Goal: Information Seeking & Learning: Obtain resource

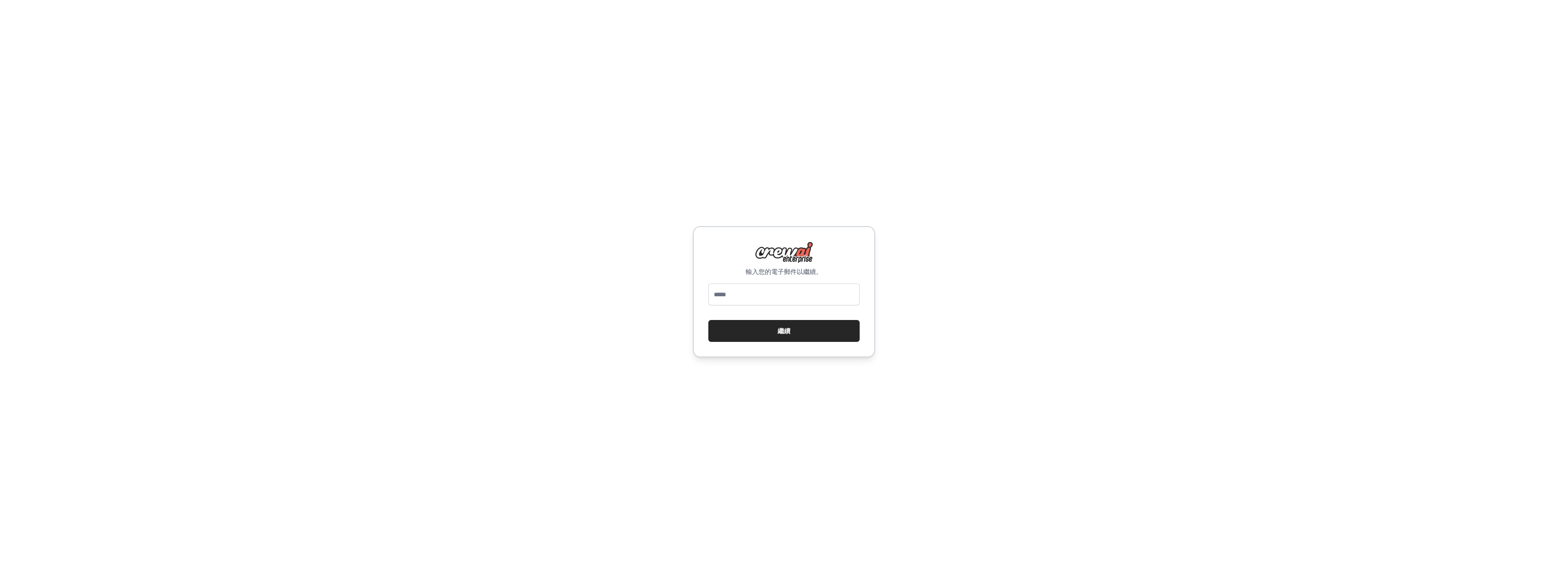
click at [772, 294] on input "email" at bounding box center [783, 294] width 151 height 22
type input "**********"
click at [796, 336] on button "繼續" at bounding box center [783, 331] width 151 height 22
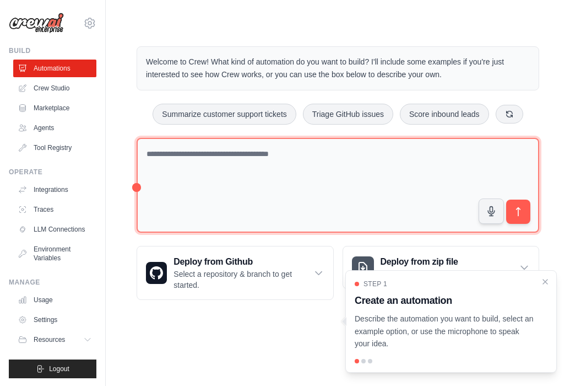
click at [221, 166] on textarea at bounding box center [338, 185] width 403 height 95
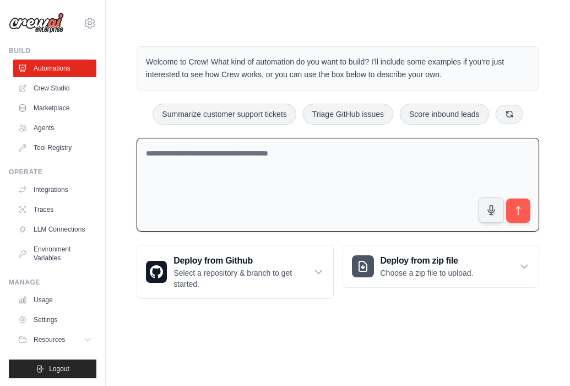
click at [195, 155] on textarea at bounding box center [338, 185] width 403 height 94
click at [165, 162] on textarea at bounding box center [338, 185] width 403 height 94
click at [271, 171] on textarea at bounding box center [338, 185] width 403 height 94
click at [59, 94] on link "Crew Studio" at bounding box center [55, 88] width 83 height 18
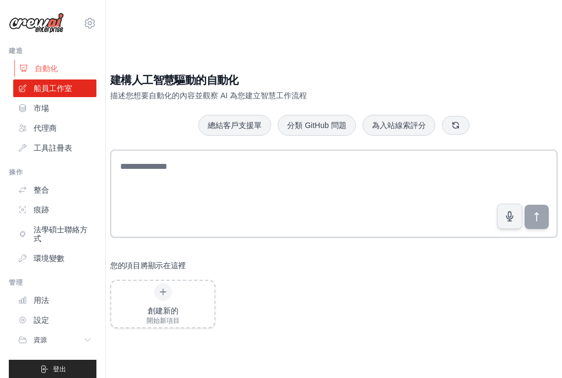
click at [44, 69] on font "自動化" at bounding box center [46, 68] width 23 height 9
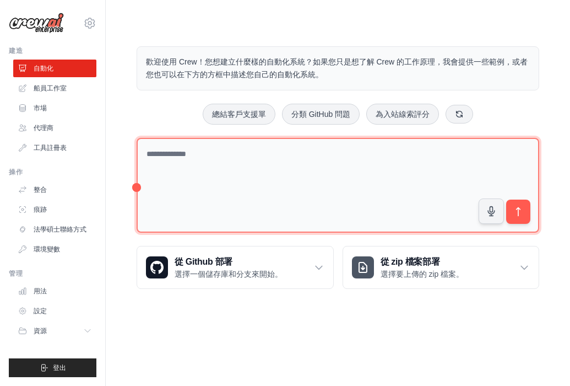
click at [250, 169] on textarea at bounding box center [338, 185] width 403 height 95
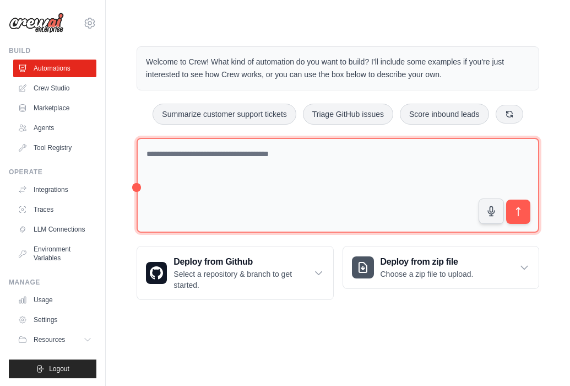
click at [224, 178] on textarea at bounding box center [338, 185] width 403 height 95
paste textarea "**********"
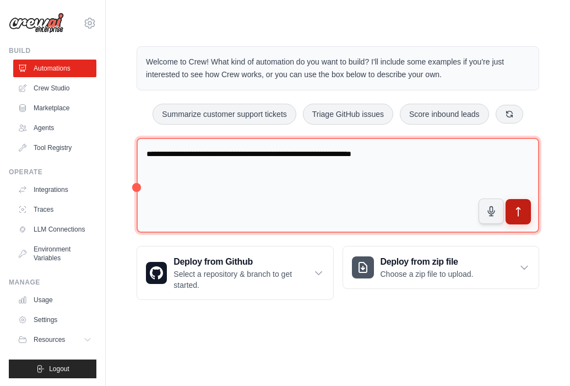
type textarea "**********"
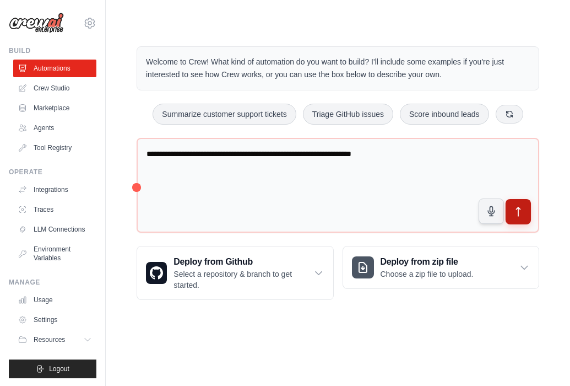
click at [520, 216] on icon "submit" at bounding box center [519, 212] width 12 height 12
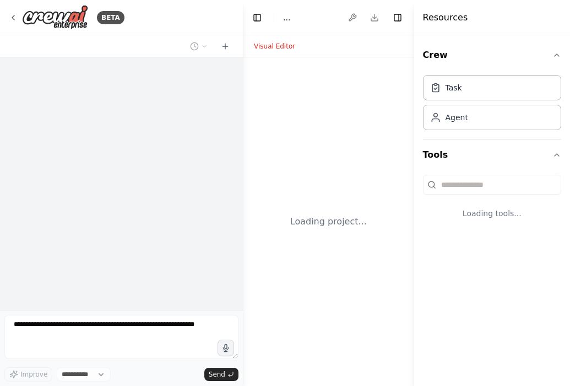
select select "****"
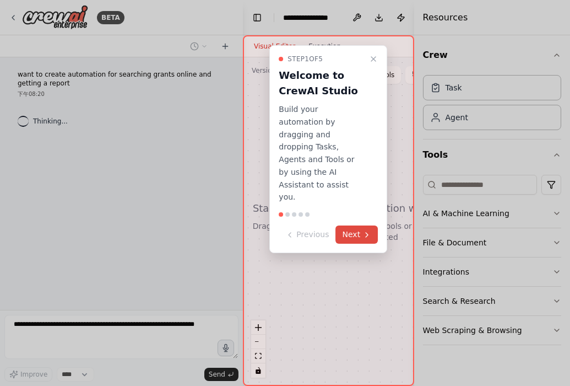
click at [347, 225] on button "Next" at bounding box center [357, 234] width 42 height 18
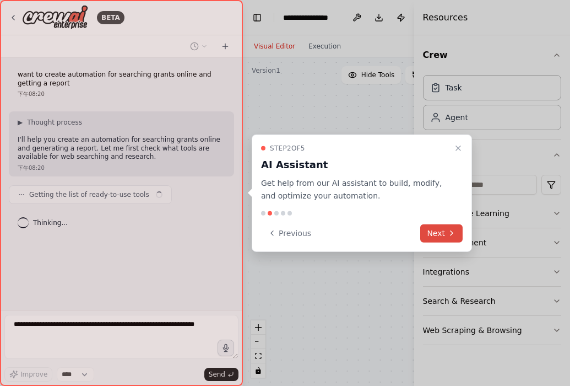
click at [438, 237] on button "Next" at bounding box center [442, 233] width 42 height 18
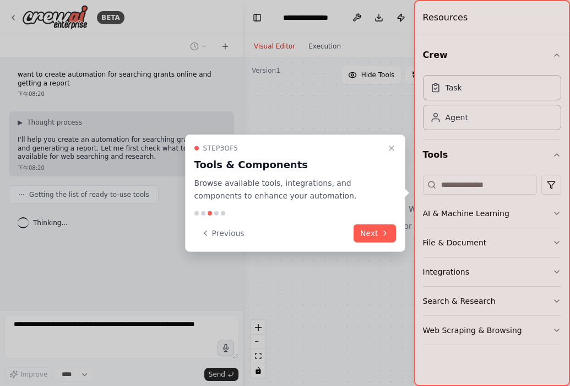
click at [369, 235] on button "Next" at bounding box center [375, 233] width 42 height 18
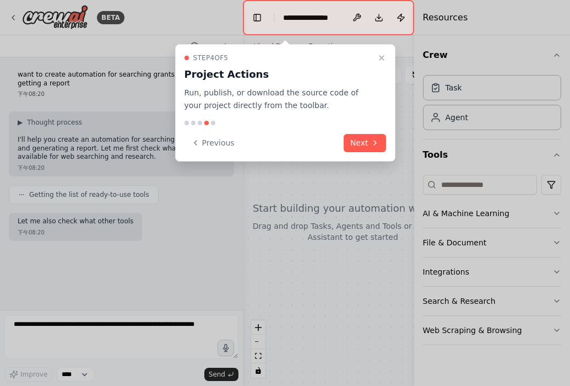
scroll to position [4, 0]
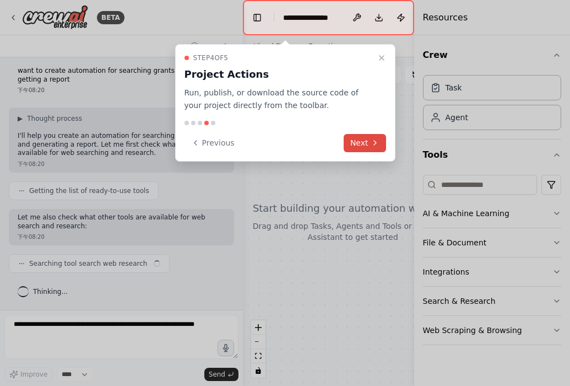
click at [363, 137] on button "Next" at bounding box center [365, 143] width 42 height 18
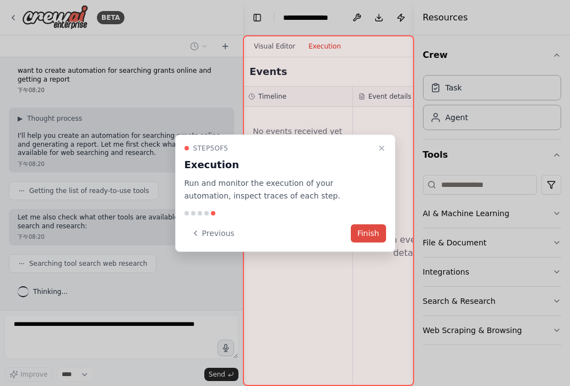
click at [370, 234] on button "Finish" at bounding box center [368, 233] width 35 height 18
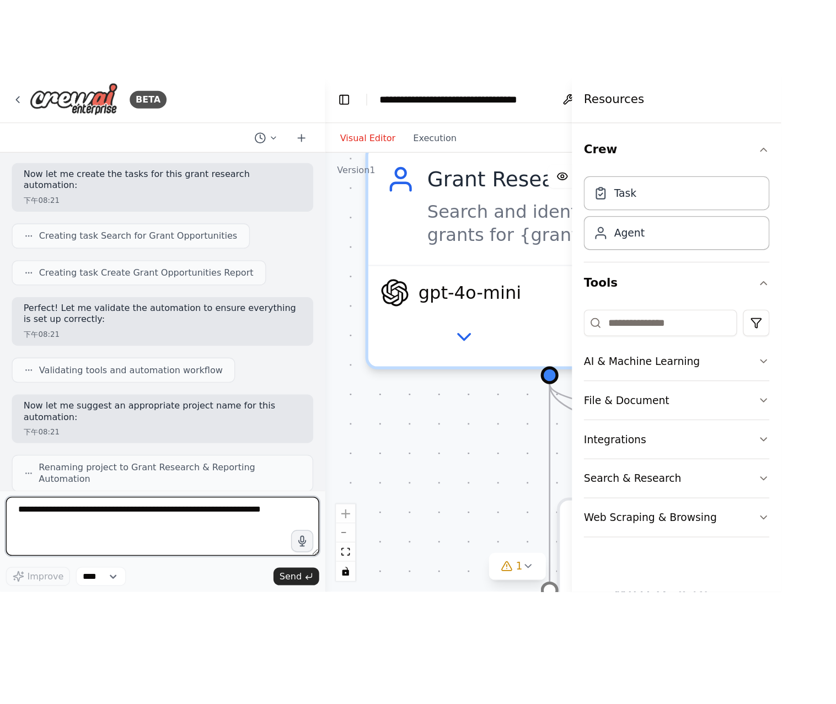
scroll to position [338, 0]
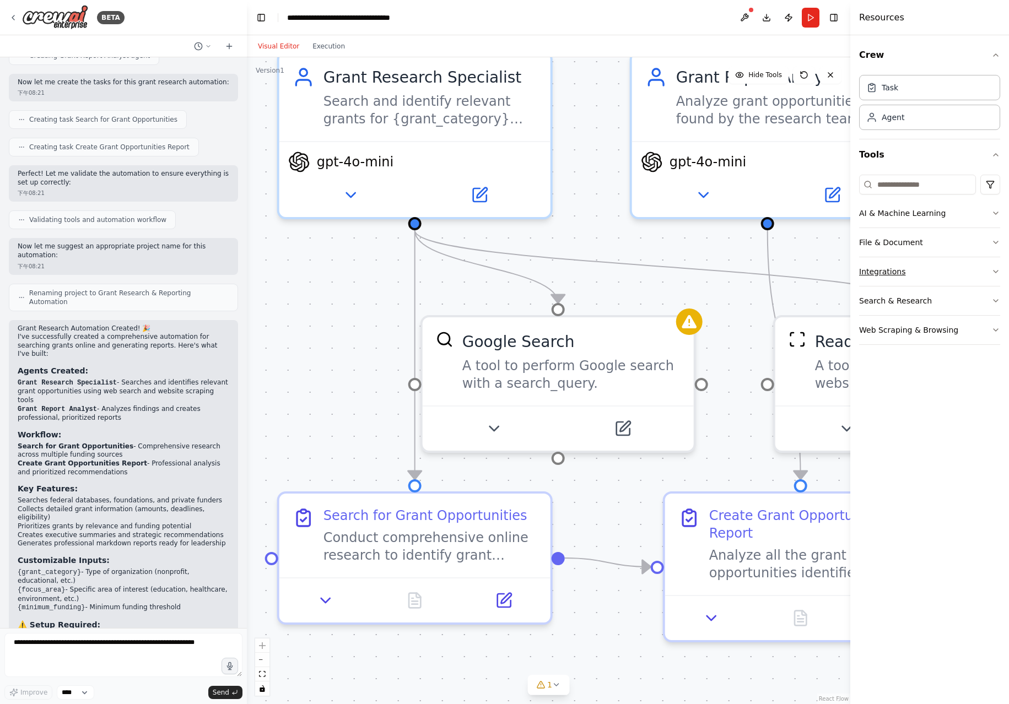
drag, startPoint x: 850, startPoint y: 269, endPoint x: 876, endPoint y: 269, distance: 25.9
click at [570, 269] on div "Resources Crew Task Agent Tools AI & Machine Learning File & Document Integrati…" at bounding box center [929, 352] width 159 height 704
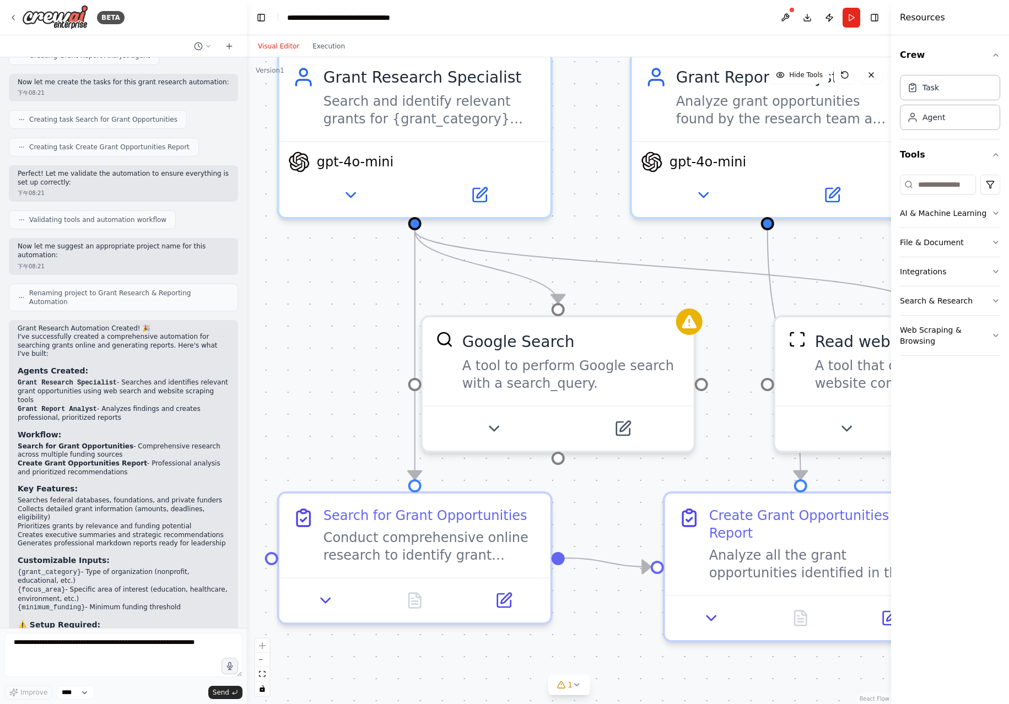
drag, startPoint x: 852, startPoint y: 379, endPoint x: 980, endPoint y: 377, distance: 128.4
click at [570, 377] on div "Resources Crew Task Agent Tools AI & Machine Learning File & Document Integrati…" at bounding box center [950, 352] width 118 height 704
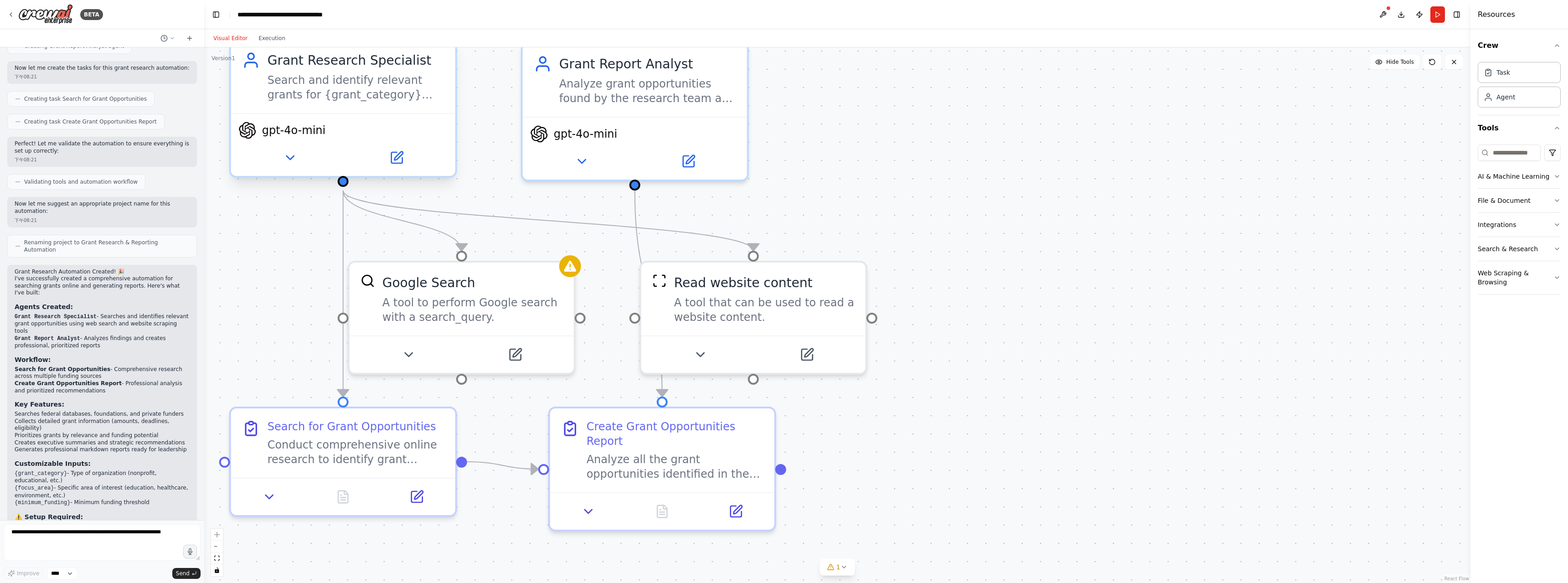
click at [316, 99] on div "Search and identify relevant grants for {grant_category} organizations, focusin…" at bounding box center [356, 87] width 177 height 29
click at [293, 158] on icon at bounding box center [290, 158] width 15 height 15
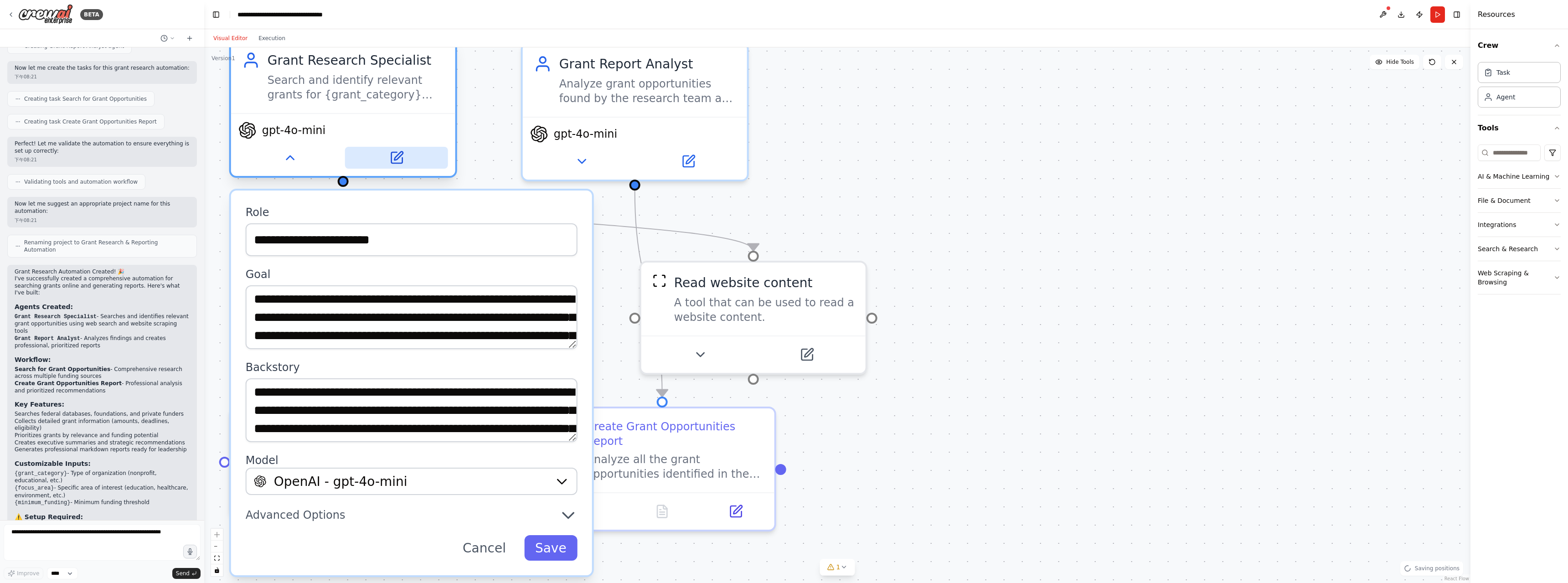
click at [401, 161] on icon at bounding box center [396, 157] width 11 height 11
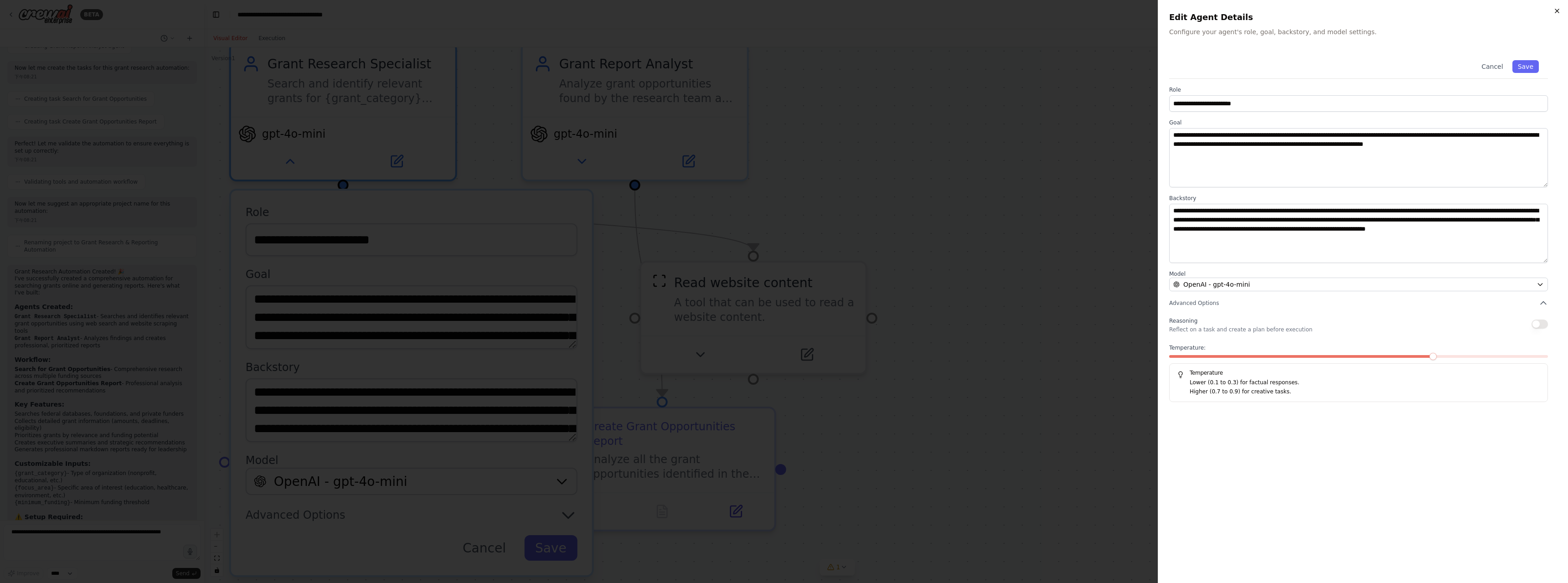
click at [471, 12] on icon "button" at bounding box center [1556, 11] width 7 height 7
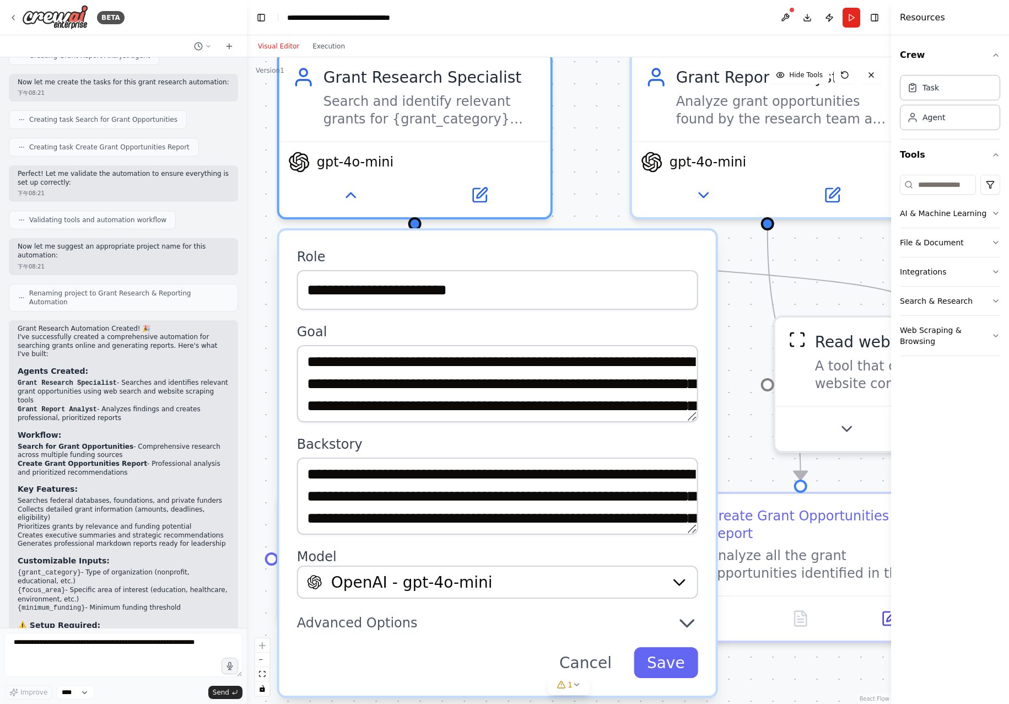
click at [233, 115] on div "want to create automation for searching grants online and getting a report 下午08…" at bounding box center [123, 342] width 247 height 570
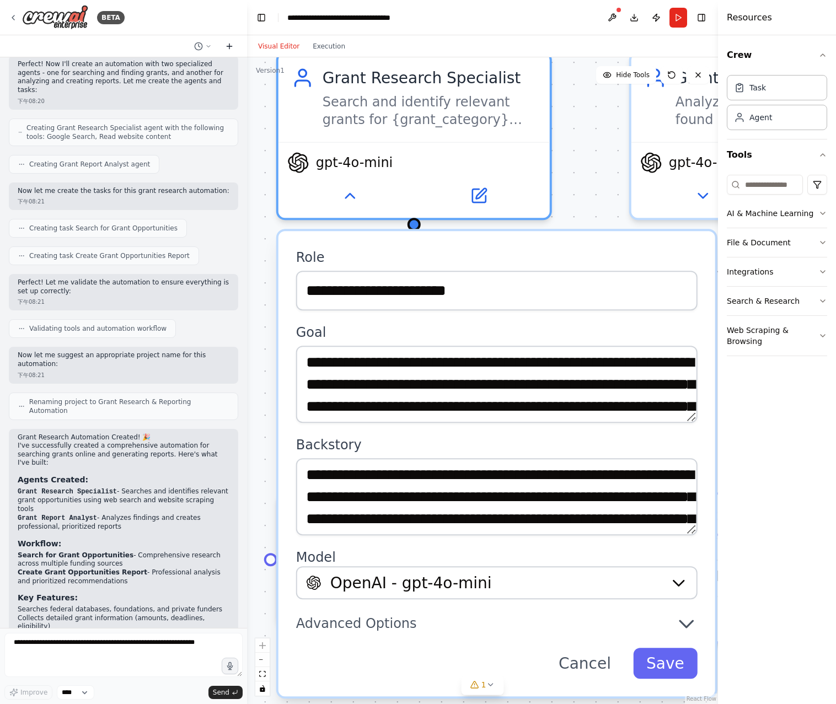
scroll to position [228, 0]
click at [234, 47] on button at bounding box center [229, 46] width 18 height 13
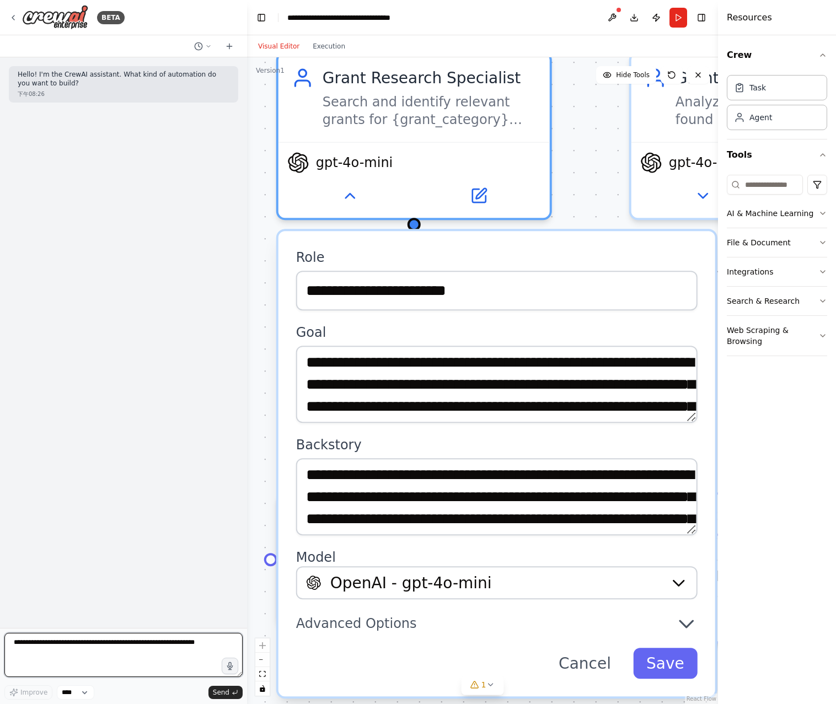
click at [107, 385] on textarea at bounding box center [123, 655] width 238 height 44
drag, startPoint x: 206, startPoint y: 640, endPoint x: 48, endPoint y: 647, distance: 158.3
click at [48, 385] on textarea at bounding box center [123, 655] width 238 height 44
click at [13, 385] on textarea at bounding box center [123, 655] width 238 height 44
click at [98, 385] on textarea at bounding box center [123, 655] width 238 height 44
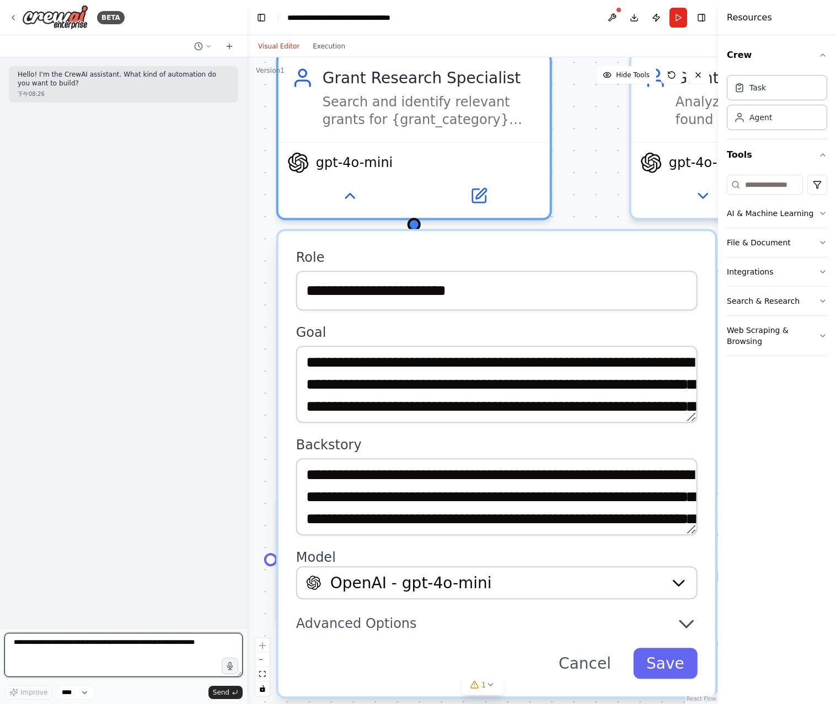
paste textarea "**********"
type textarea "**********"
click at [213, 385] on button "Send" at bounding box center [225, 692] width 34 height 13
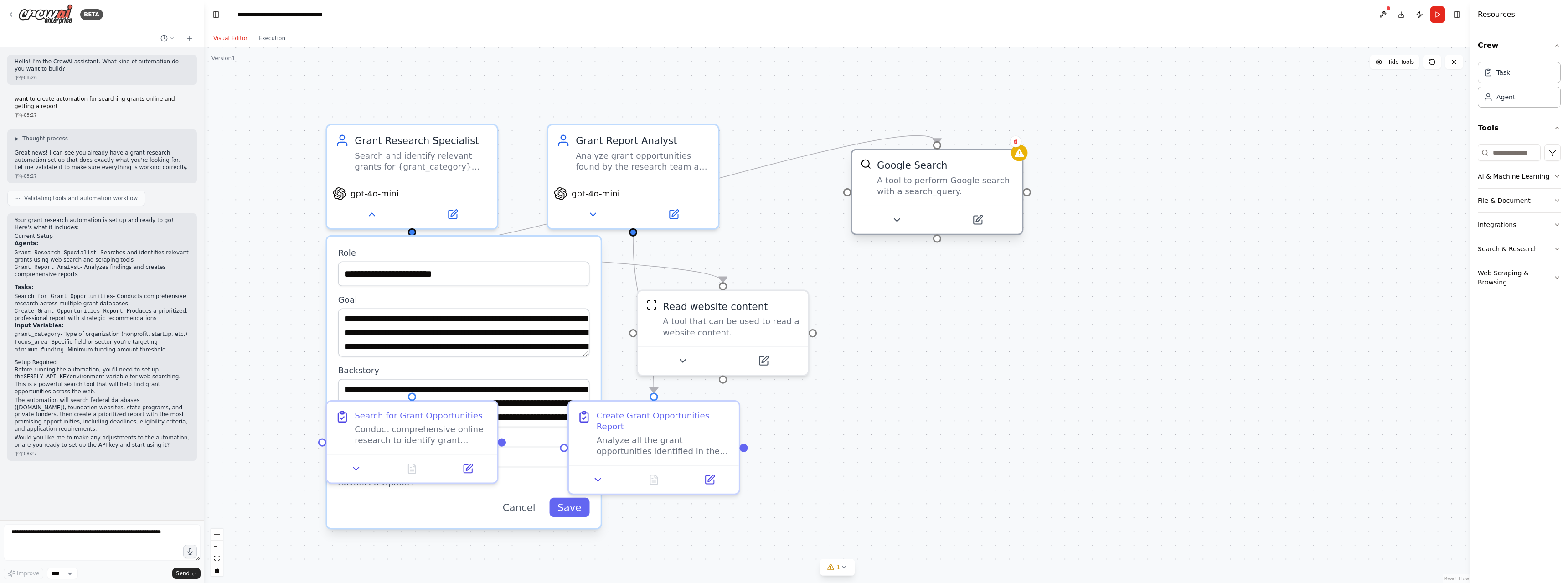
drag, startPoint x: 534, startPoint y: 327, endPoint x: 969, endPoint y: 189, distance: 456.4
click at [471, 189] on div "A tool to perform Google search with a search_query." at bounding box center [944, 186] width 136 height 22
click at [471, 318] on button "Cancel" at bounding box center [519, 507] width 50 height 19
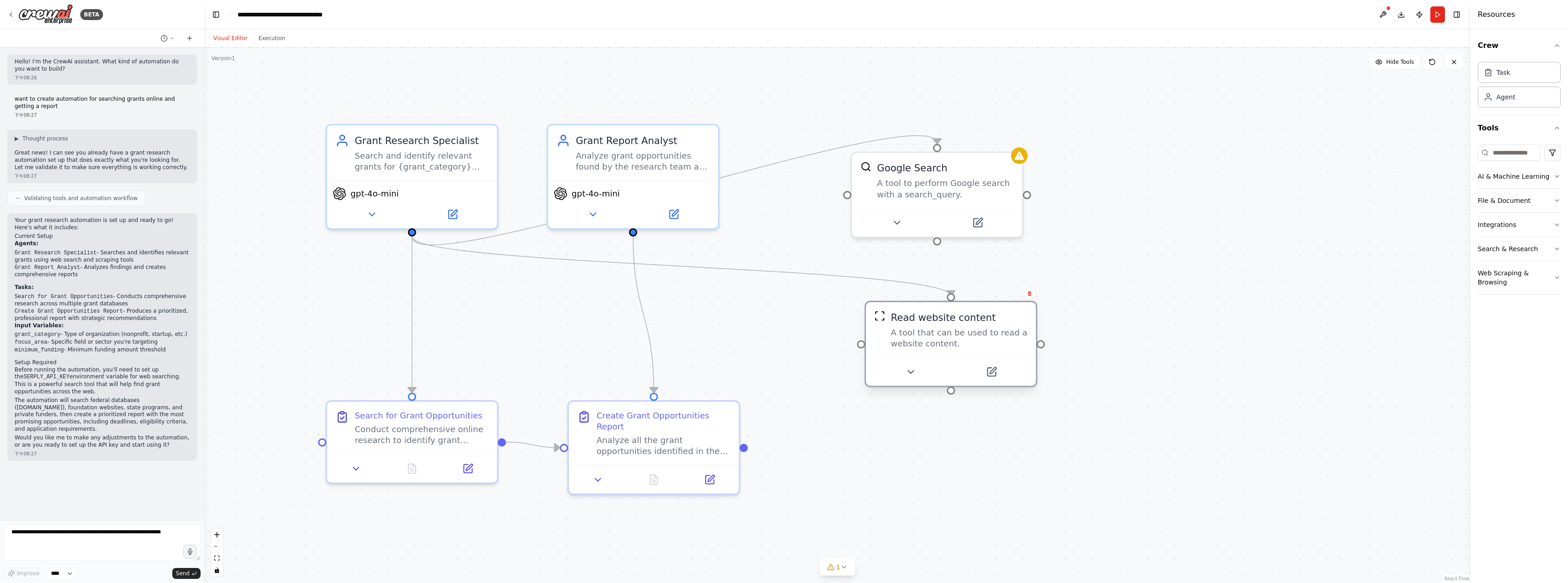
drag, startPoint x: 801, startPoint y: 336, endPoint x: 1032, endPoint y: 347, distance: 231.3
click at [471, 318] on div "Read website content A tool that can be used to read a website content." at bounding box center [951, 329] width 170 height 55
click at [175, 318] on textarea at bounding box center [102, 542] width 197 height 36
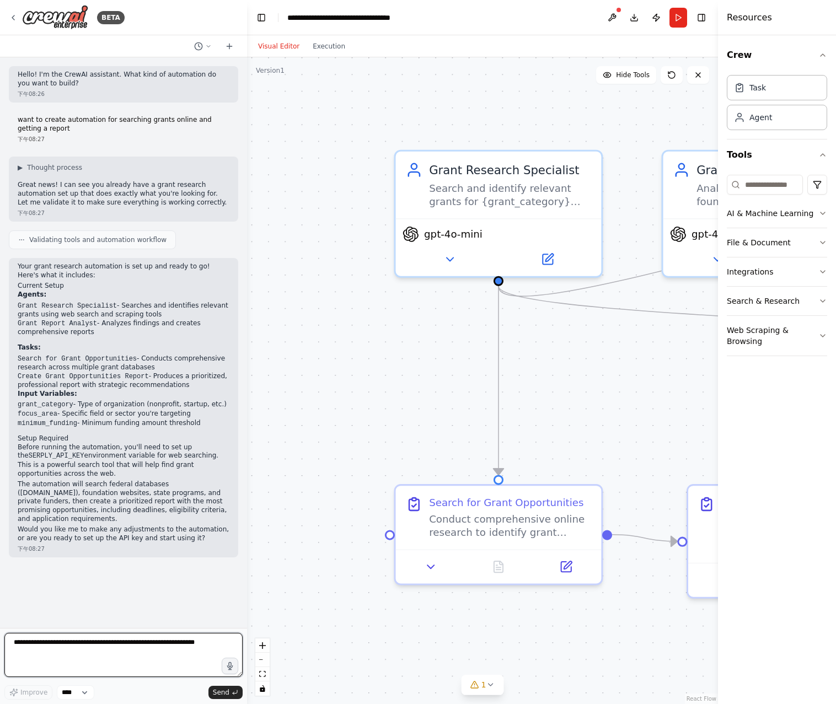
click at [206, 385] on textarea at bounding box center [123, 655] width 238 height 44
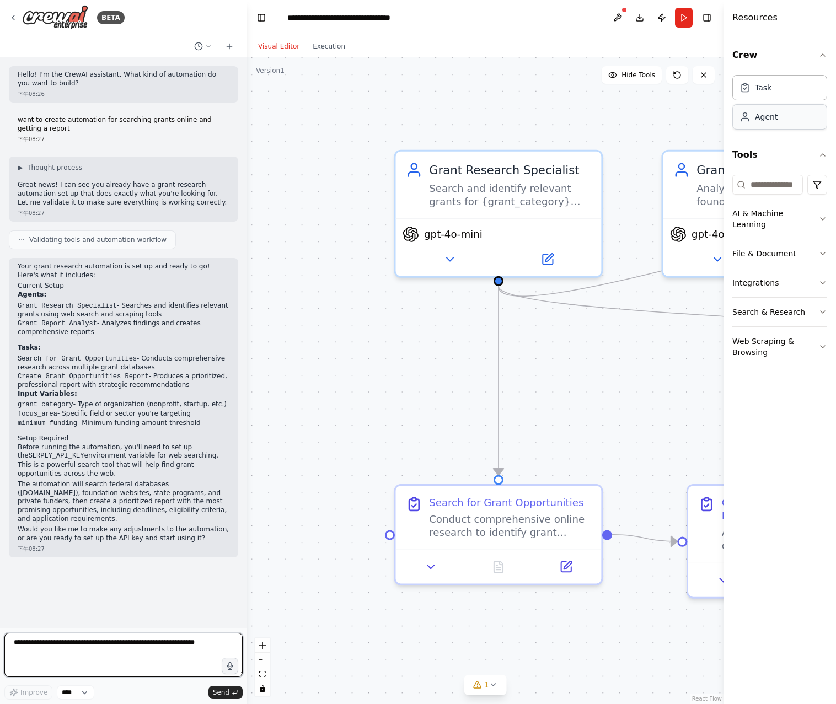
drag, startPoint x: 719, startPoint y: 116, endPoint x: 791, endPoint y: 110, distance: 71.9
click at [570, 110] on div "Resources Crew Task Agent Tools AI & Machine Learning File & Document Integrati…" at bounding box center [779, 352] width 112 height 704
click at [570, 20] on button "Run" at bounding box center [684, 18] width 18 height 20
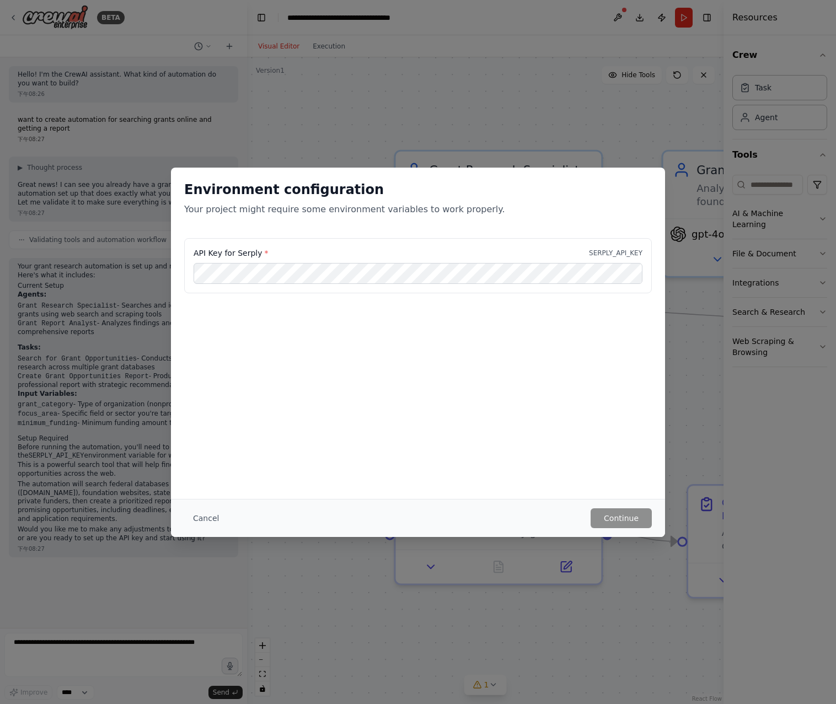
click at [506, 122] on div "Environment configuration Your project might require some environment variables…" at bounding box center [418, 352] width 836 height 704
click at [570, 73] on div "Environment configuration Your project might require some environment variables…" at bounding box center [418, 352] width 836 height 704
click at [570, 19] on div "Environment configuration Your project might require some environment variables…" at bounding box center [418, 352] width 836 height 704
click at [213, 385] on div "Environment configuration Your project might require some environment variables…" at bounding box center [418, 352] width 836 height 704
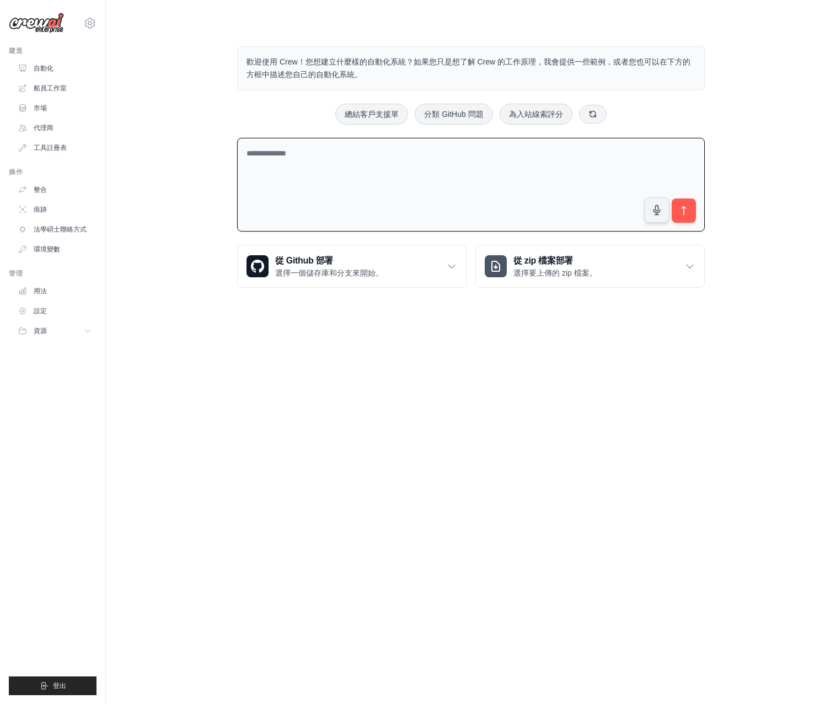
click at [366, 166] on textarea at bounding box center [470, 185] width 467 height 94
click at [305, 163] on textarea at bounding box center [470, 185] width 467 height 94
paste textarea "**********"
type textarea "**********"
click at [686, 217] on button "submit" at bounding box center [683, 210] width 25 height 25
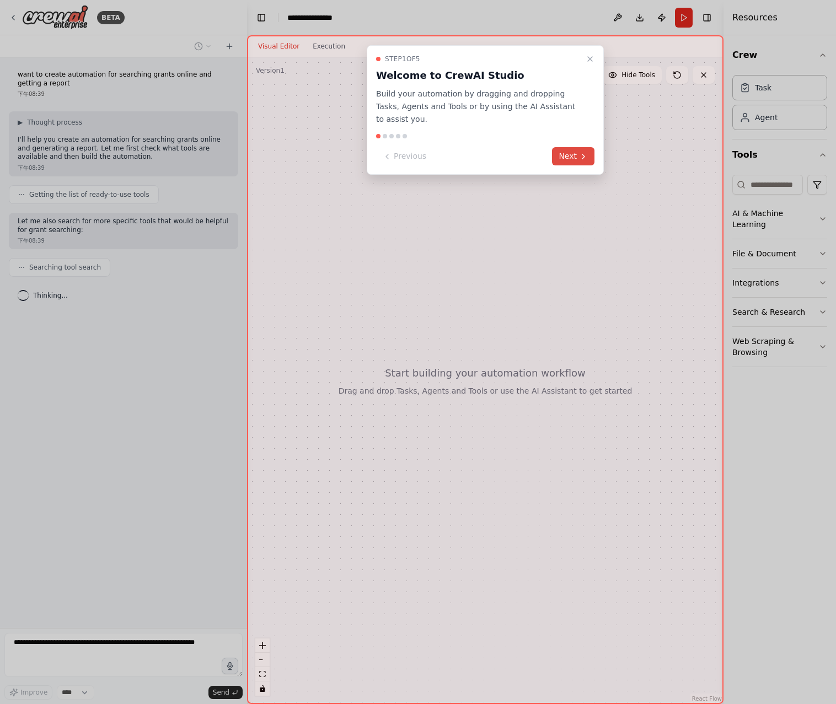
click at [572, 158] on button "Next" at bounding box center [573, 156] width 42 height 18
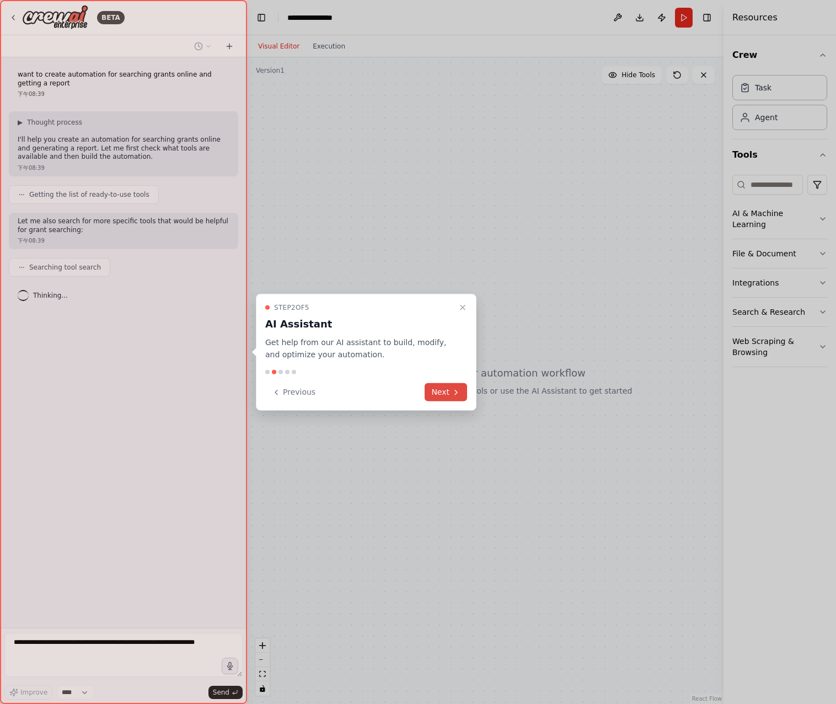
click at [445, 395] on button "Next" at bounding box center [445, 392] width 42 height 18
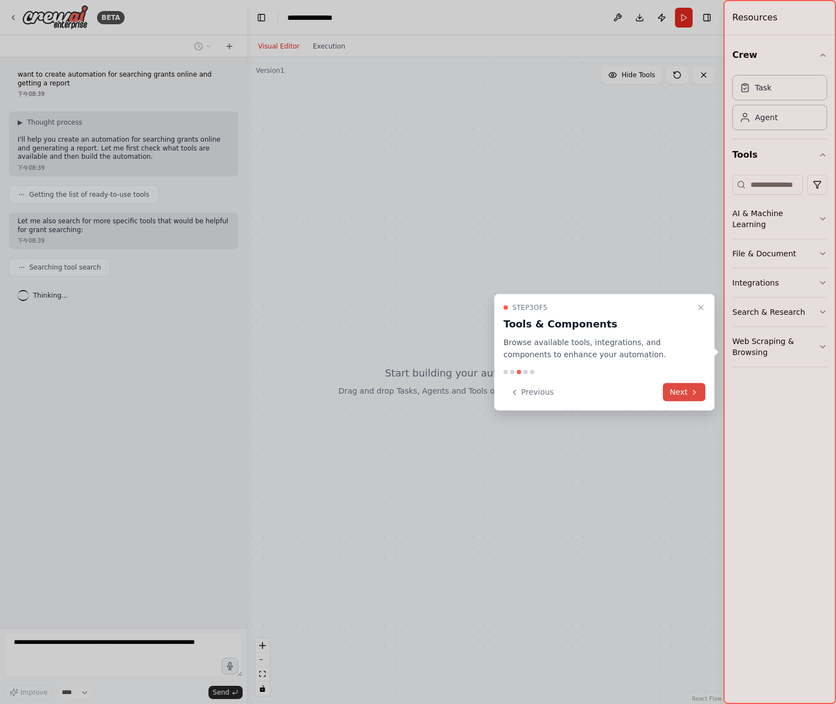
click at [692, 393] on icon at bounding box center [693, 391] width 9 height 9
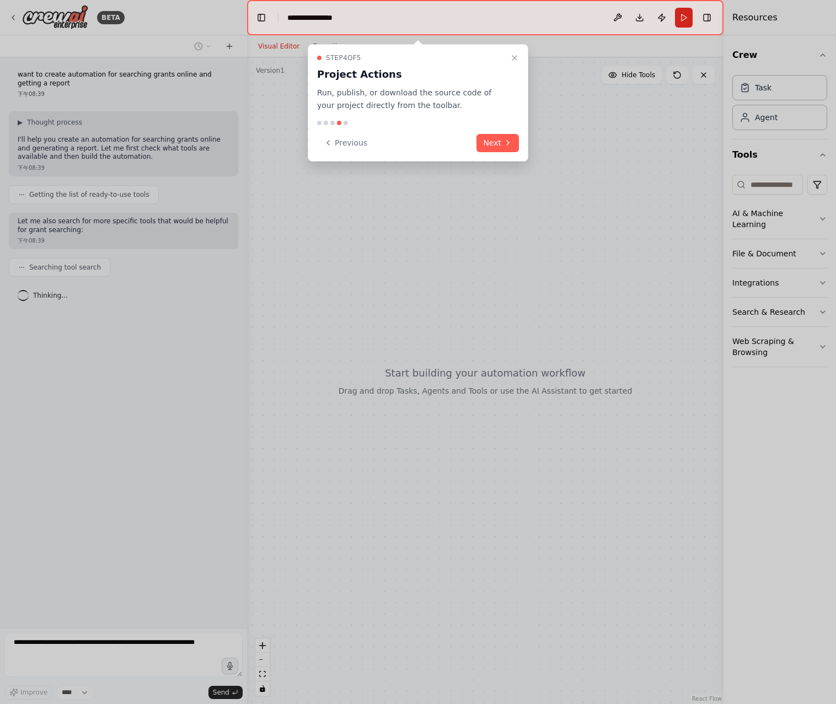
click at [502, 140] on button "Next" at bounding box center [497, 143] width 42 height 18
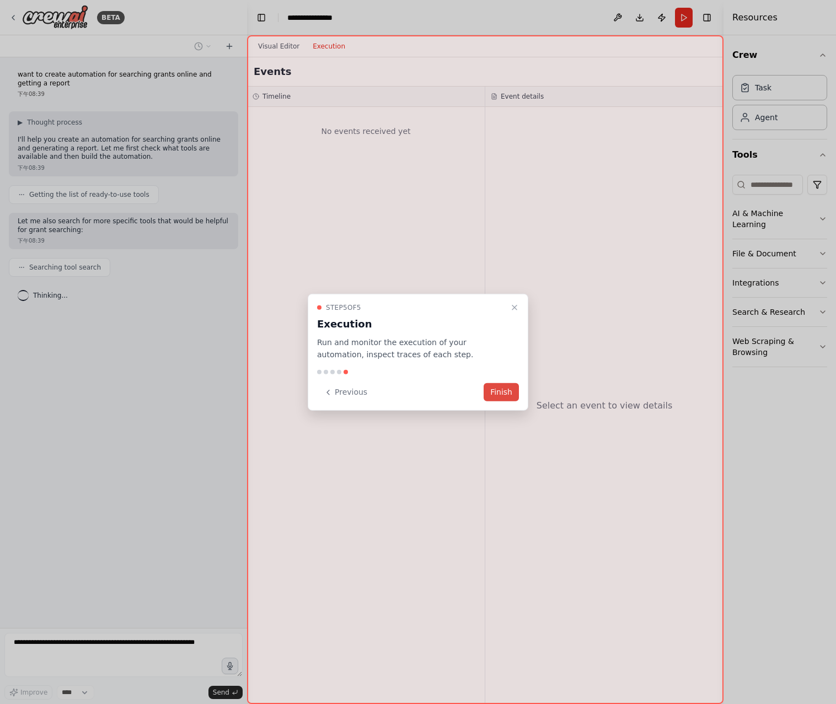
click at [503, 391] on button "Finish" at bounding box center [500, 392] width 35 height 18
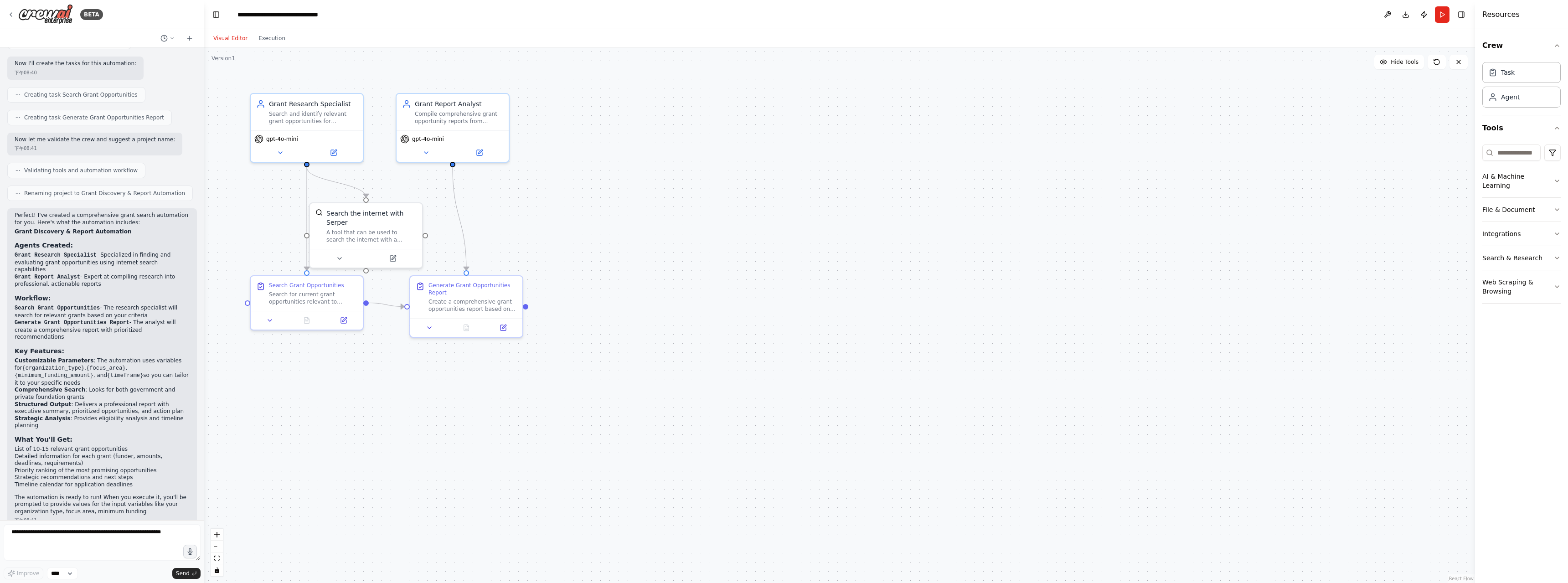
scroll to position [368, 0]
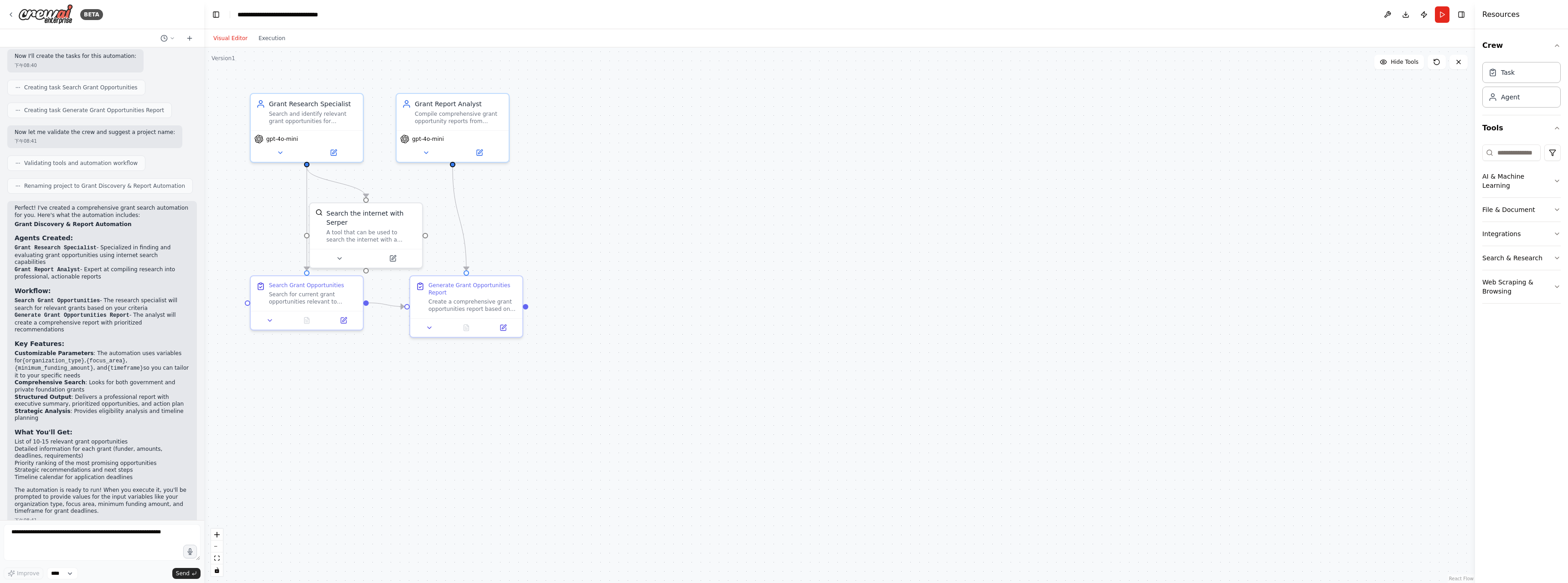
click at [691, 111] on div ".deletable-edge-delete-btn { width: 20px; height: 20px; border: 0px solid #ffff…" at bounding box center [839, 315] width 1271 height 536
click at [74, 534] on textarea at bounding box center [102, 542] width 197 height 36
click at [10, 533] on textarea at bounding box center [102, 542] width 197 height 36
type textarea "*"
type textarea "**********"
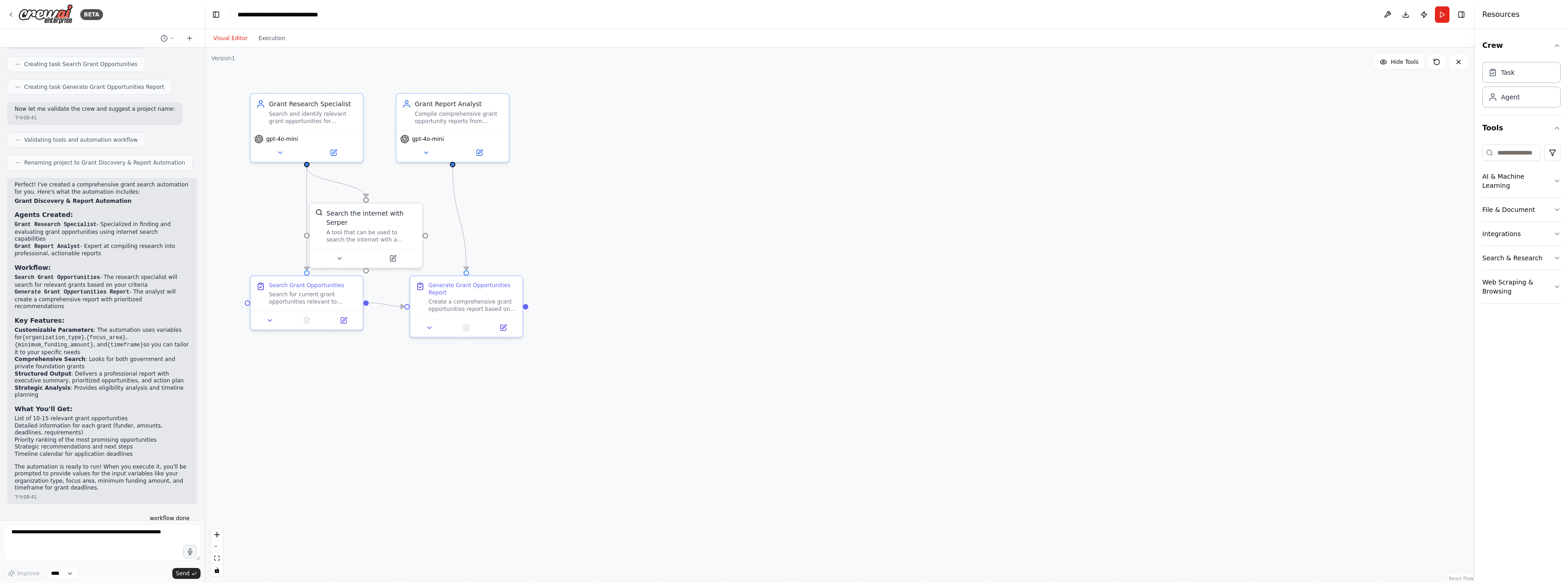
scroll to position [422, 0]
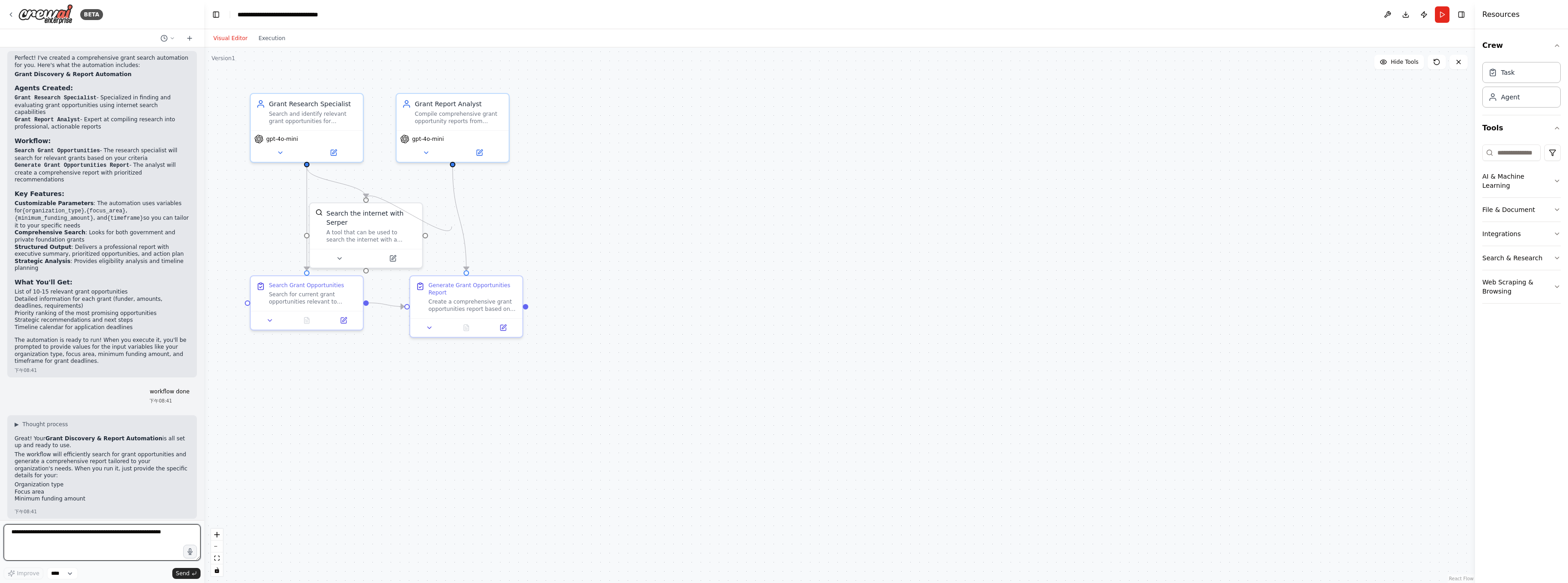
drag, startPoint x: 425, startPoint y: 231, endPoint x: 452, endPoint y: 227, distance: 27.3
click at [452, 227] on div ".deletable-edge-delete-btn { width: 20px; height: 20px; border: 0px solid #ffff…" at bounding box center [839, 315] width 1271 height 536
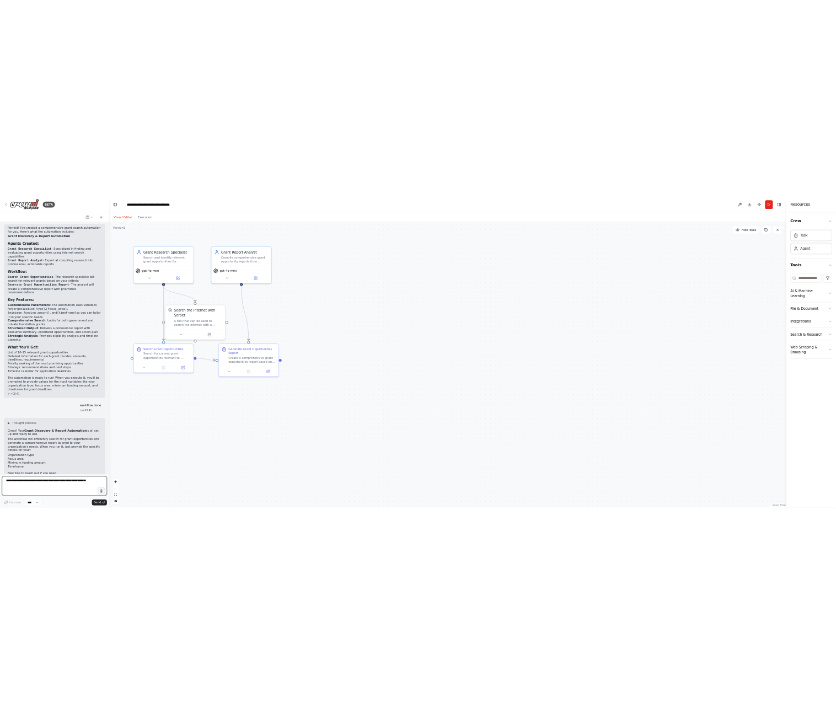
scroll to position [635, 0]
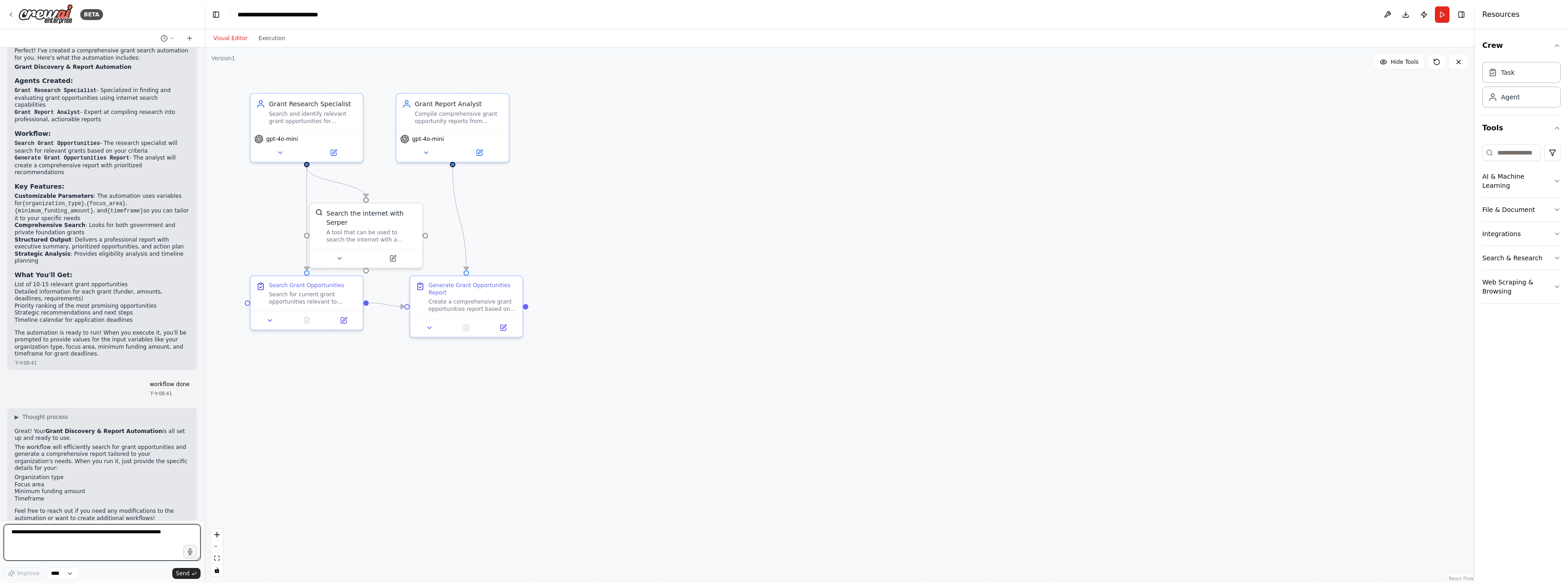
click at [66, 542] on textarea at bounding box center [102, 542] width 197 height 36
click at [691, 21] on button "Run" at bounding box center [1442, 15] width 15 height 17
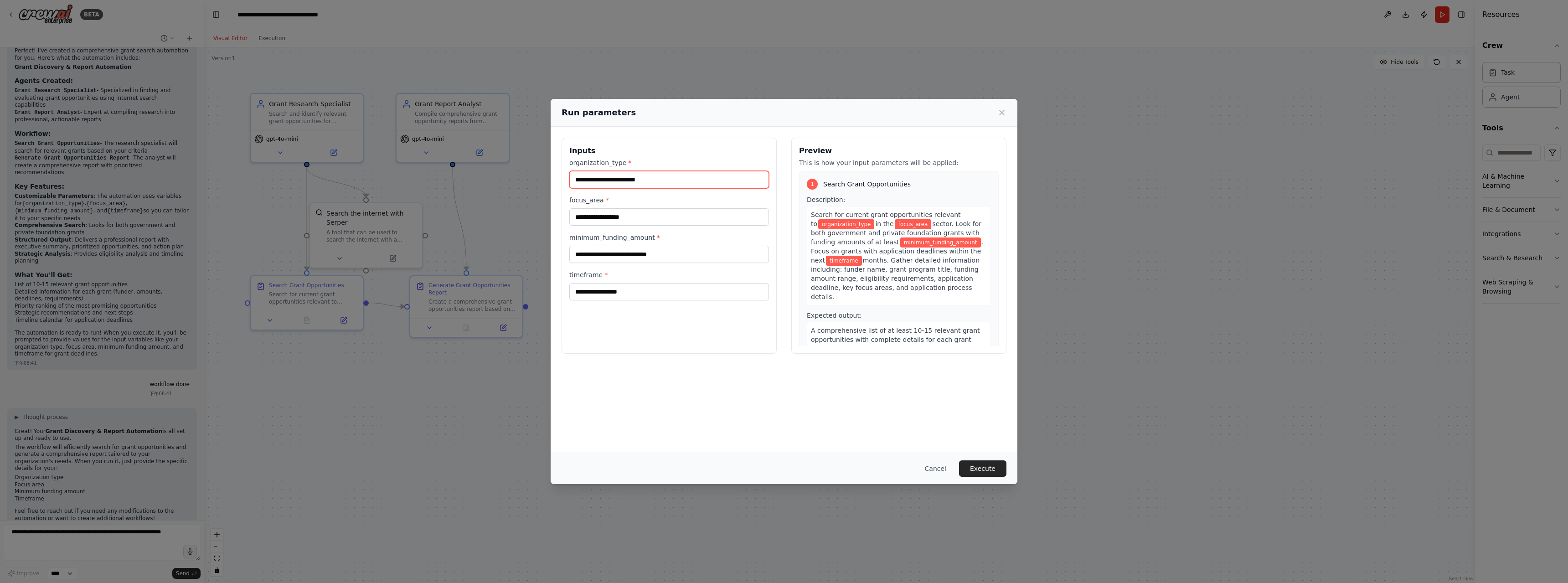
click at [628, 181] on input "organization_type *" at bounding box center [668, 179] width 199 height 17
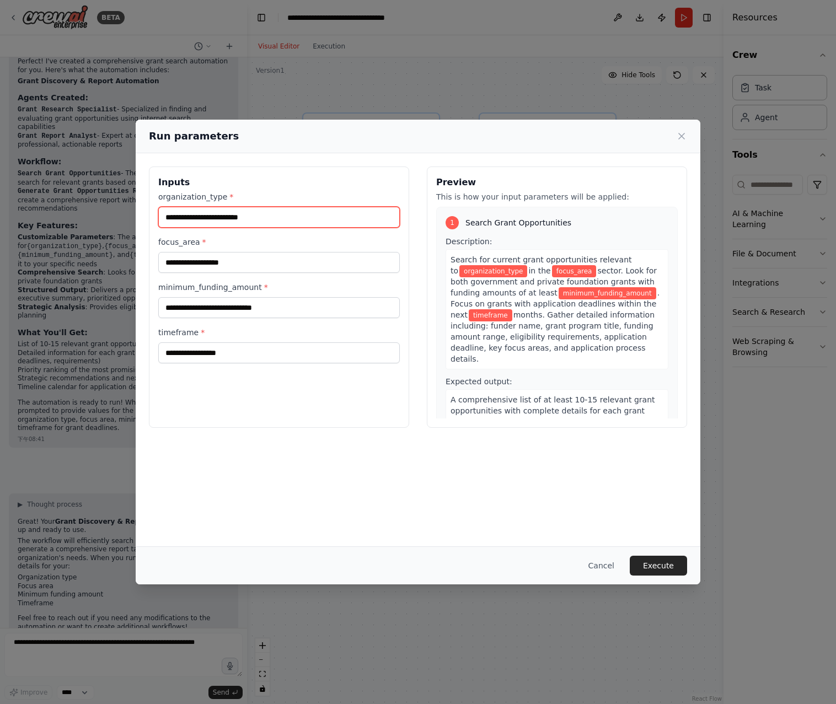
click at [238, 222] on input "organization_type *" at bounding box center [278, 217] width 241 height 21
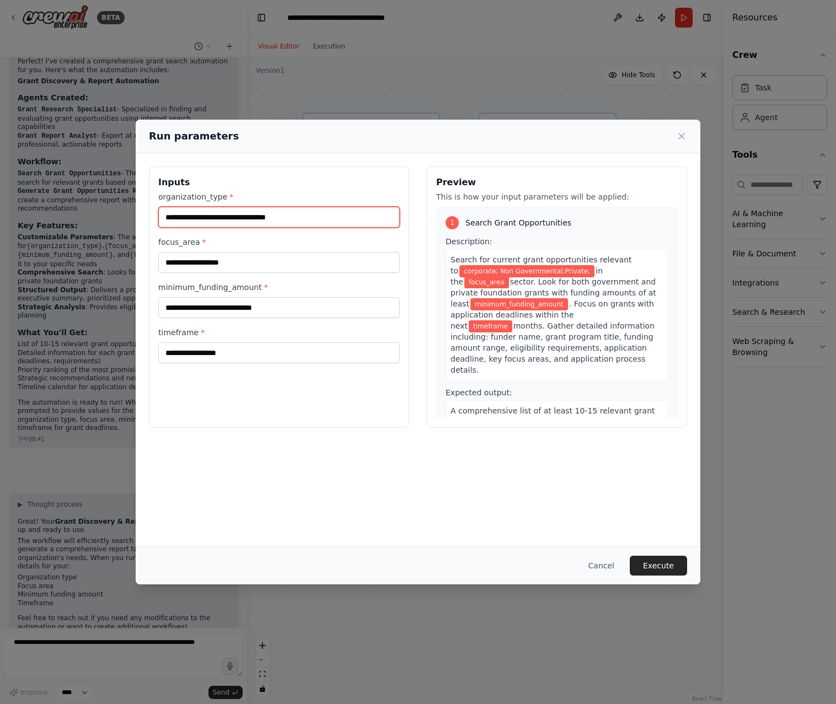
click at [327, 211] on input "**********" at bounding box center [278, 217] width 241 height 21
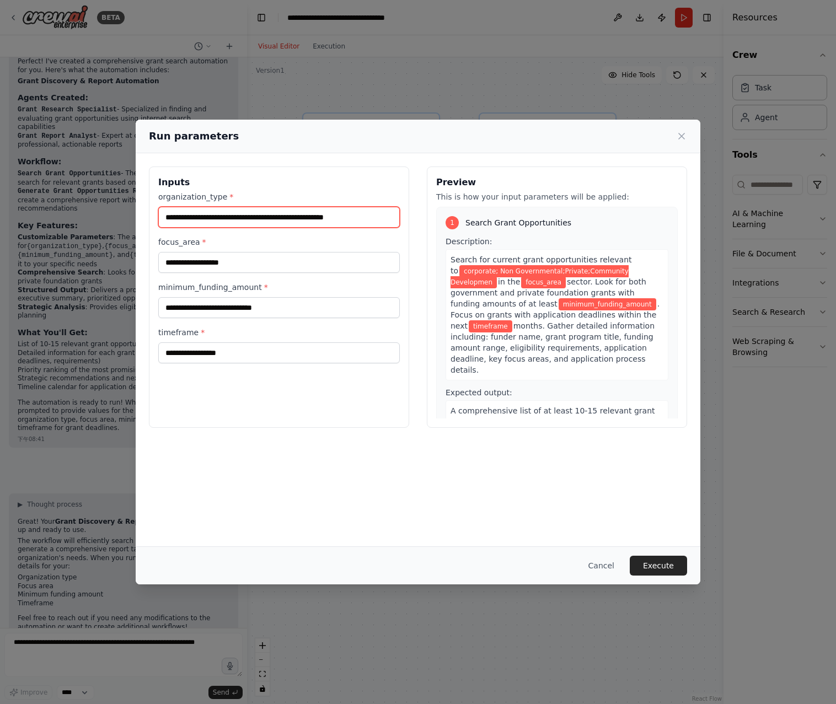
scroll to position [0, 3]
type input "**********"
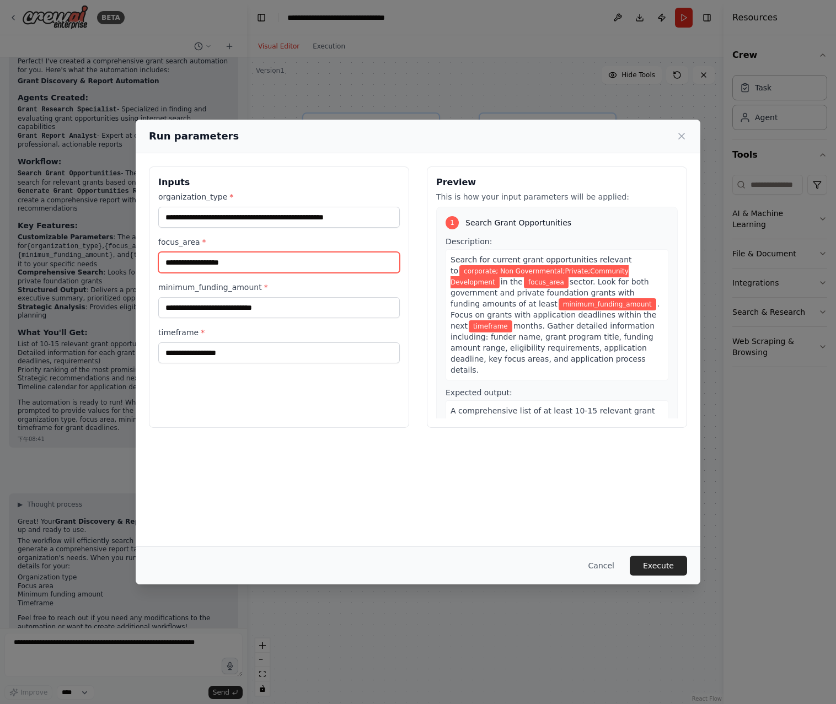
scroll to position [0, 0]
click at [169, 270] on input "focus_area *" at bounding box center [278, 262] width 241 height 21
type input "*"
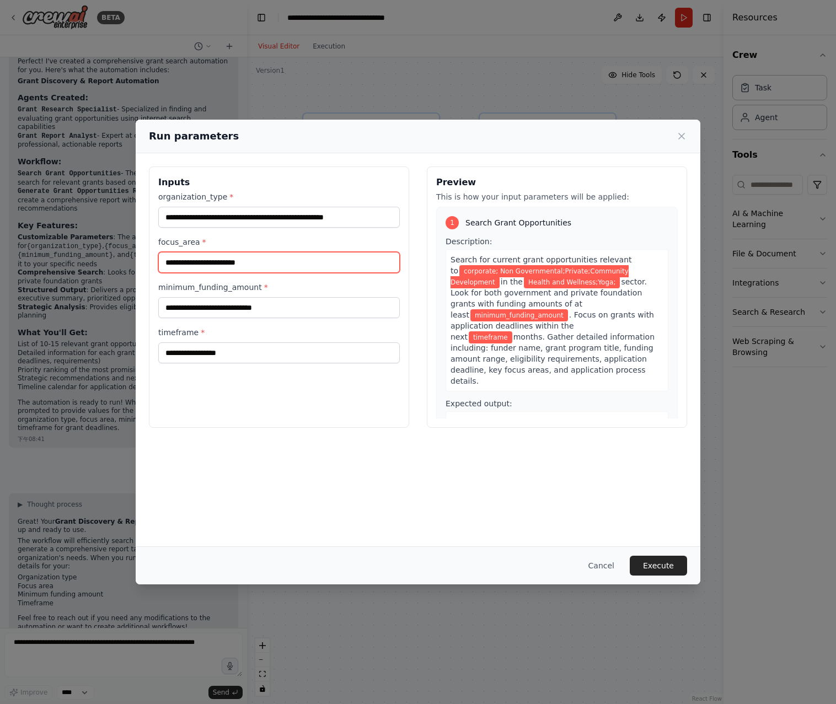
type input "**********"
click at [172, 312] on input "minimum_funding_amount *" at bounding box center [278, 307] width 241 height 21
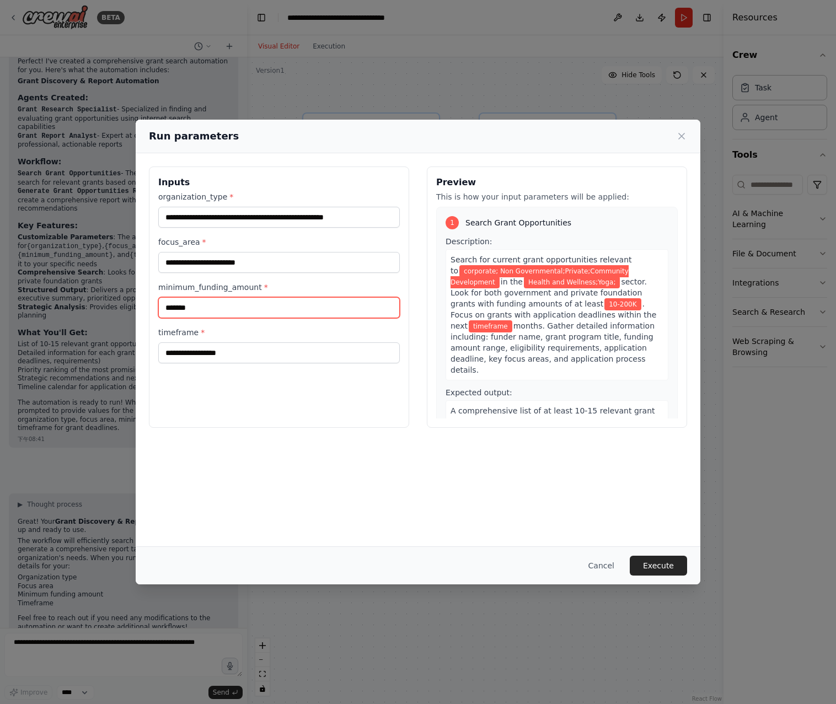
type input "*******"
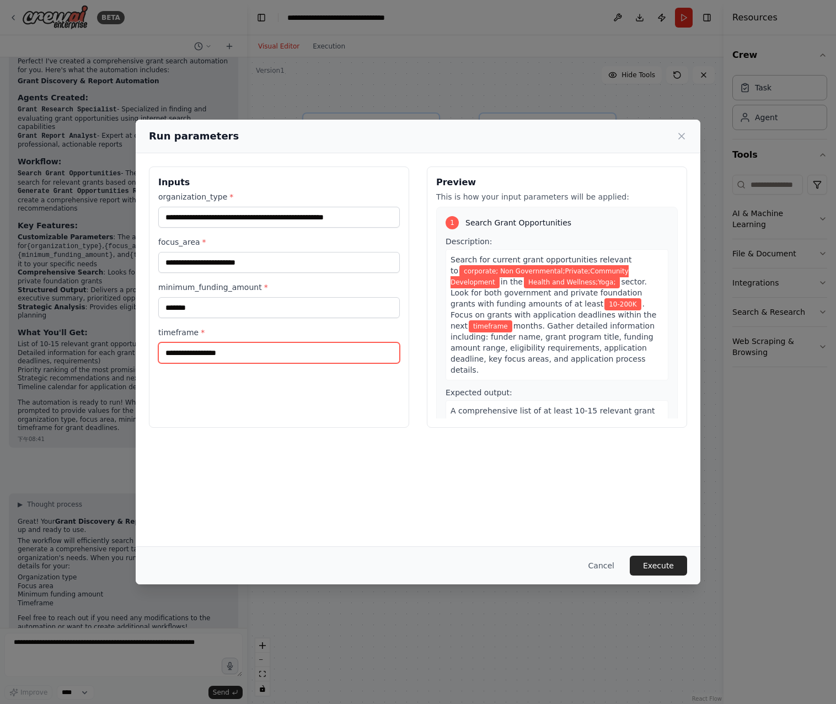
click at [168, 351] on input "timeframe *" at bounding box center [278, 352] width 241 height 21
type input "*"
type input "**********"
click at [647, 567] on button "Execute" at bounding box center [657, 566] width 57 height 20
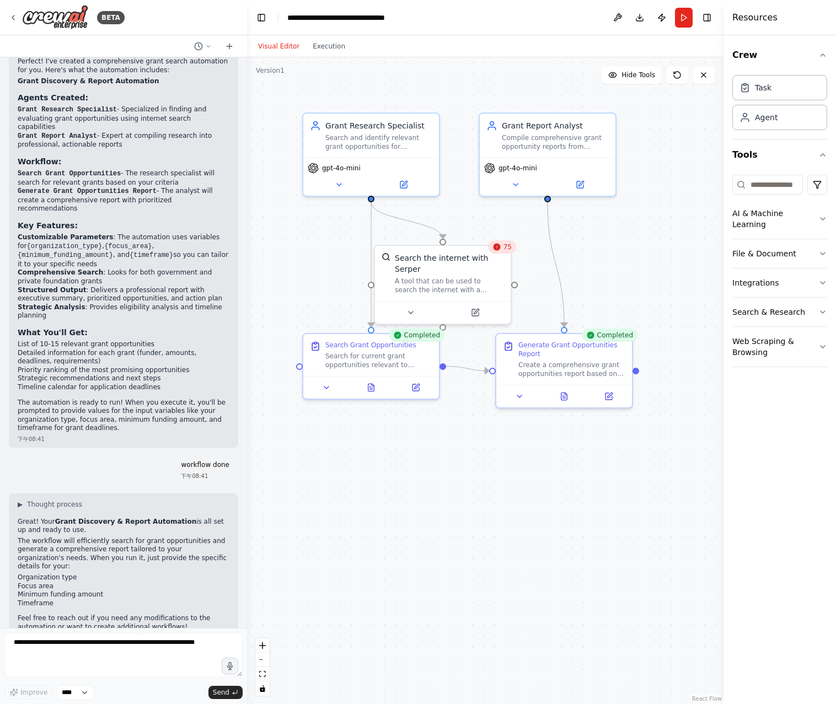
click at [502, 253] on div "75" at bounding box center [502, 246] width 28 height 13
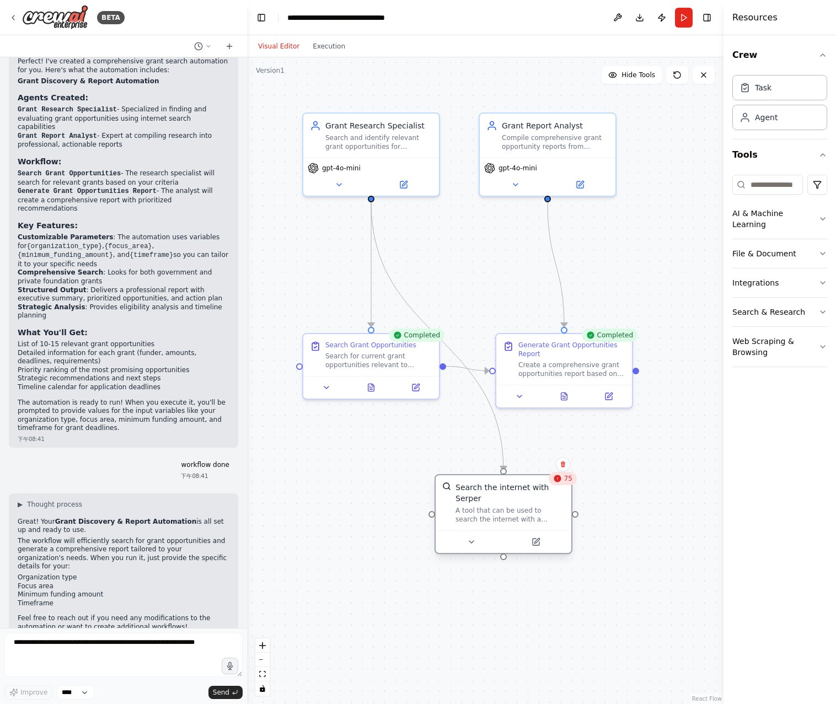
drag, startPoint x: 481, startPoint y: 275, endPoint x: 531, endPoint y: 509, distance: 239.1
click at [531, 509] on div "A tool that can be used to search the internet with a search_query. Supports di…" at bounding box center [509, 515] width 109 height 18
click at [569, 484] on div "75" at bounding box center [562, 478] width 28 height 13
click at [543, 519] on div "A tool that can be used to search the internet with a search_query. Supports di…" at bounding box center [509, 515] width 109 height 18
click at [479, 549] on div at bounding box center [503, 541] width 136 height 23
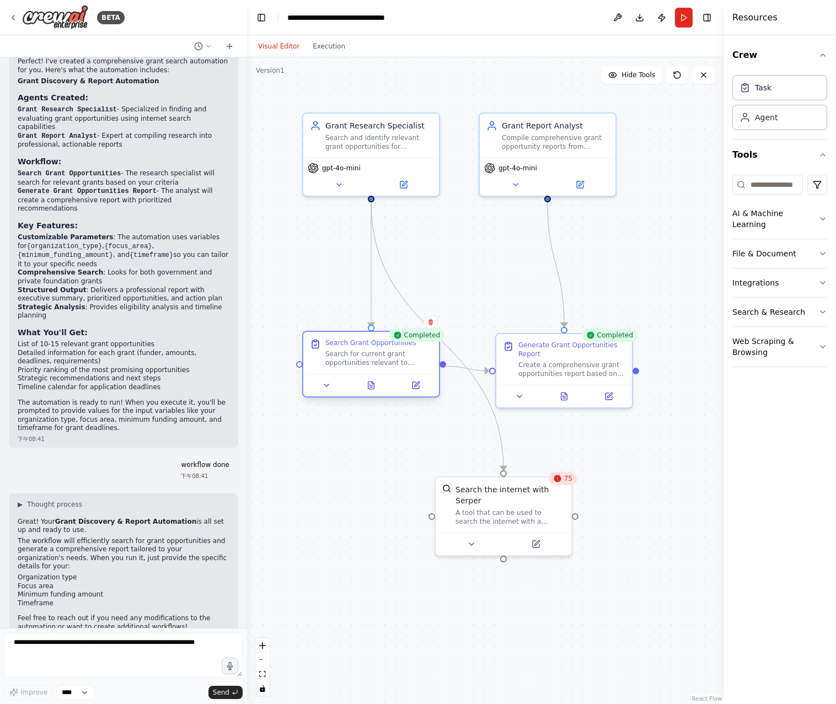
click at [371, 395] on div at bounding box center [371, 385] width 136 height 23
click at [377, 394] on div at bounding box center [371, 385] width 136 height 23
click at [395, 359] on div "Search for current grant opportunities relevant to {organization_type} in the {…" at bounding box center [378, 358] width 107 height 18
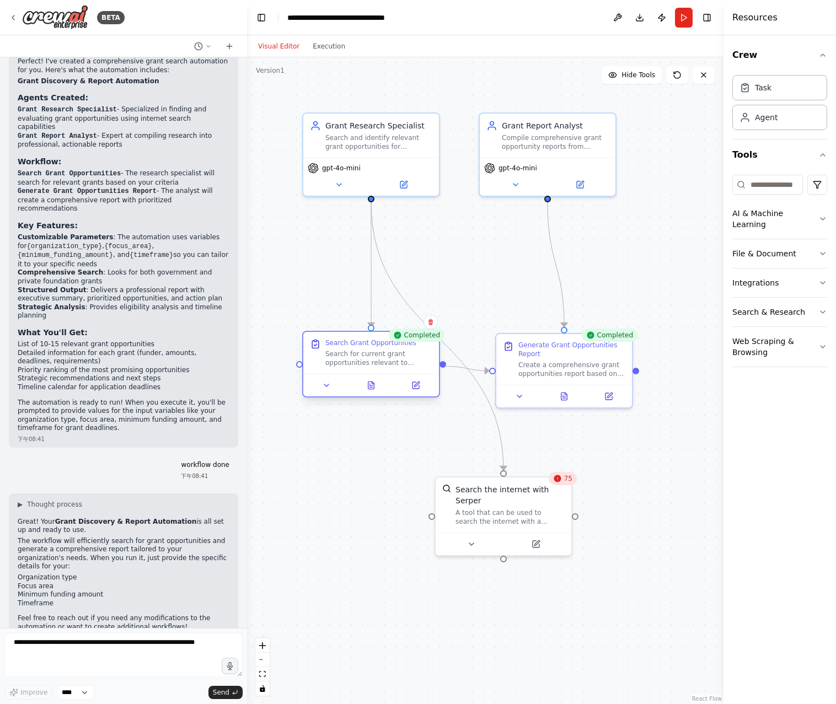
click at [373, 393] on div at bounding box center [371, 385] width 136 height 23
click at [328, 394] on div at bounding box center [371, 385] width 136 height 23
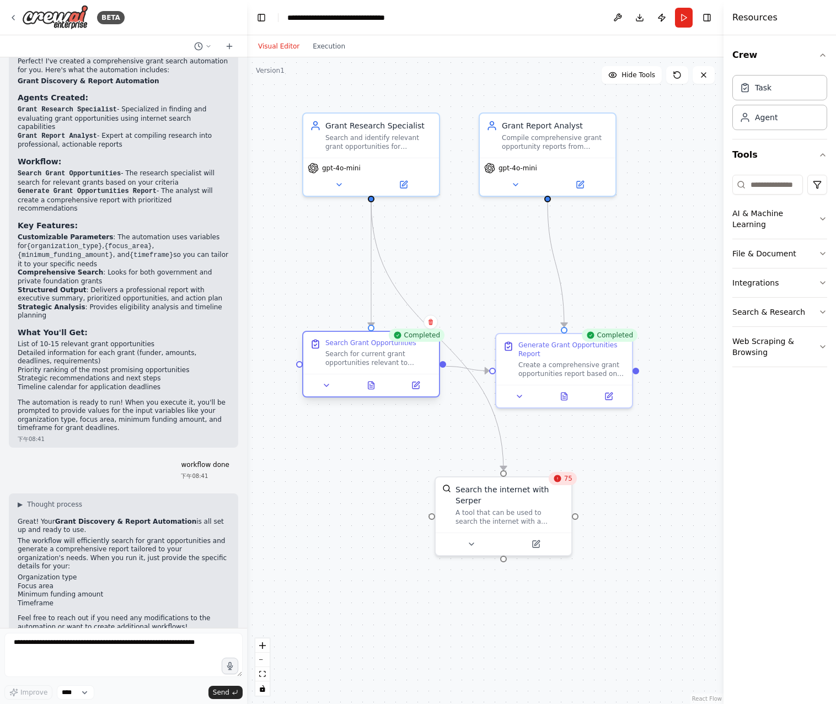
click at [378, 354] on div "Search for current grant opportunities relevant to {organization_type} in the {…" at bounding box center [378, 358] width 107 height 18
click at [317, 351] on div "Search Grant Opportunities Search for current grant opportunities relevant to {…" at bounding box center [371, 352] width 122 height 29
click at [330, 392] on div at bounding box center [371, 385] width 136 height 23
click at [324, 387] on icon at bounding box center [326, 385] width 9 height 9
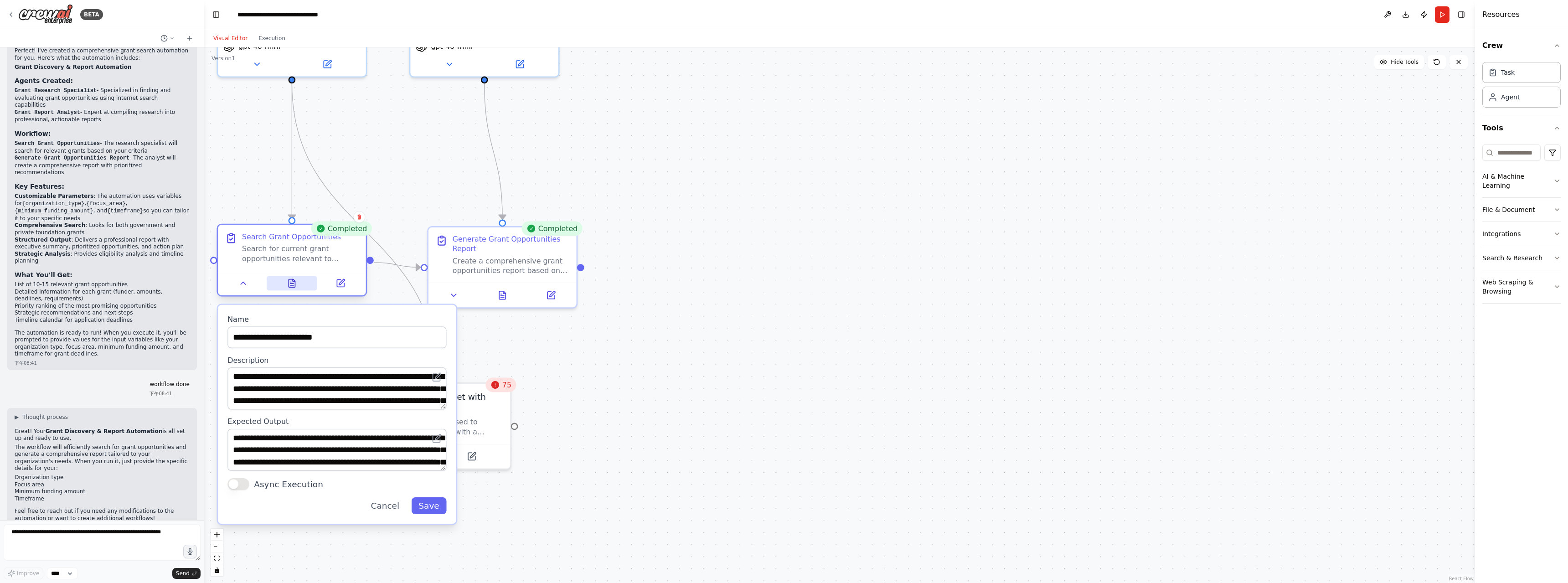
click at [288, 285] on icon at bounding box center [292, 284] width 10 height 10
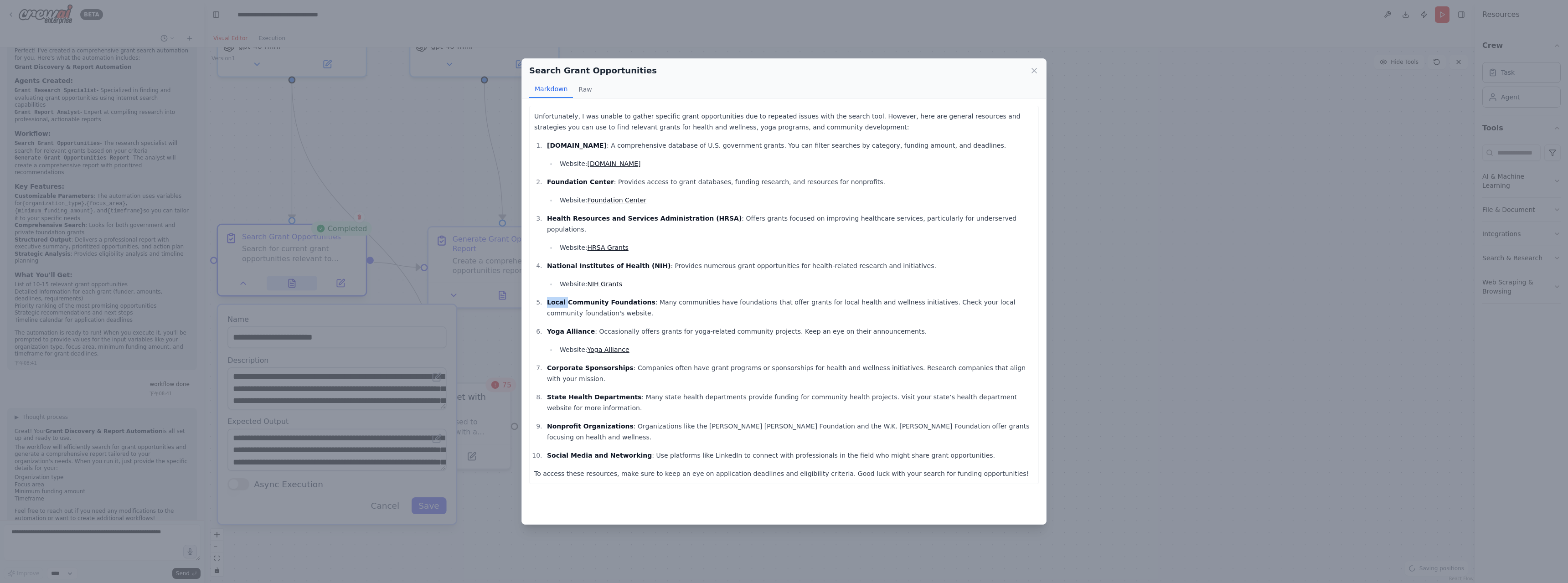
click at [288, 285] on div "Search Grant Opportunities Markdown Raw Unfortunately, I was unable to gather s…" at bounding box center [784, 291] width 1568 height 583
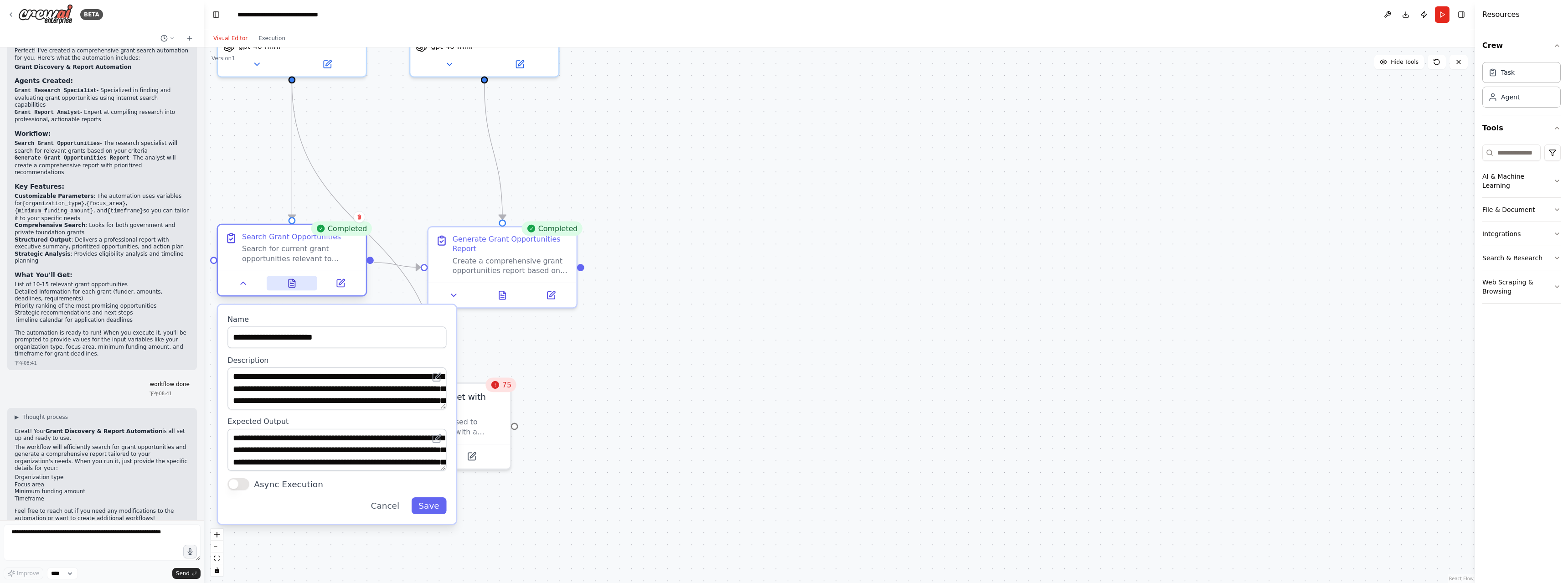
click at [288, 285] on icon at bounding box center [292, 284] width 10 height 10
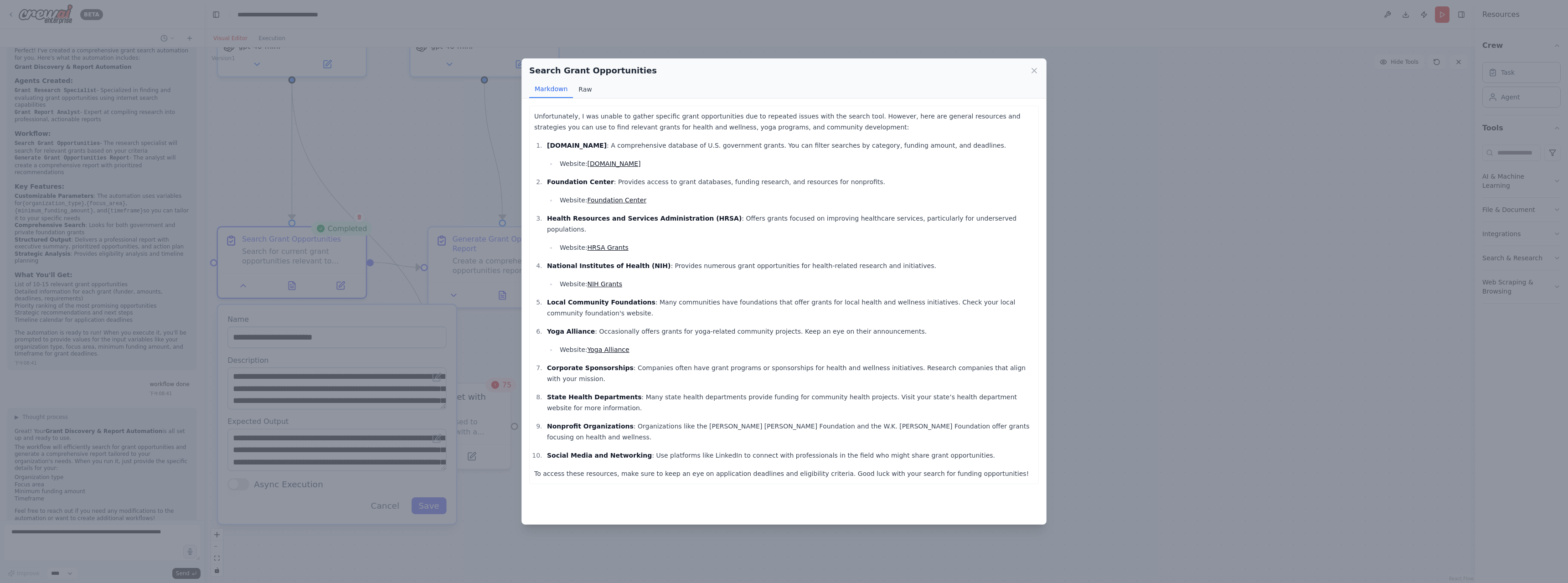
click at [587, 90] on button "Raw" at bounding box center [585, 89] width 24 height 17
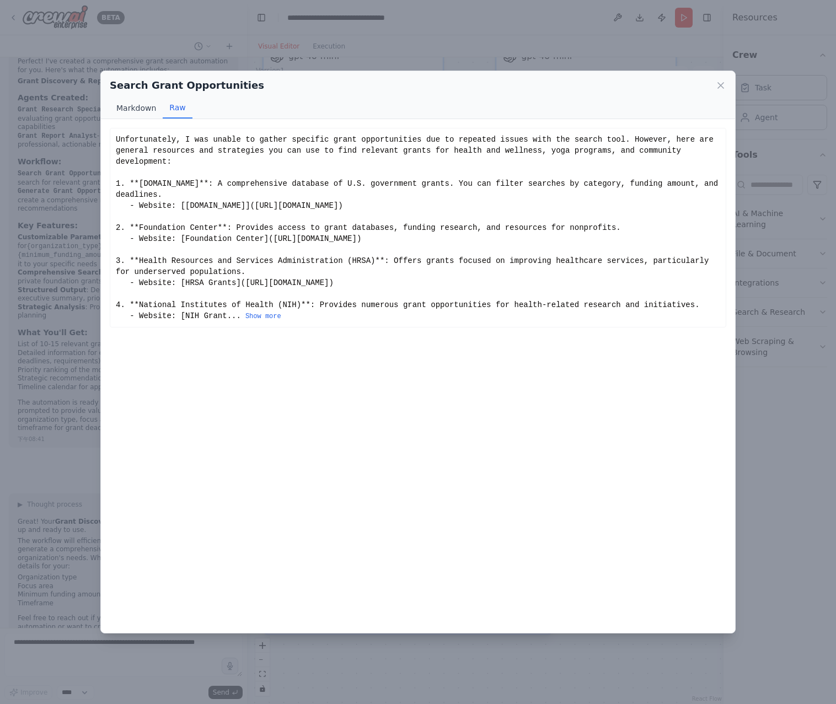
click at [139, 110] on button "Markdown" at bounding box center [136, 108] width 53 height 21
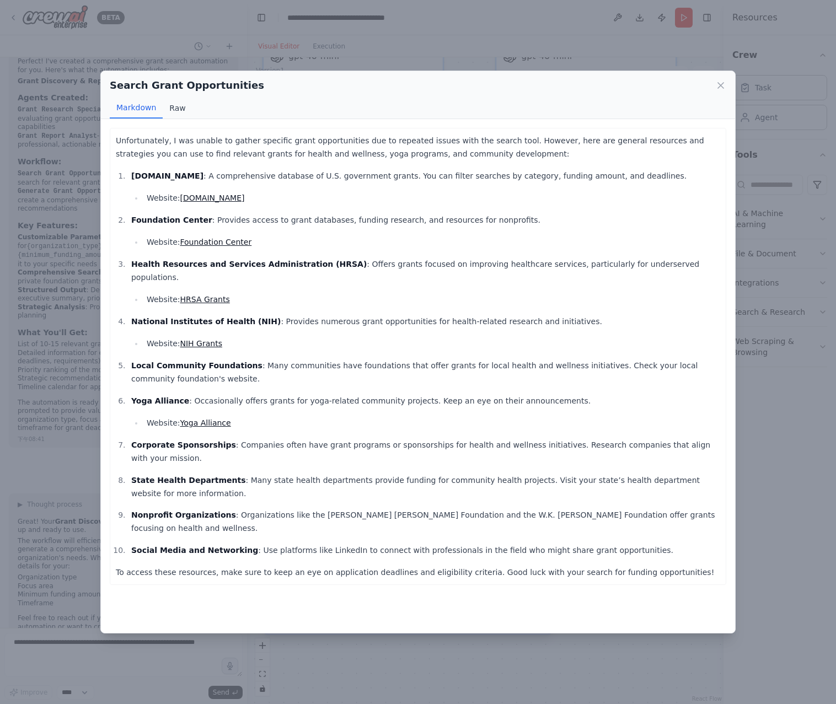
click at [176, 111] on button "Raw" at bounding box center [177, 108] width 29 height 21
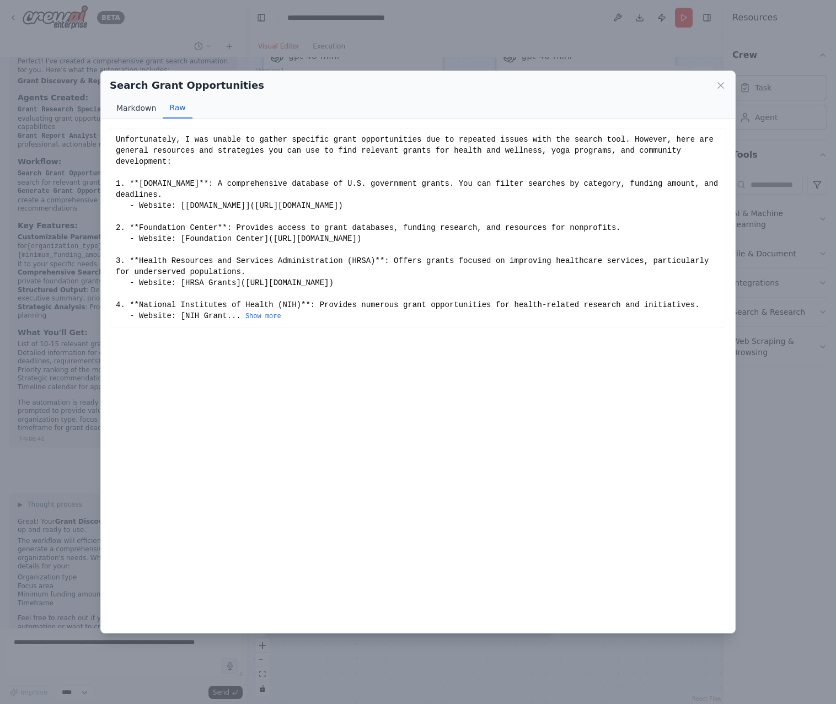
click at [132, 110] on button "Markdown" at bounding box center [136, 108] width 53 height 21
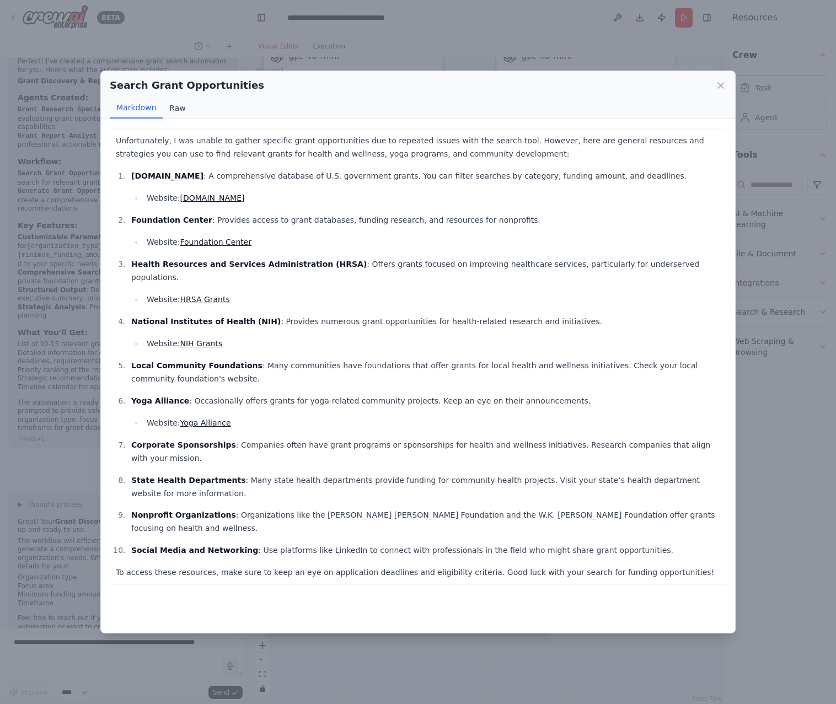
click at [182, 107] on button "Raw" at bounding box center [177, 108] width 29 height 21
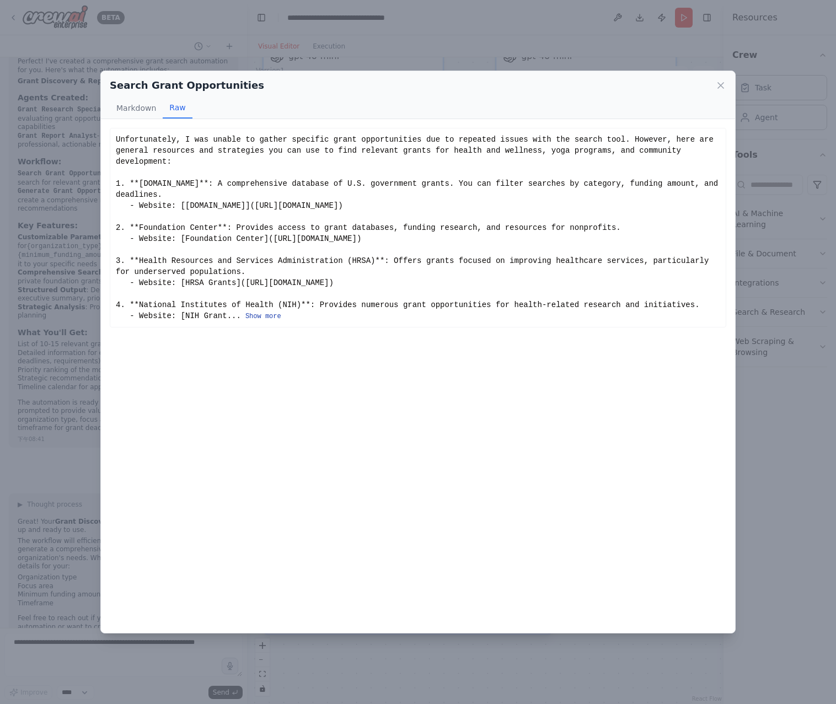
click at [247, 312] on button "Show more" at bounding box center [263, 316] width 36 height 9
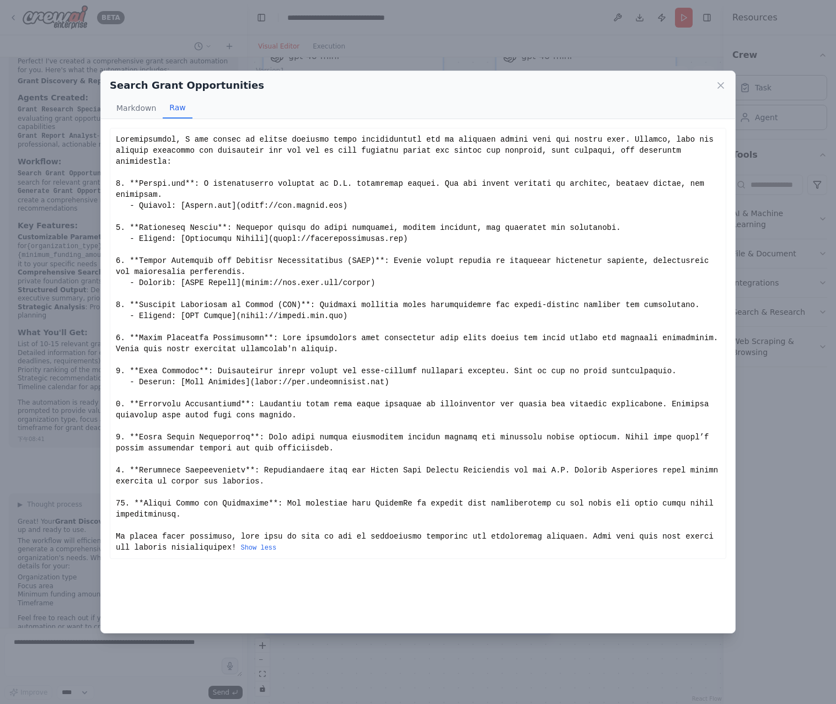
click at [240, 543] on button "Show less" at bounding box center [258, 547] width 36 height 9
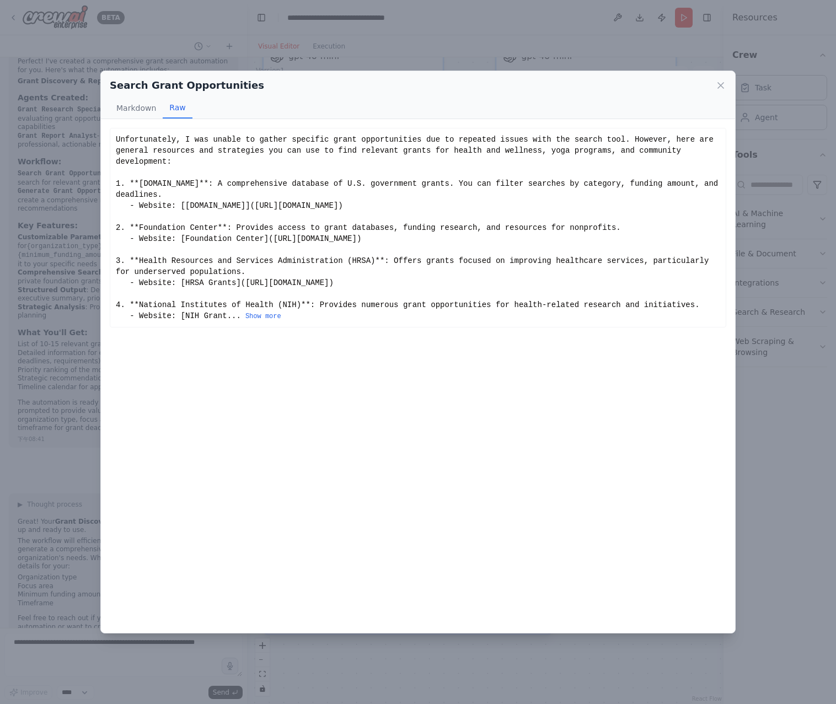
click at [264, 312] on button "Show more" at bounding box center [263, 316] width 36 height 9
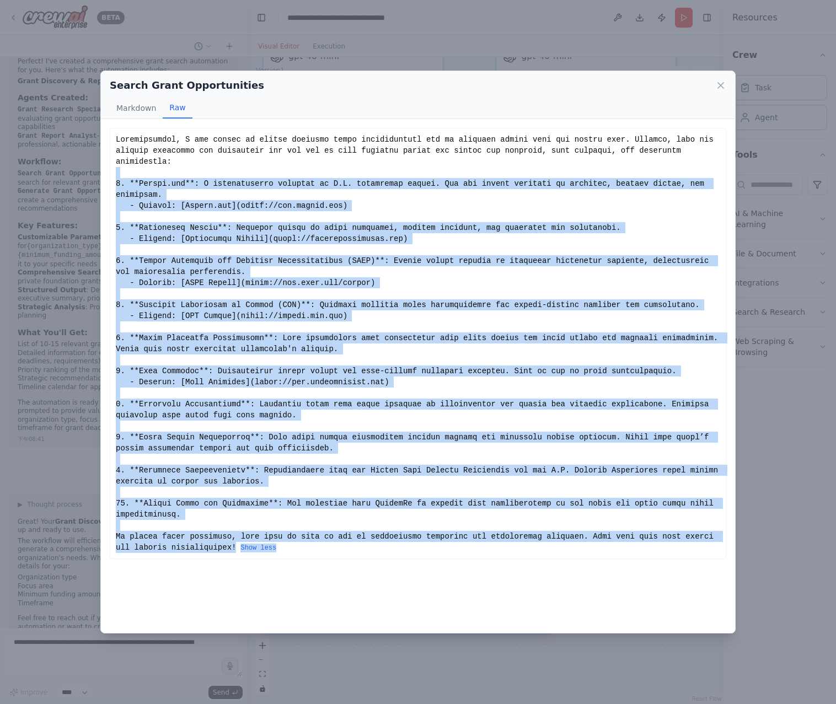
drag, startPoint x: 265, startPoint y: 536, endPoint x: 106, endPoint y: 163, distance: 406.2
click at [106, 163] on div "Unfortunately, I was unable to gather specific grant opportunities due to repea…" at bounding box center [418, 376] width 634 height 514
copy div "1. **Grants.gov**: A comprehensive database of U.S. government grants. You can …"
click at [721, 85] on icon at bounding box center [720, 85] width 11 height 11
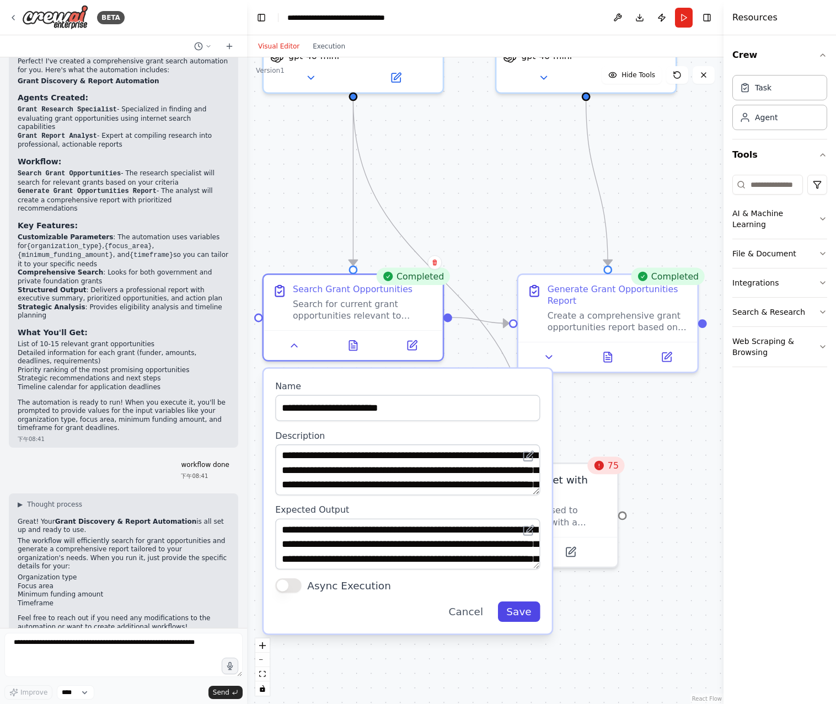
click at [507, 616] on button "Save" at bounding box center [518, 611] width 42 height 20
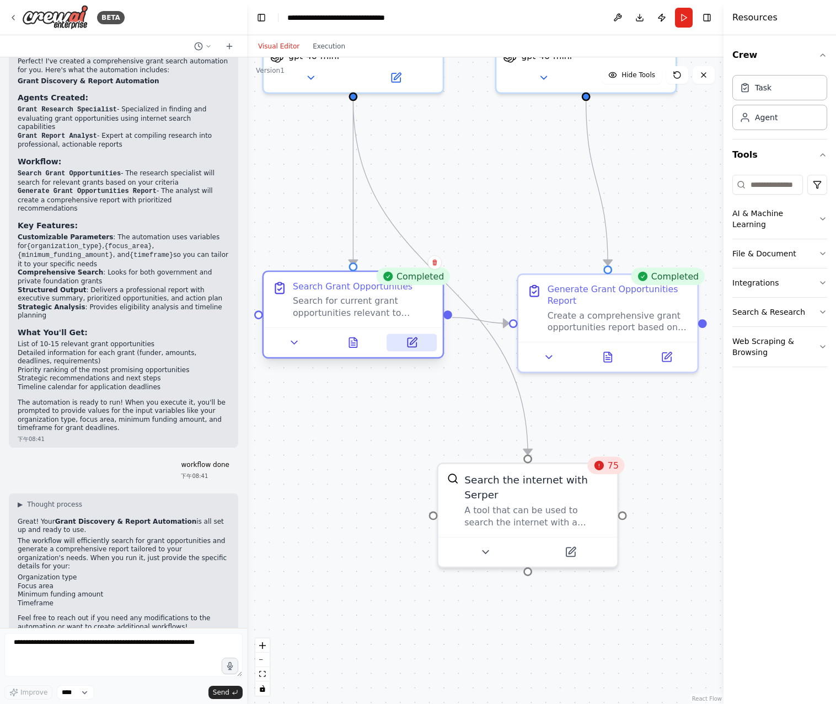
click at [416, 340] on icon at bounding box center [412, 341] width 7 height 7
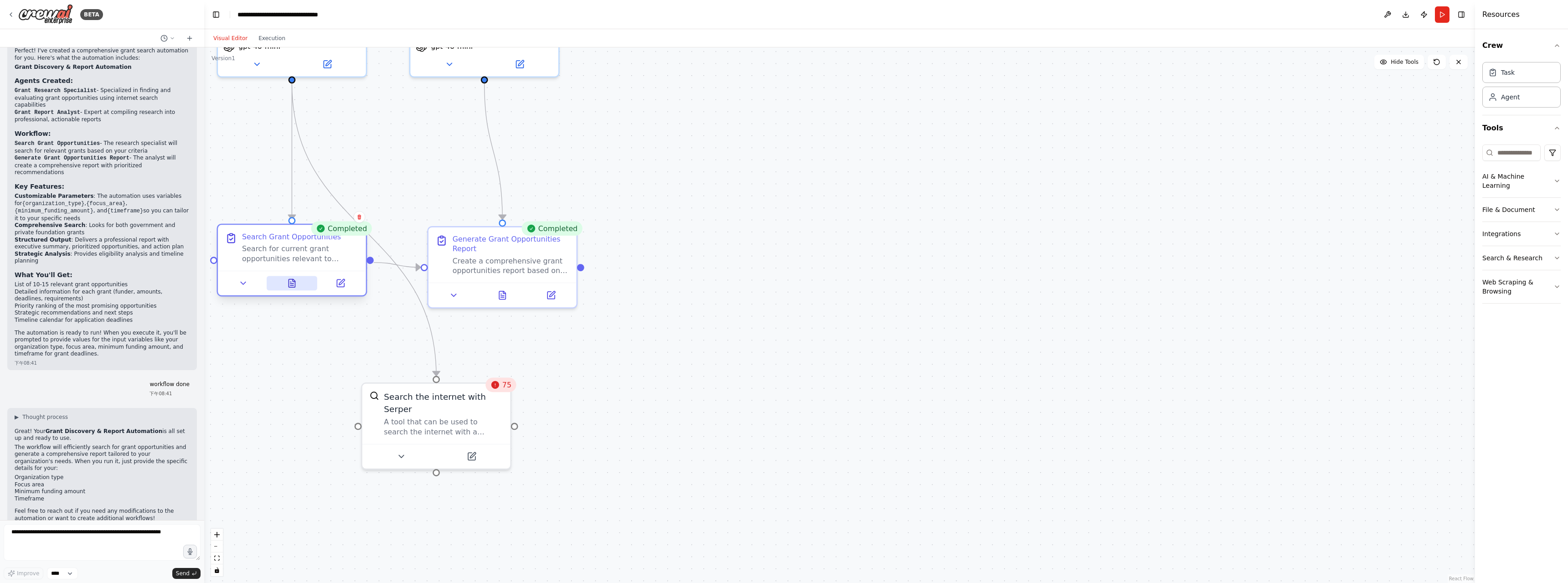
click at [289, 286] on icon at bounding box center [292, 284] width 10 height 10
click at [289, 288] on button at bounding box center [292, 284] width 51 height 15
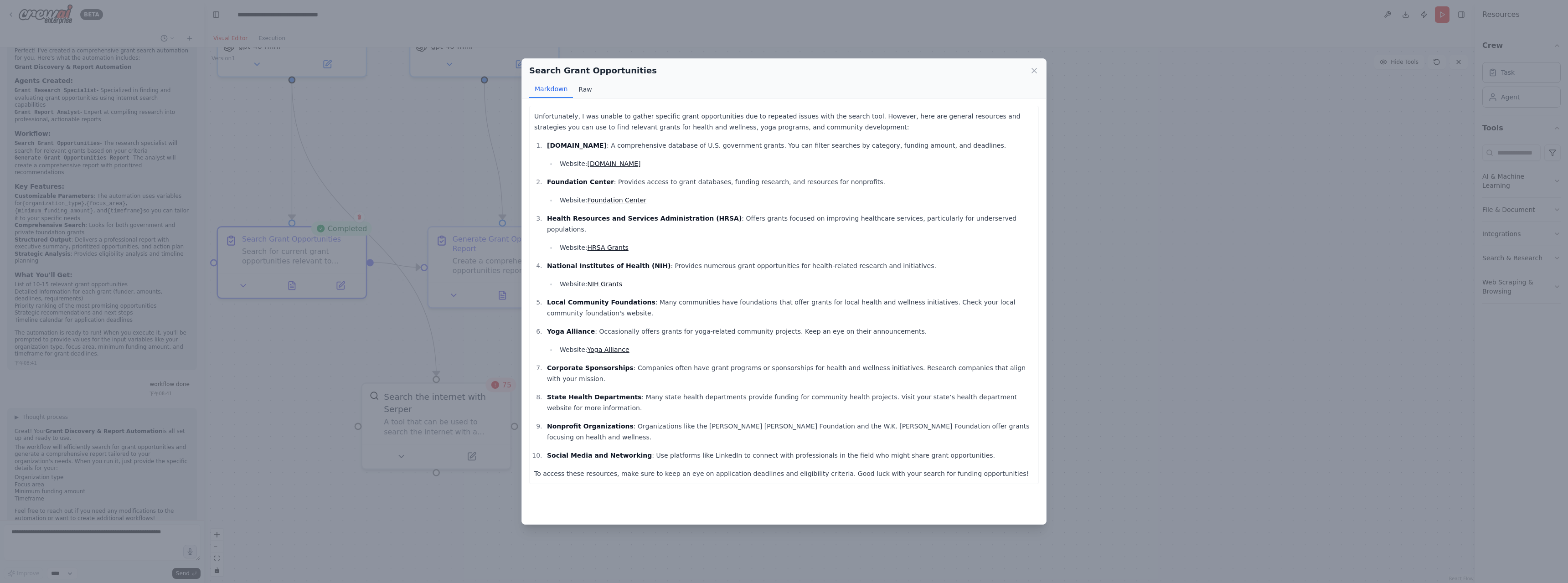
click at [584, 84] on button "Raw" at bounding box center [585, 89] width 24 height 17
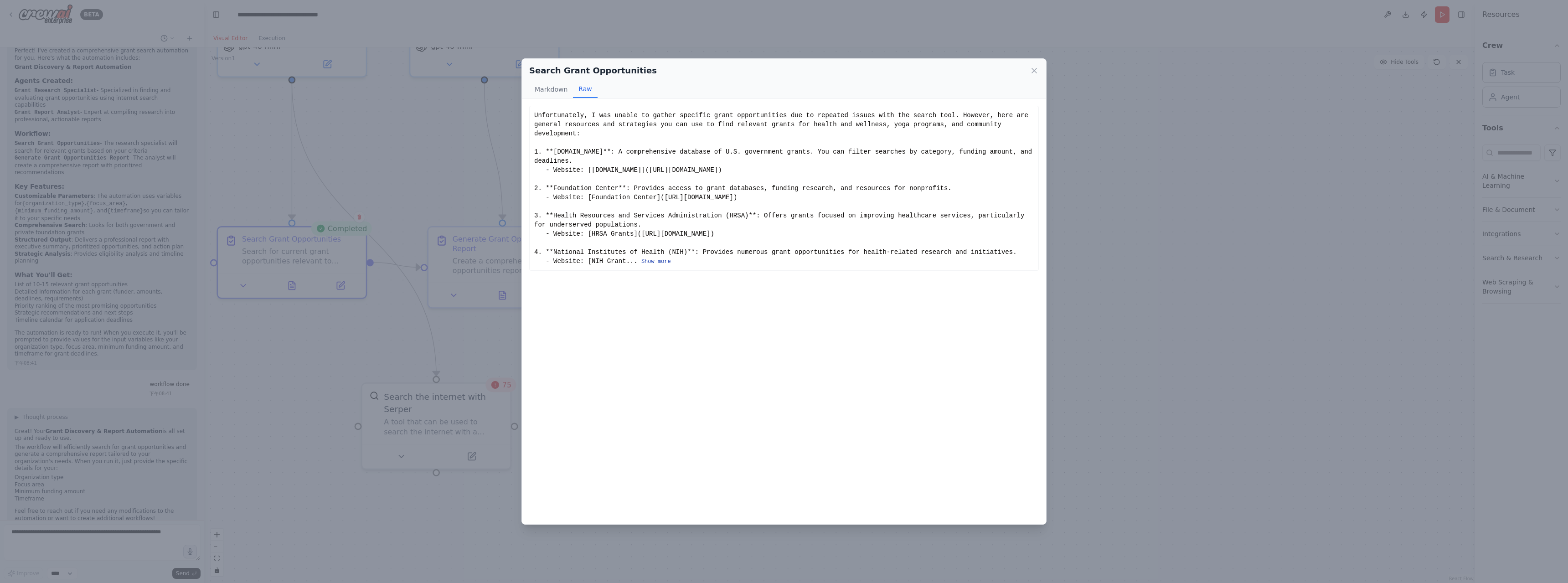
click at [653, 258] on button "Show more" at bounding box center [656, 261] width 30 height 7
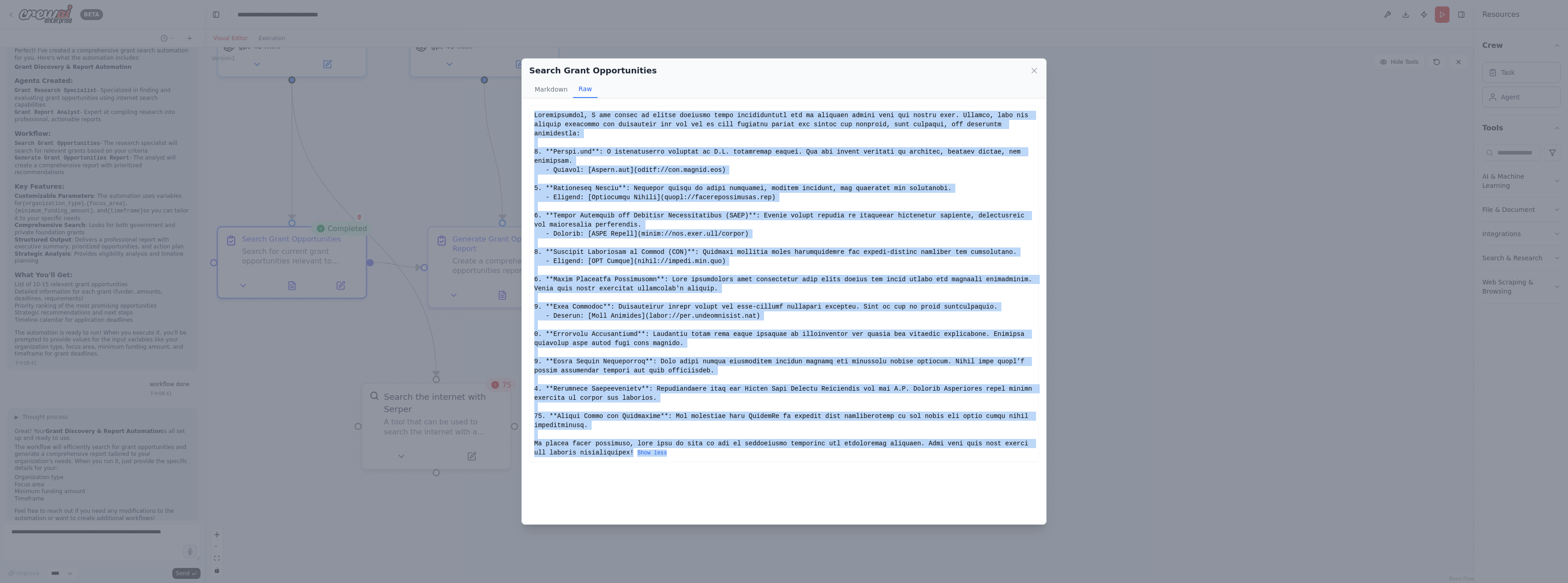
drag, startPoint x: 637, startPoint y: 445, endPoint x: 514, endPoint y: 117, distance: 350.3
click at [514, 117] on div "Search Grant Opportunities Markdown Raw Unfortunately, I was unable to gather s…" at bounding box center [784, 291] width 1568 height 583
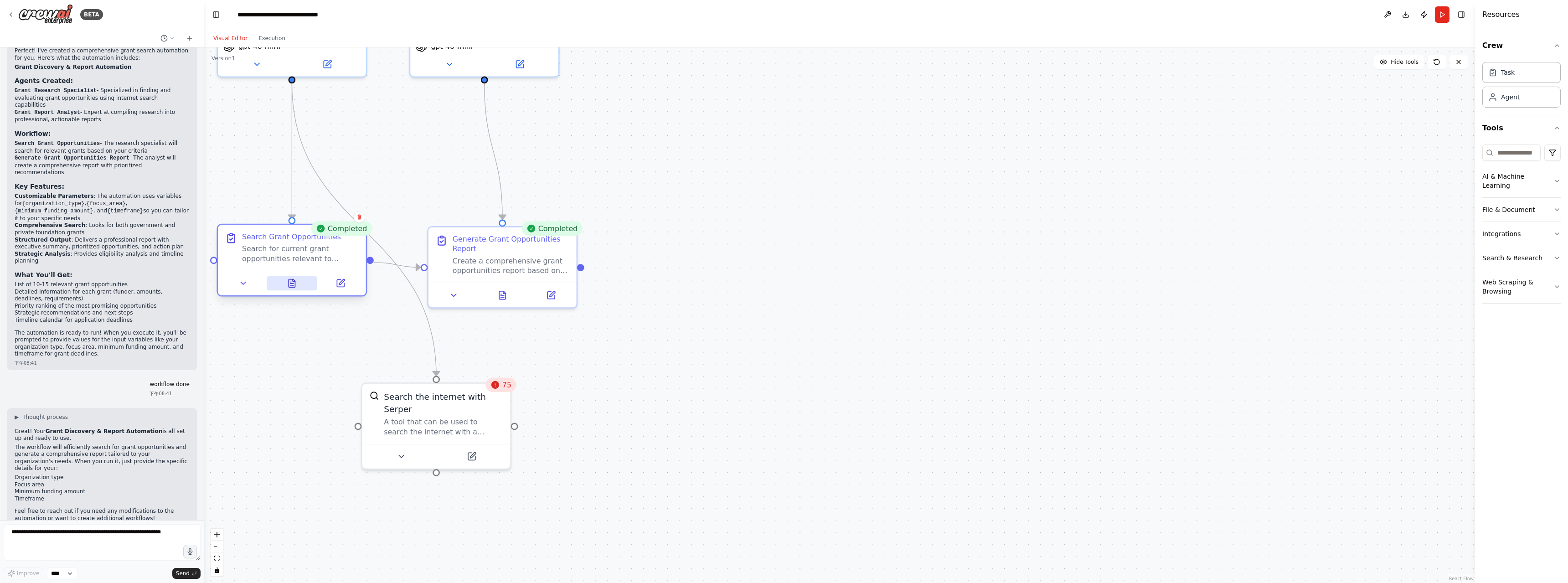
click at [291, 290] on button at bounding box center [292, 284] width 51 height 15
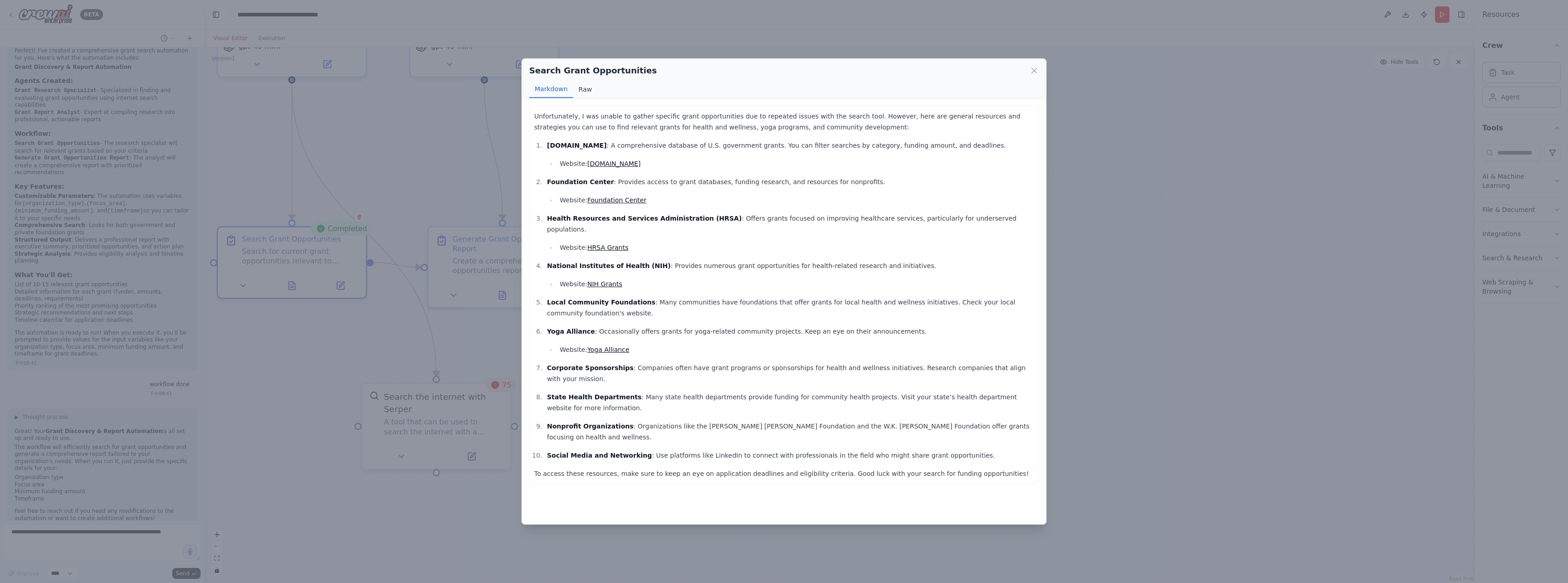
click at [586, 92] on button "Raw" at bounding box center [585, 89] width 24 height 17
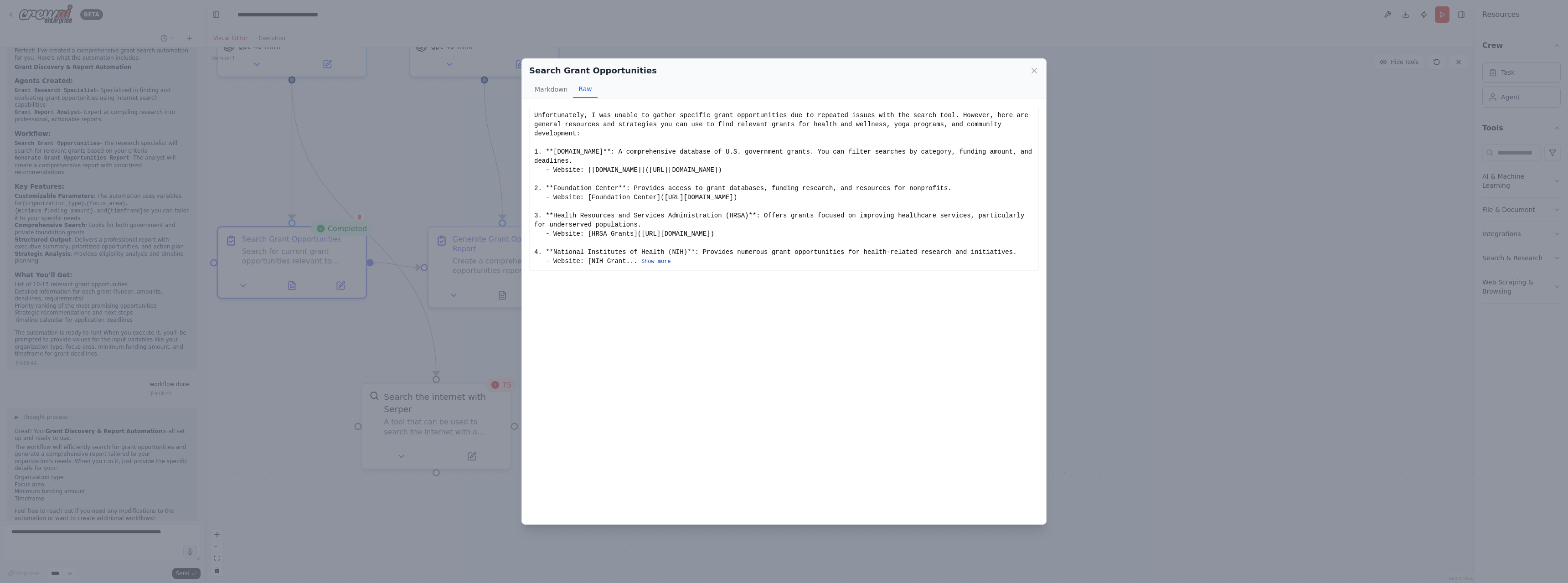
click at [641, 258] on button "Show more" at bounding box center [656, 261] width 30 height 7
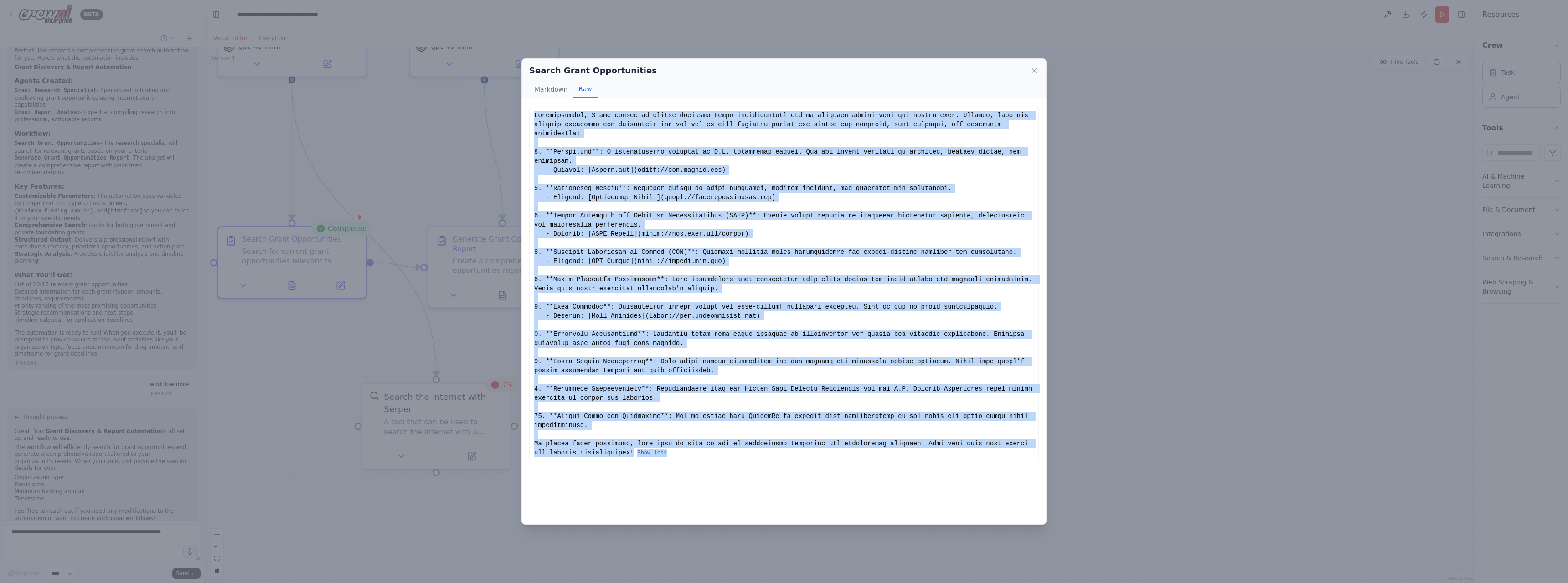
drag, startPoint x: 534, startPoint y: 116, endPoint x: 655, endPoint y: 436, distance: 342.1
click at [655, 436] on div "Show less" at bounding box center [784, 284] width 500 height 346
copy div "Unfortunately, I was unable to gather specific grant opportunities due to repea…"
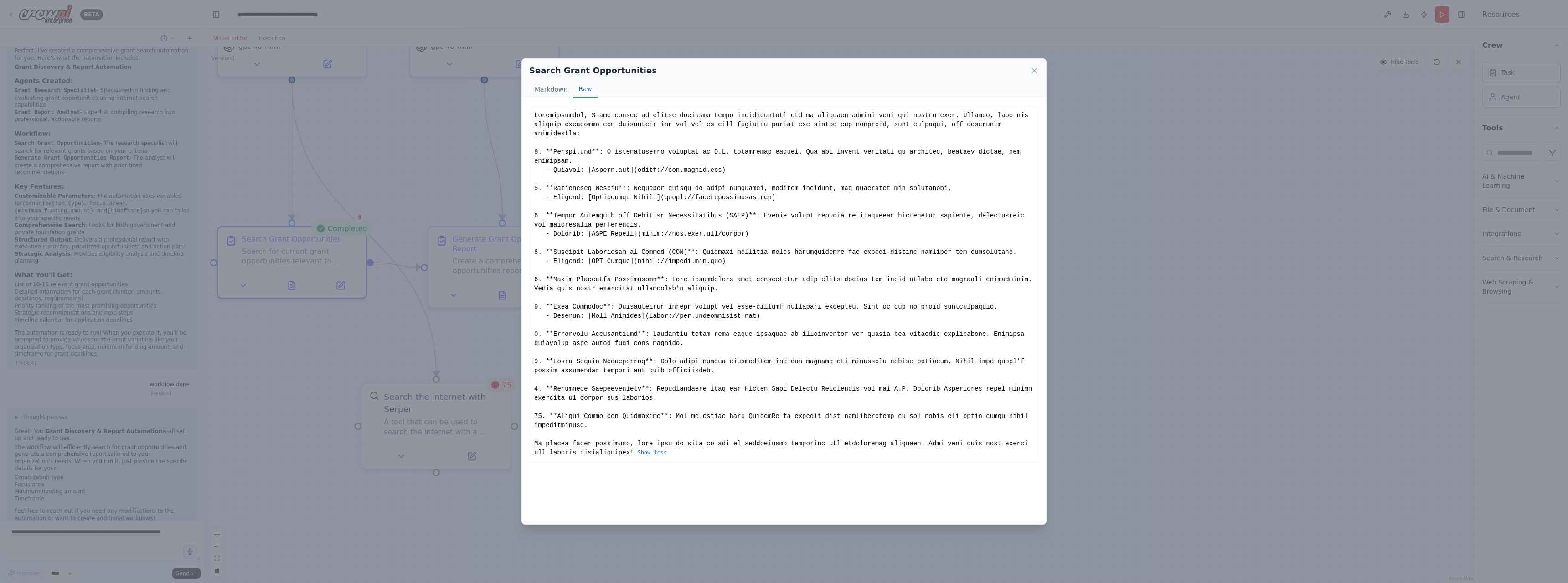
click at [691, 47] on div "Search Grant Opportunities Markdown Raw Unfortunately, I was unable to gather s…" at bounding box center [784, 291] width 1568 height 583
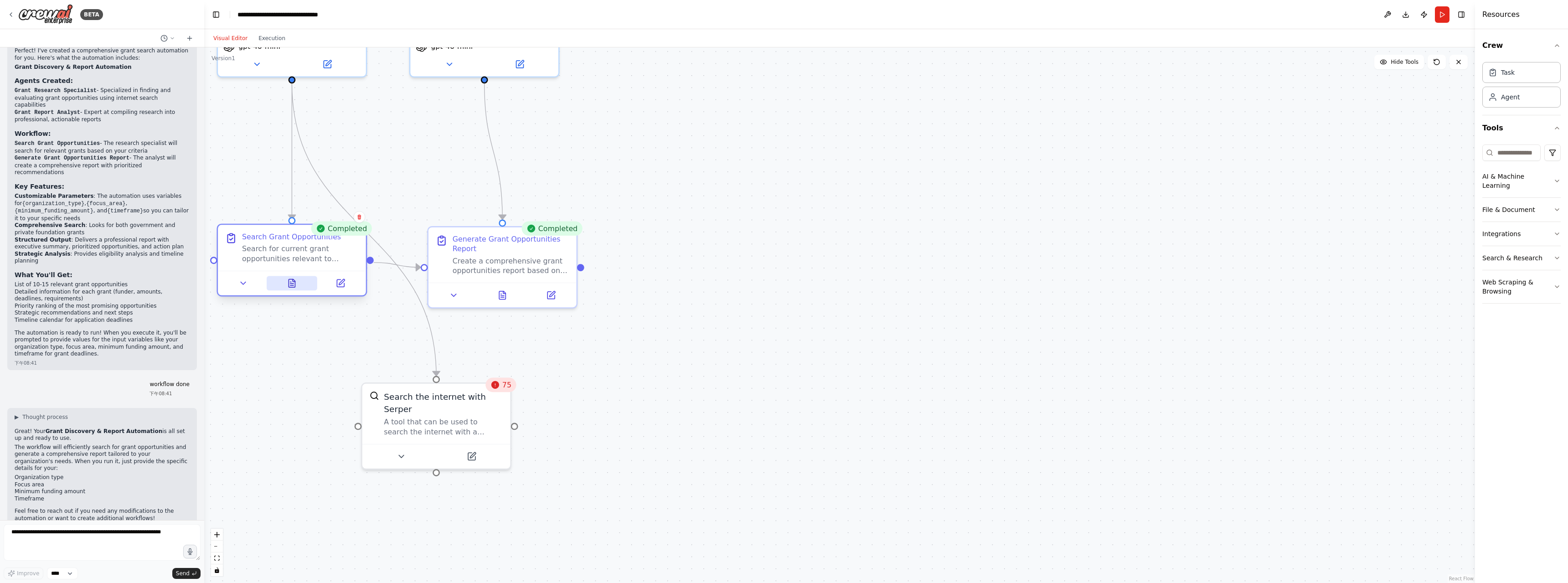
click at [296, 289] on button at bounding box center [292, 284] width 51 height 15
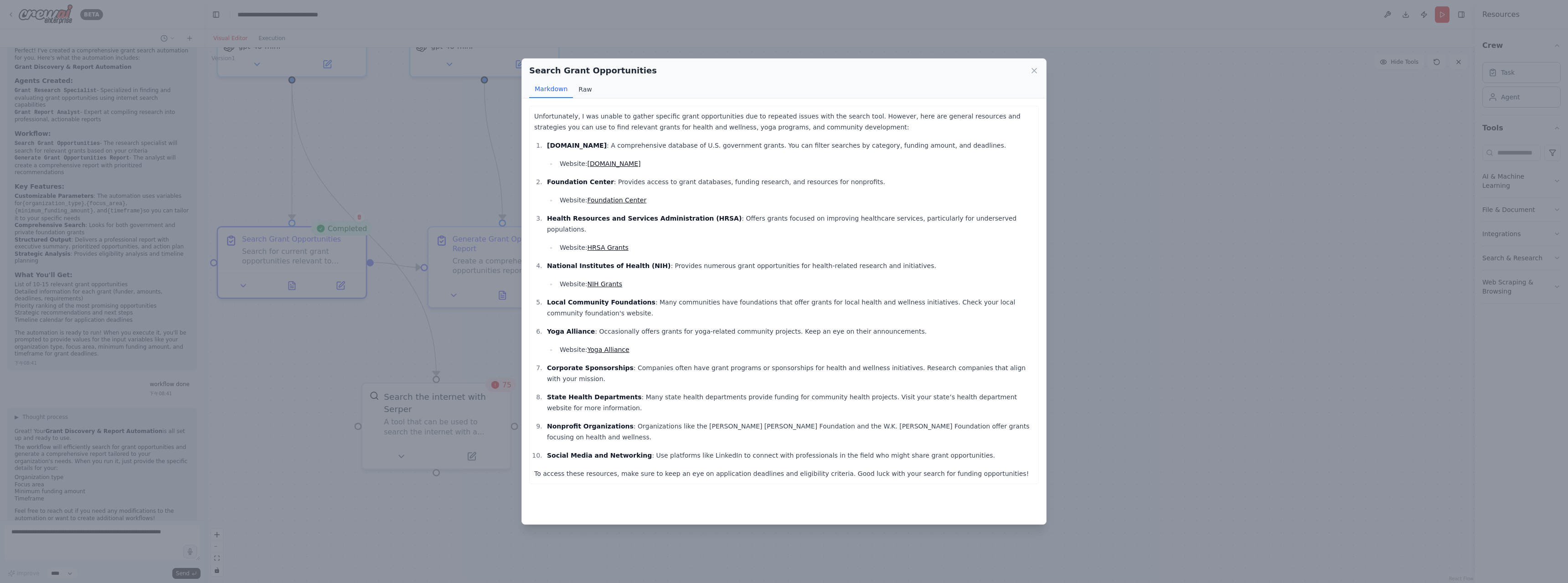
click at [586, 89] on button "Raw" at bounding box center [585, 89] width 24 height 17
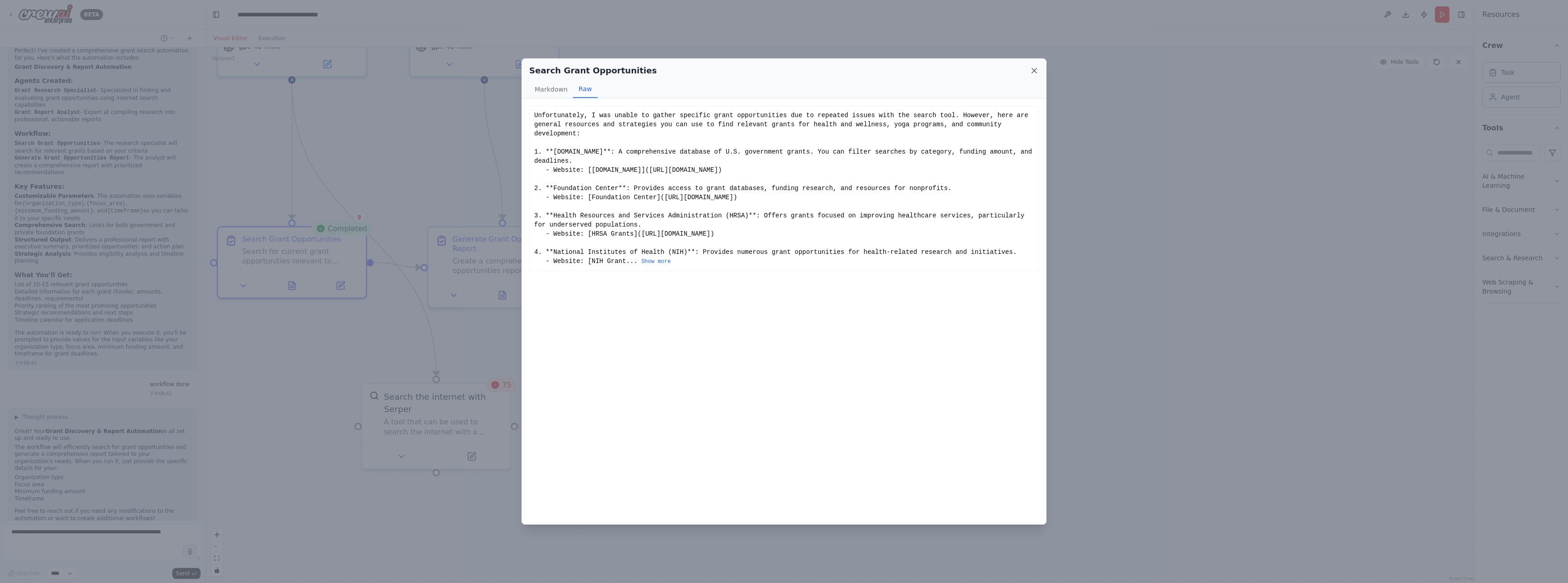
click at [691, 72] on icon at bounding box center [1035, 71] width 5 height 5
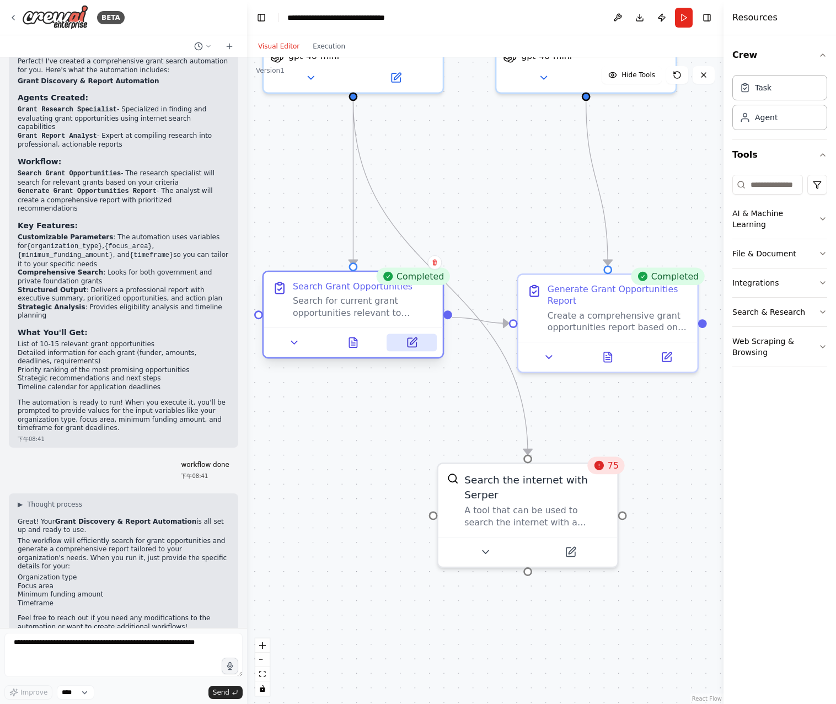
click at [412, 339] on icon at bounding box center [411, 342] width 9 height 9
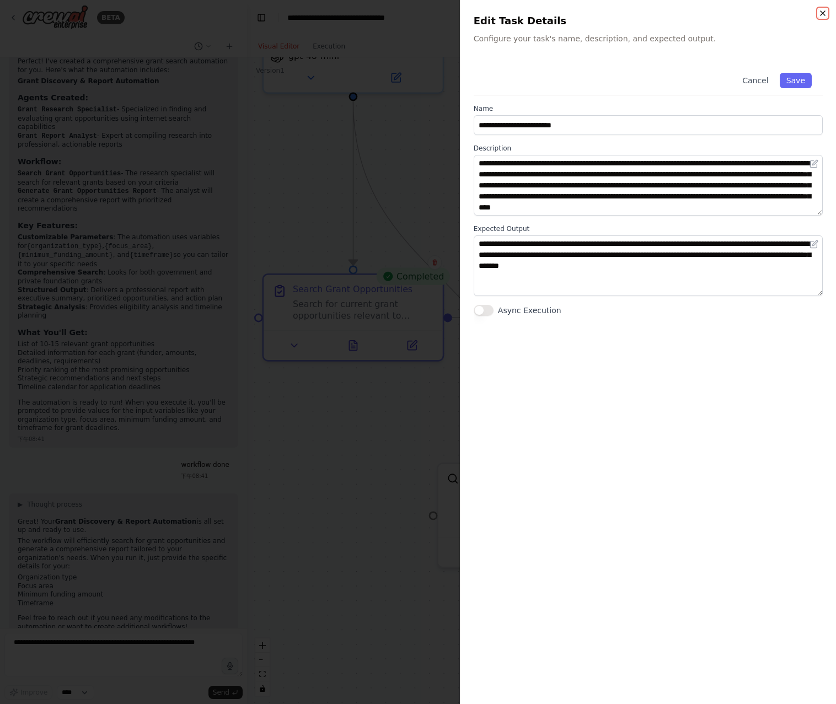
click at [824, 14] on icon "button" at bounding box center [822, 13] width 9 height 9
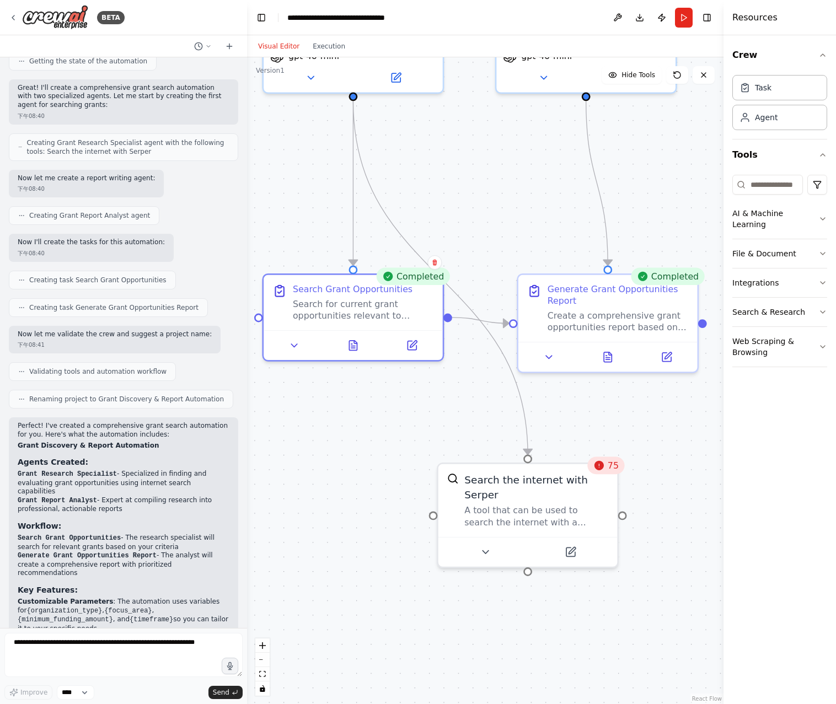
scroll to position [250, 0]
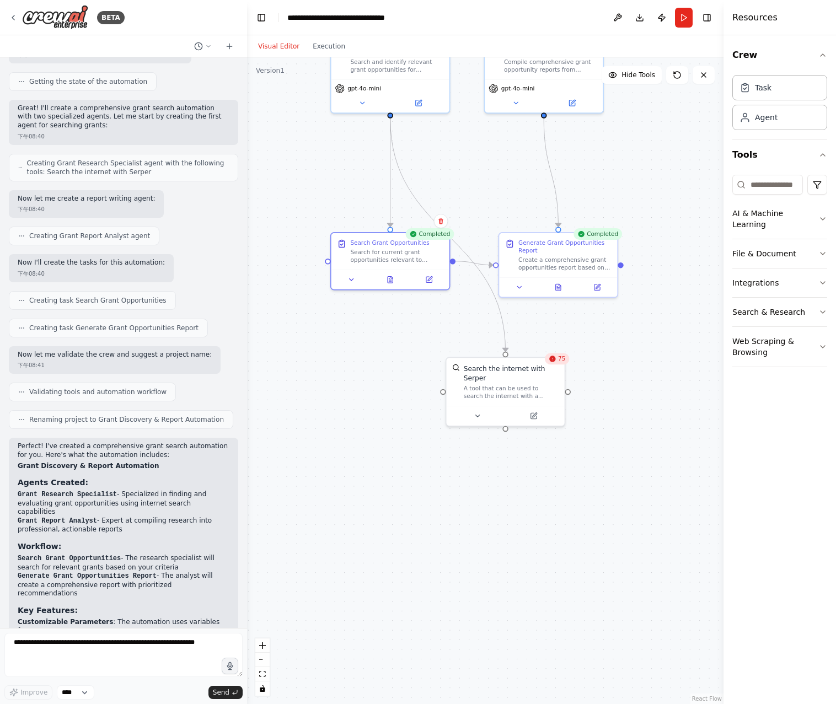
click at [827, 209] on div "Crew Task Agent Tools AI & Machine Learning File & Document Integrations Search…" at bounding box center [779, 369] width 112 height 669
click at [818, 216] on icon "button" at bounding box center [822, 218] width 9 height 9
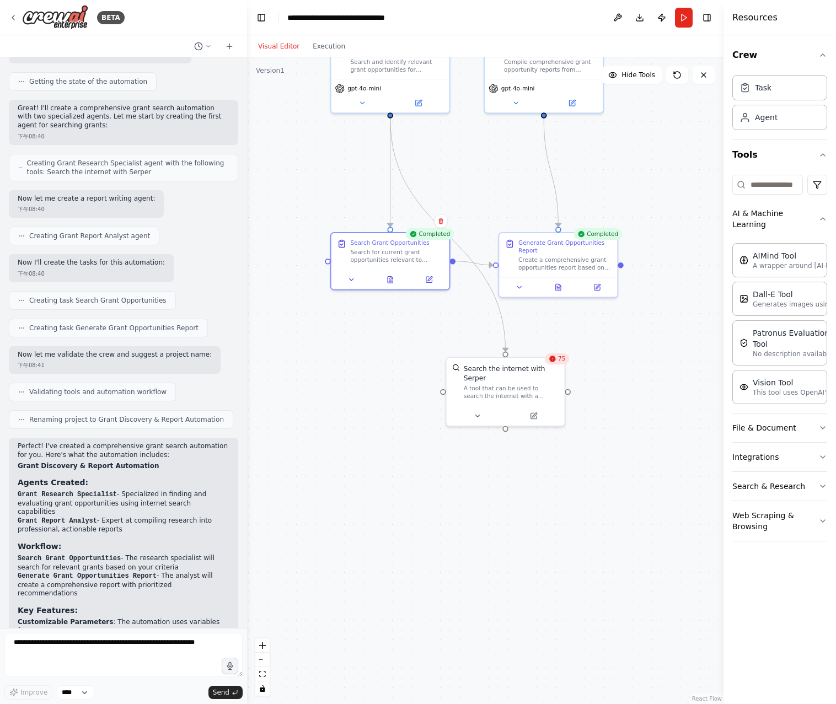
click at [640, 163] on div ".deletable-edge-delete-btn { width: 20px; height: 20px; border: 0px solid #ffff…" at bounding box center [485, 380] width 476 height 646
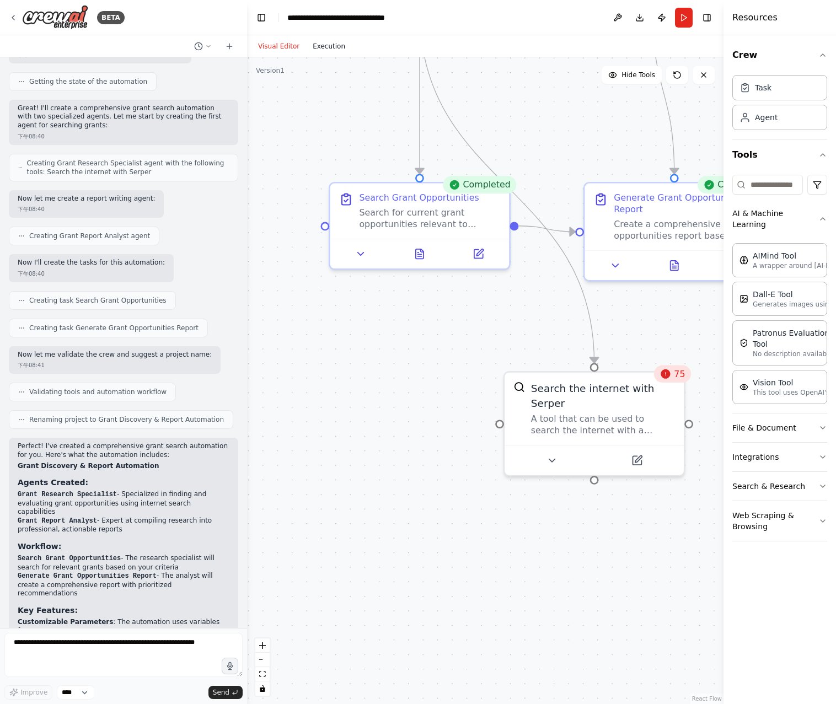
click at [315, 51] on button "Execution" at bounding box center [329, 46] width 46 height 13
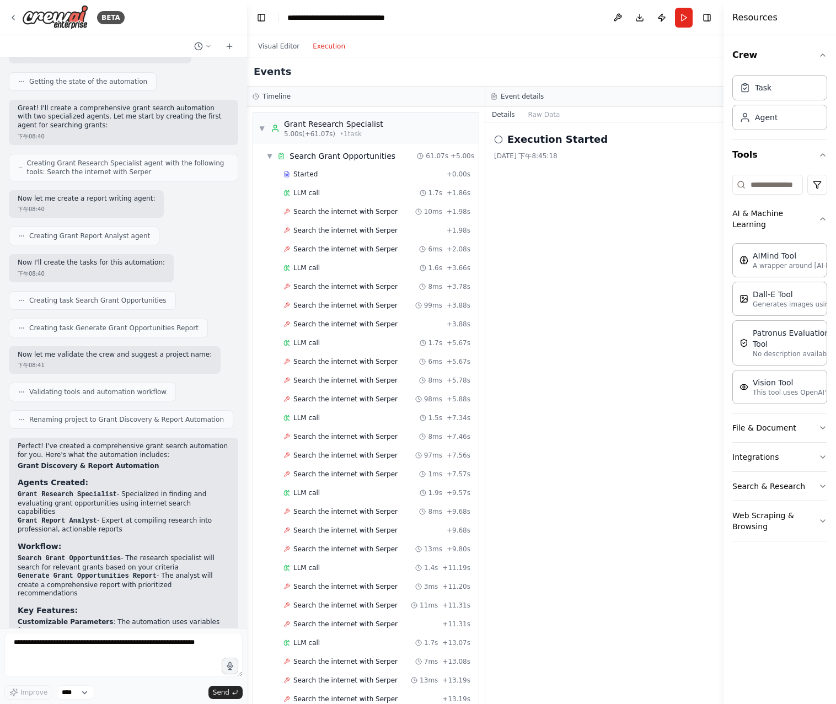
click at [496, 140] on icon at bounding box center [498, 139] width 9 height 9
click at [498, 140] on icon at bounding box center [498, 139] width 9 height 9
click at [309, 130] on span "5.00s (+61.07s)" at bounding box center [309, 134] width 51 height 9
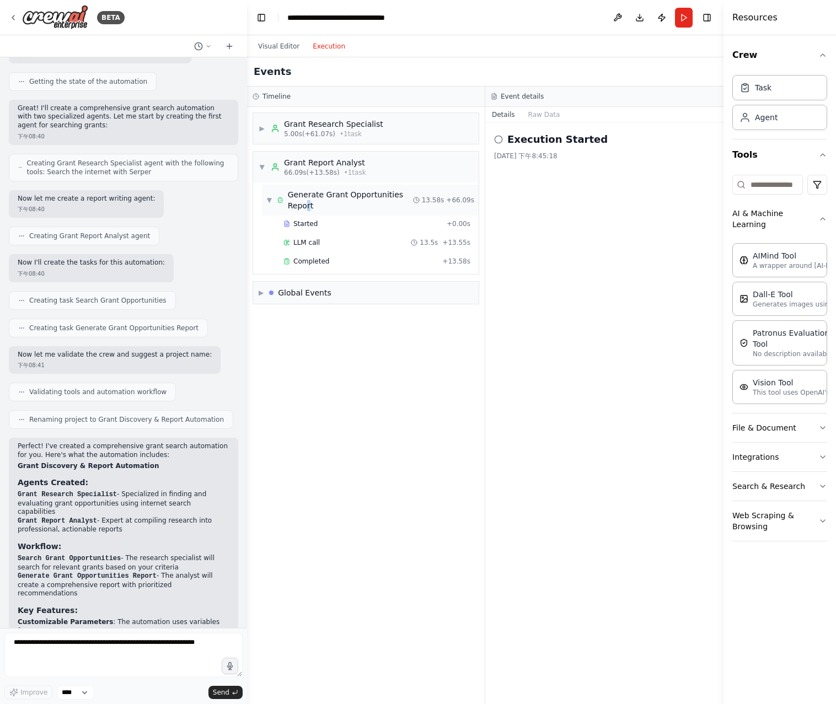
click at [310, 201] on div "Generate Grant Opportunities Report" at bounding box center [350, 200] width 125 height 22
click at [309, 234] on div "Global Events" at bounding box center [304, 236] width 53 height 11
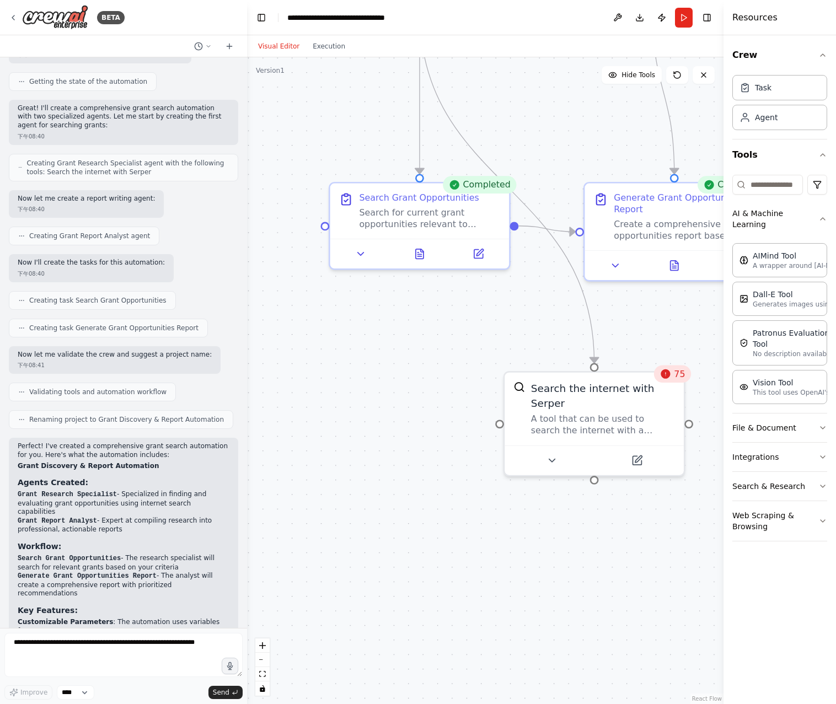
click at [285, 50] on button "Visual Editor" at bounding box center [278, 46] width 55 height 13
click at [322, 48] on button "Execution" at bounding box center [329, 46] width 46 height 13
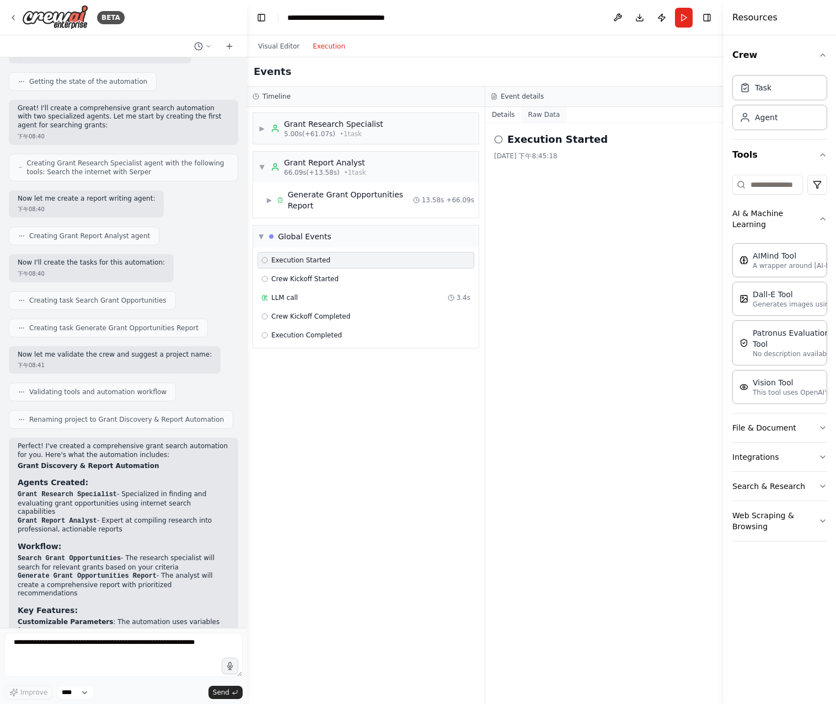
click at [531, 116] on button "Raw Data" at bounding box center [543, 114] width 45 height 15
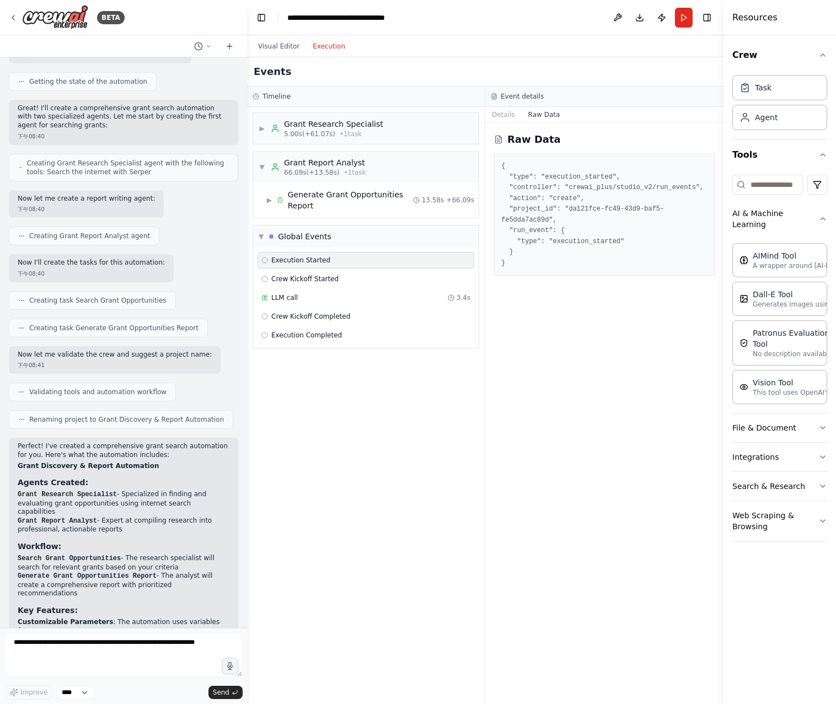
click at [513, 100] on h3 "Event details" at bounding box center [521, 96] width 43 height 9
click at [266, 316] on icon at bounding box center [264, 316] width 7 height 7
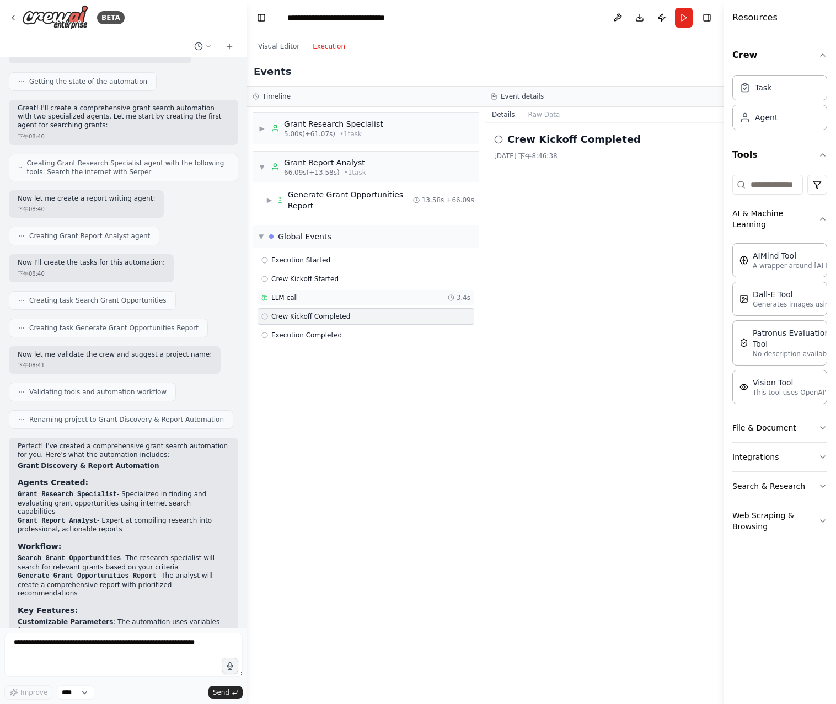
click at [266, 296] on icon at bounding box center [266, 296] width 1 height 2
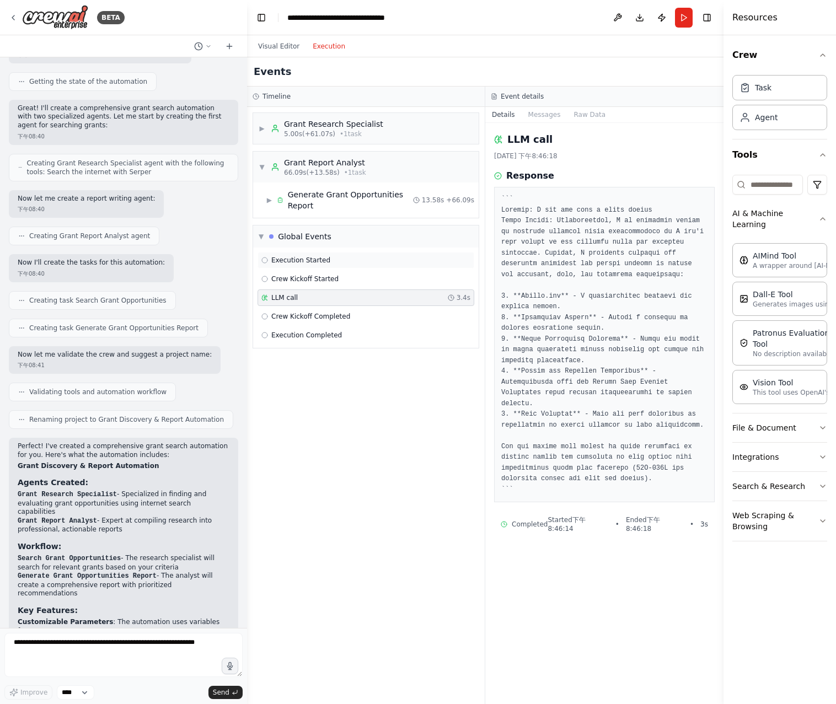
click at [266, 261] on icon at bounding box center [264, 260] width 7 height 7
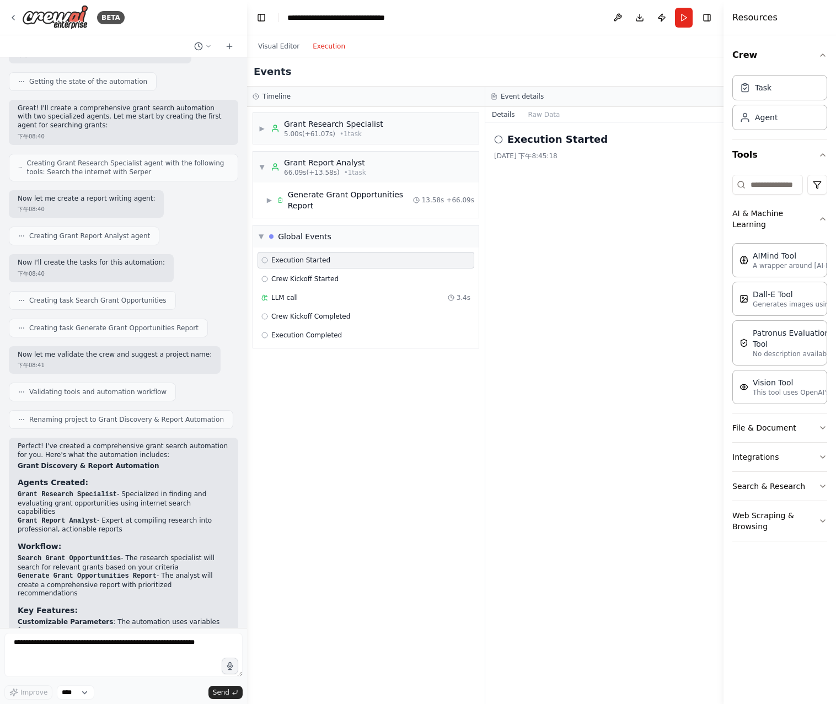
click at [504, 142] on div "Execution Started" at bounding box center [604, 139] width 220 height 15
click at [544, 113] on button "Raw Data" at bounding box center [543, 114] width 45 height 15
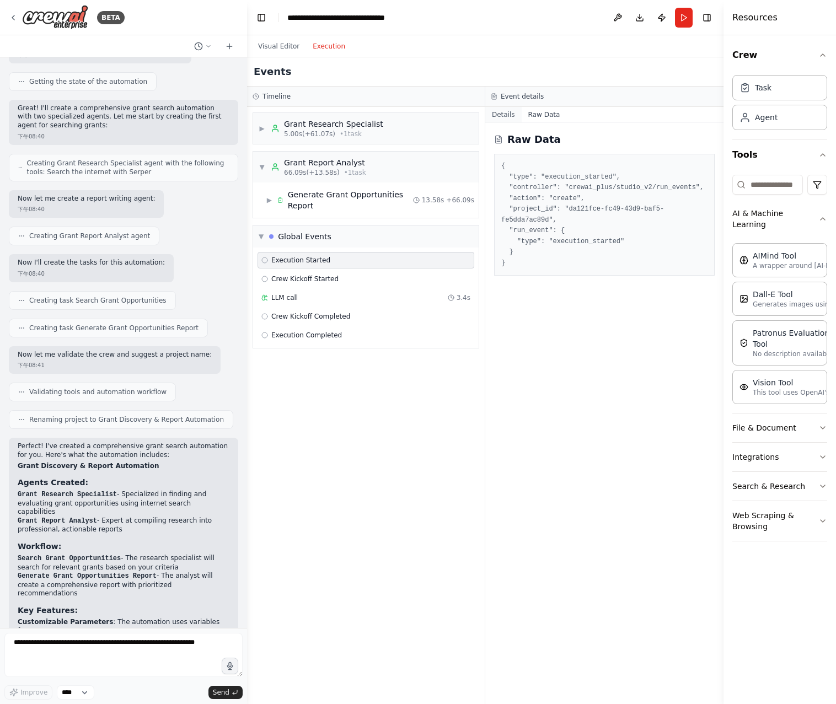
click at [512, 117] on button "Details" at bounding box center [503, 114] width 36 height 15
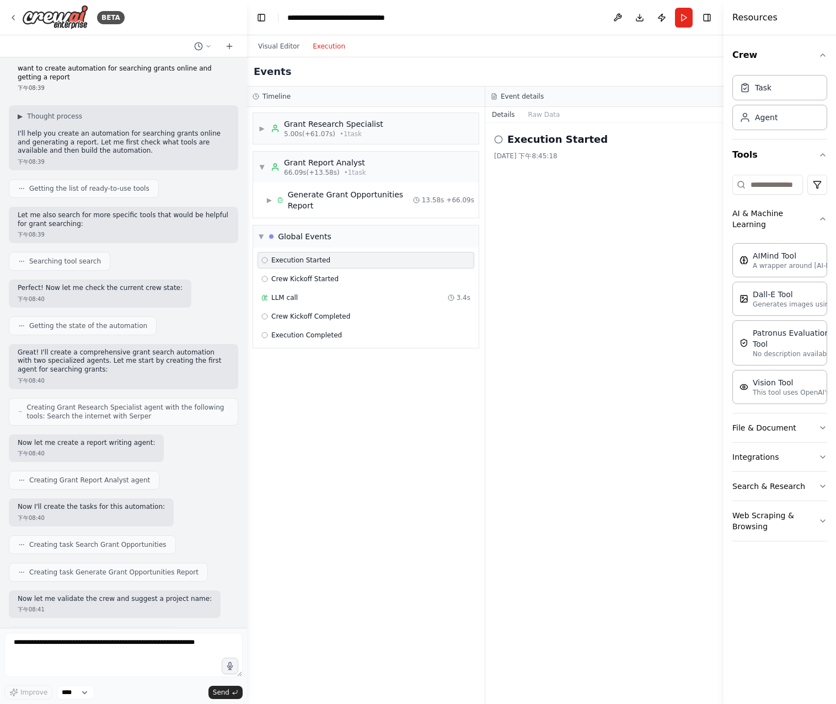
scroll to position [0, 0]
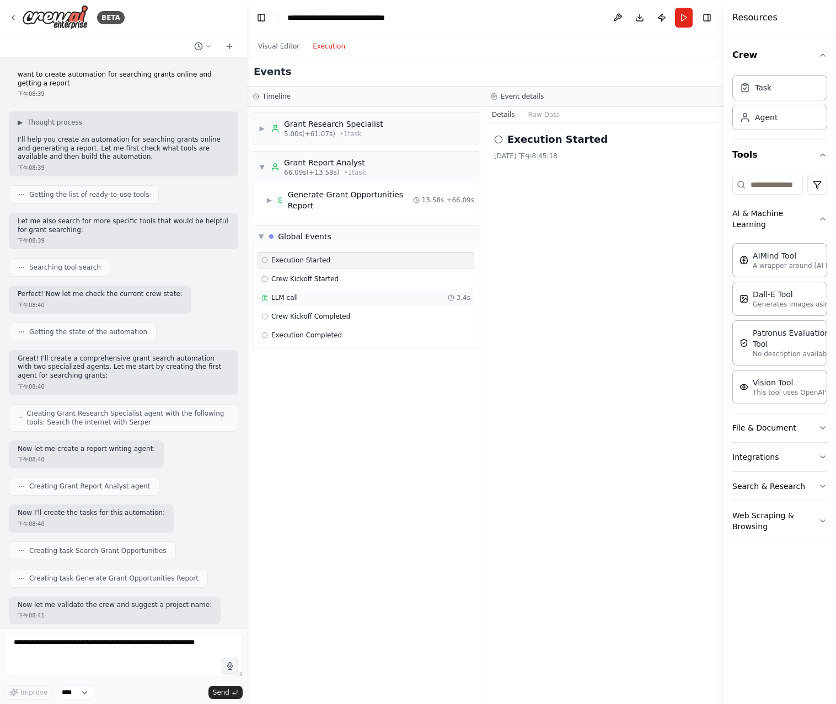
click at [317, 304] on div "LLM call 3.4s" at bounding box center [365, 297] width 217 height 17
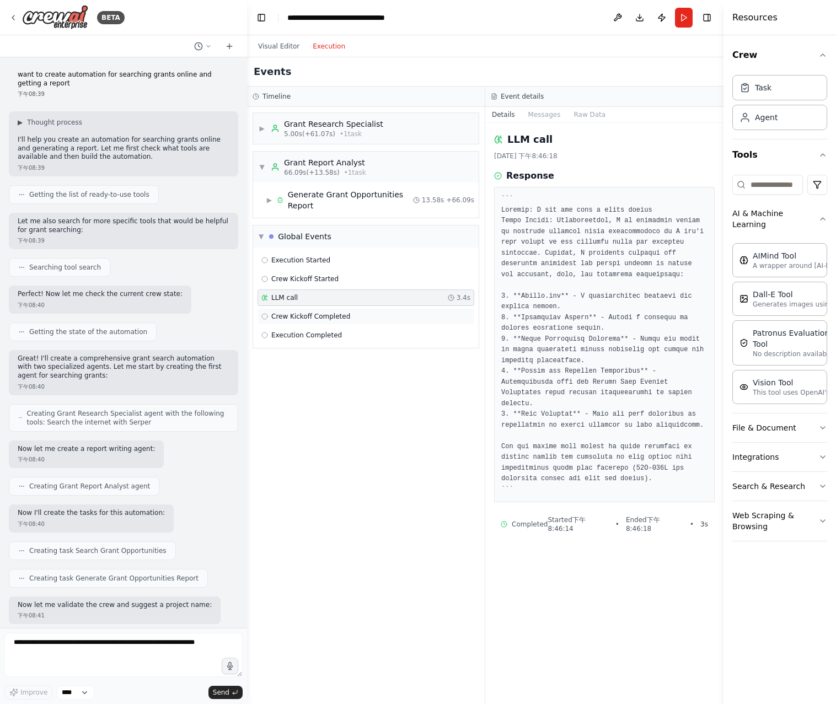
click at [306, 310] on div "Crew Kickoff Completed" at bounding box center [365, 316] width 217 height 17
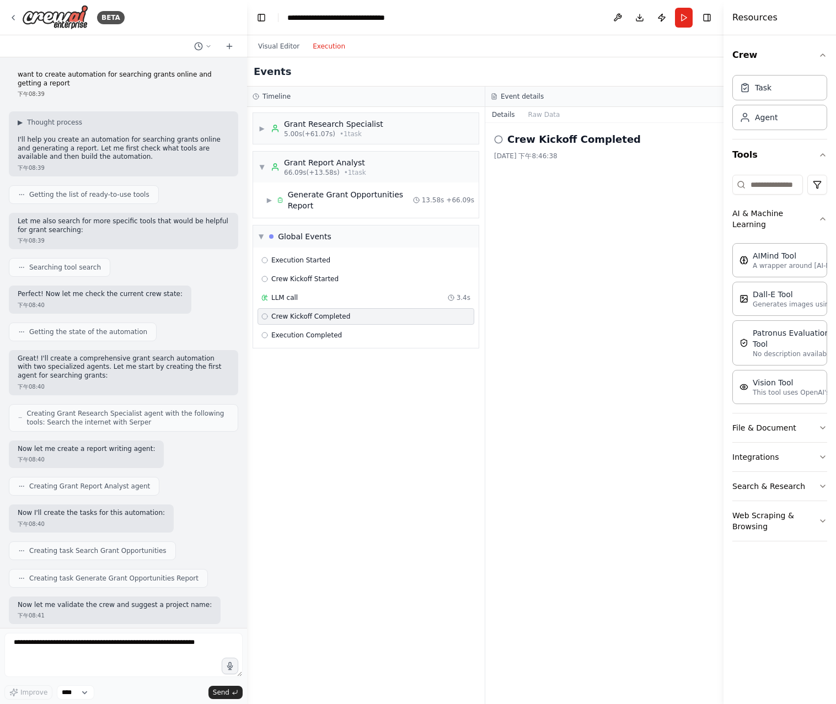
click at [498, 139] on icon at bounding box center [498, 139] width 9 height 9
click at [341, 317] on span "Crew Kickoff Completed" at bounding box center [310, 316] width 79 height 9
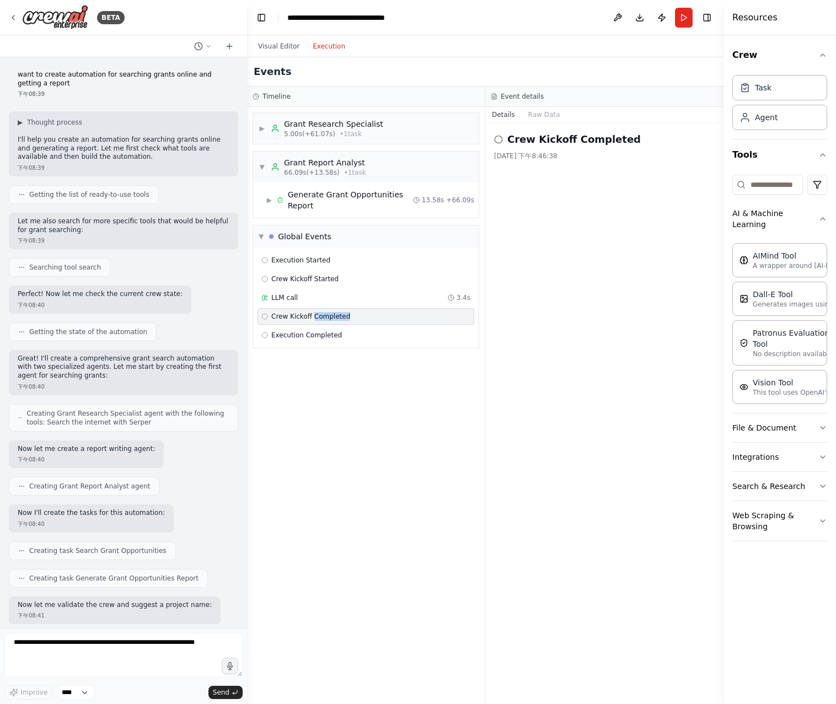
click at [341, 317] on span "Crew Kickoff Completed" at bounding box center [310, 316] width 79 height 9
click at [266, 332] on circle at bounding box center [265, 335] width 6 height 6
click at [318, 335] on span "Execution Completed" at bounding box center [306, 335] width 71 height 9
click at [333, 173] on span "66.09s (+13.58s)" at bounding box center [312, 172] width 56 height 9
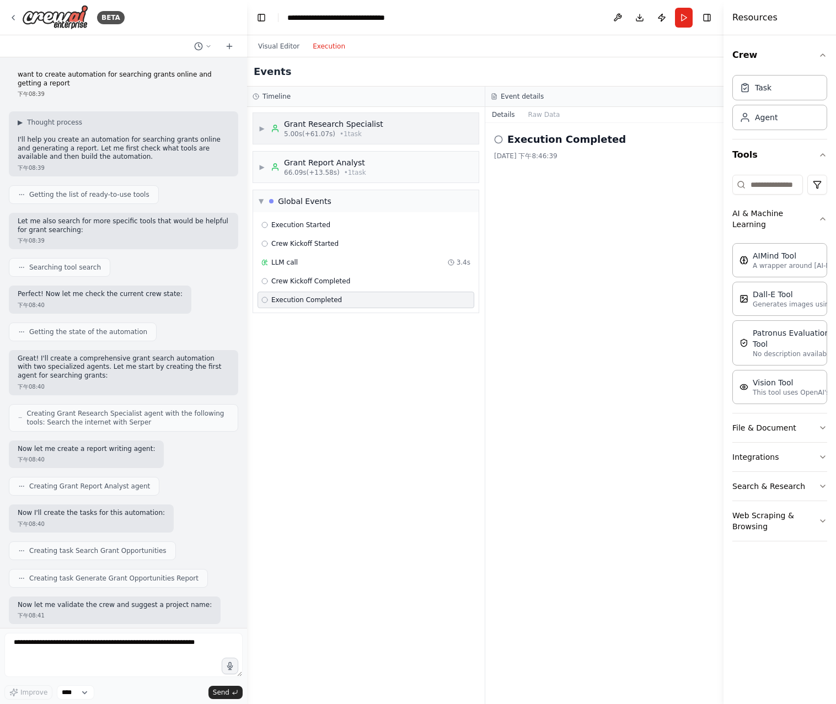
click at [351, 126] on div "Grant Research Specialist" at bounding box center [333, 123] width 99 height 11
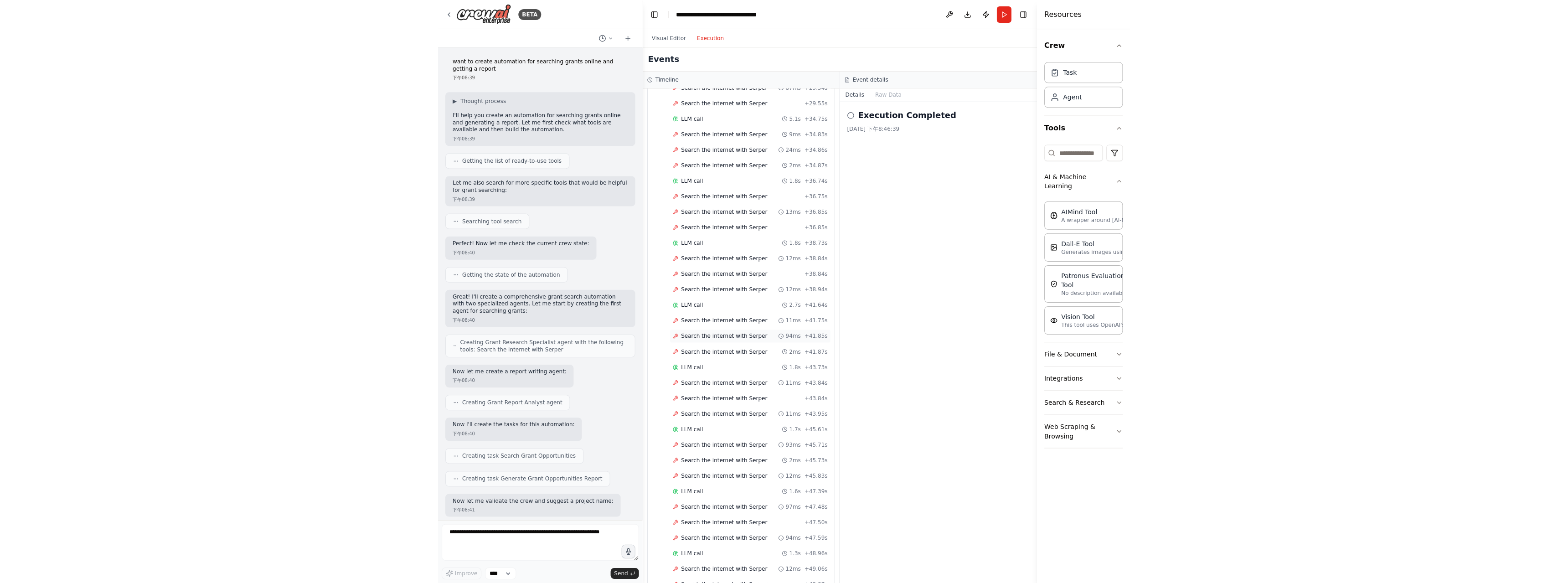
scroll to position [1318, 0]
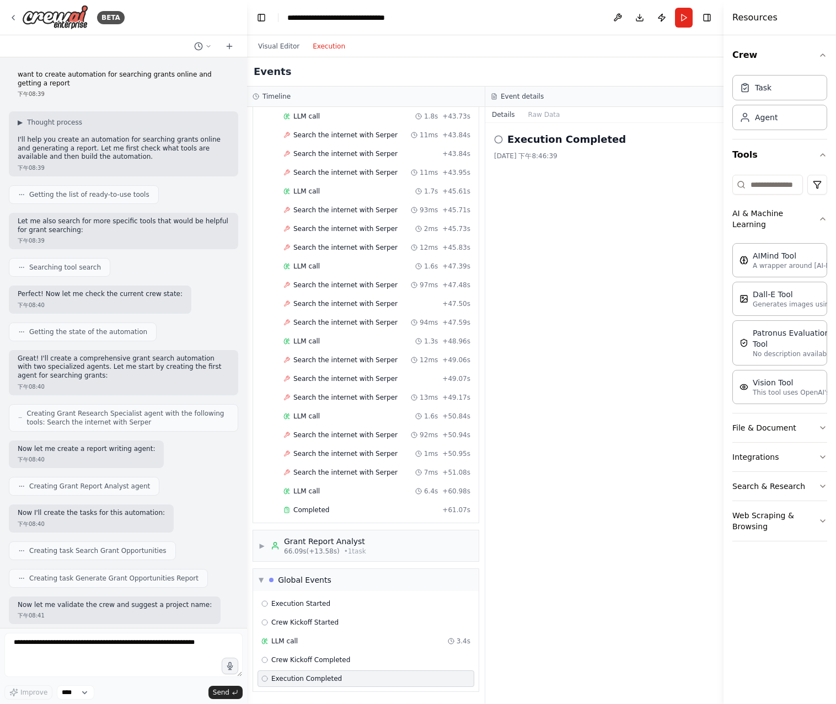
click at [265, 678] on icon at bounding box center [264, 678] width 7 height 7
click at [264, 674] on div "Execution Completed" at bounding box center [301, 678] width 80 height 9
click at [311, 508] on span "Completed" at bounding box center [311, 509] width 36 height 9
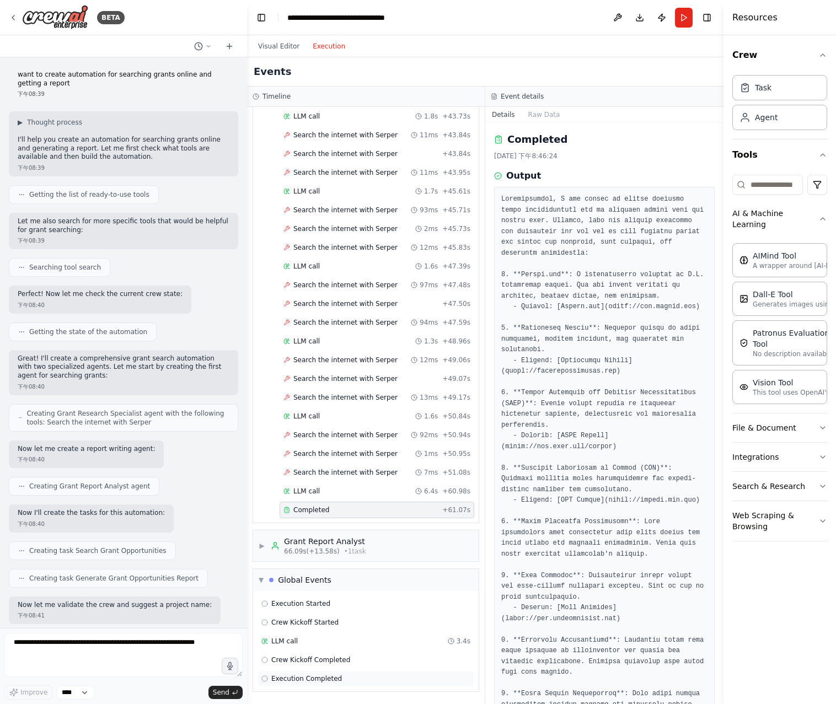
click at [266, 676] on icon at bounding box center [264, 678] width 7 height 7
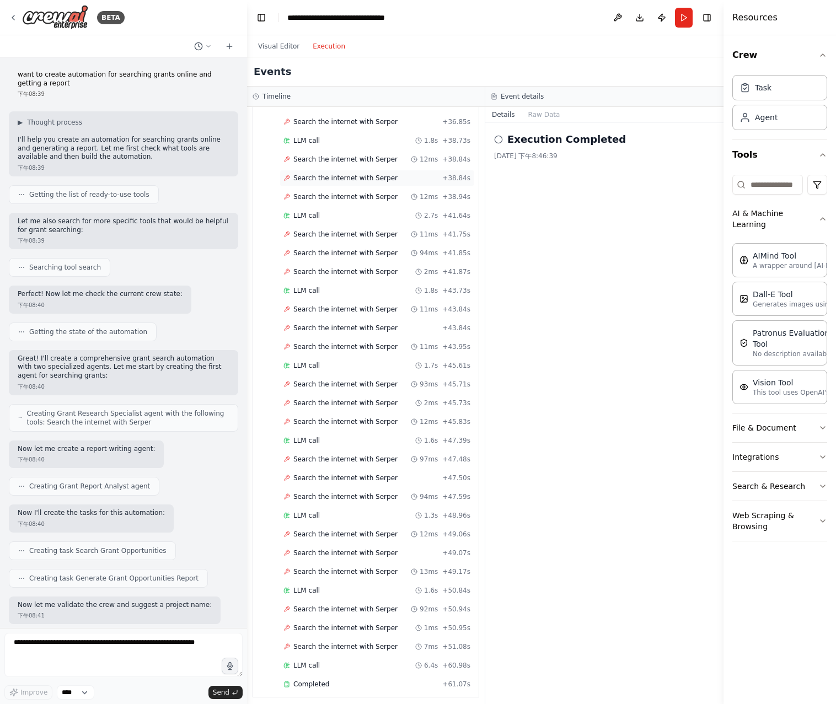
scroll to position [1374, 0]
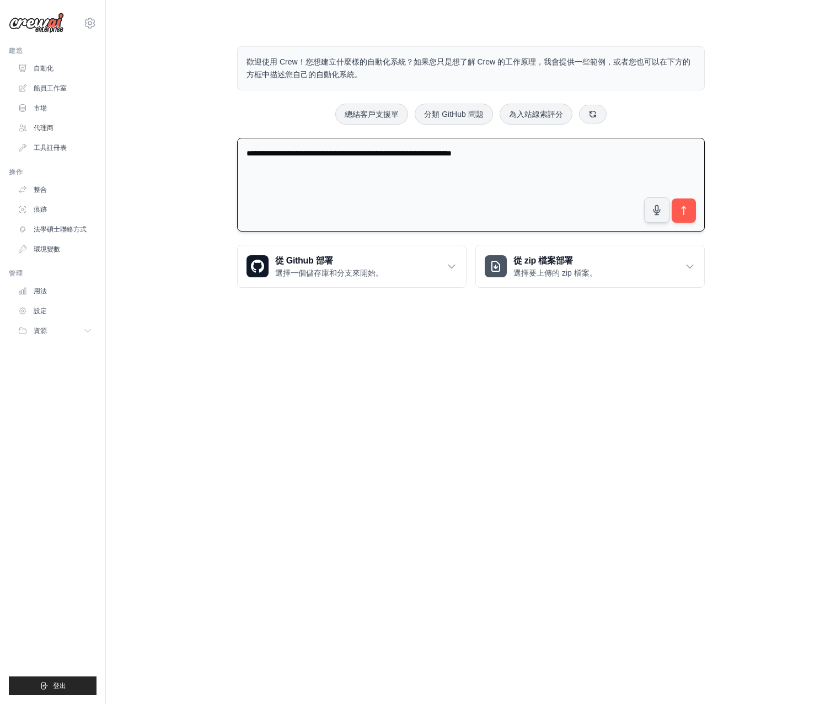
click at [359, 159] on textarea "**********" at bounding box center [470, 185] width 467 height 94
drag, startPoint x: 506, startPoint y: 155, endPoint x: 290, endPoint y: 160, distance: 216.7
click at [244, 155] on textarea "**********" at bounding box center [470, 185] width 467 height 94
type textarea "*"
type textarea "**********"
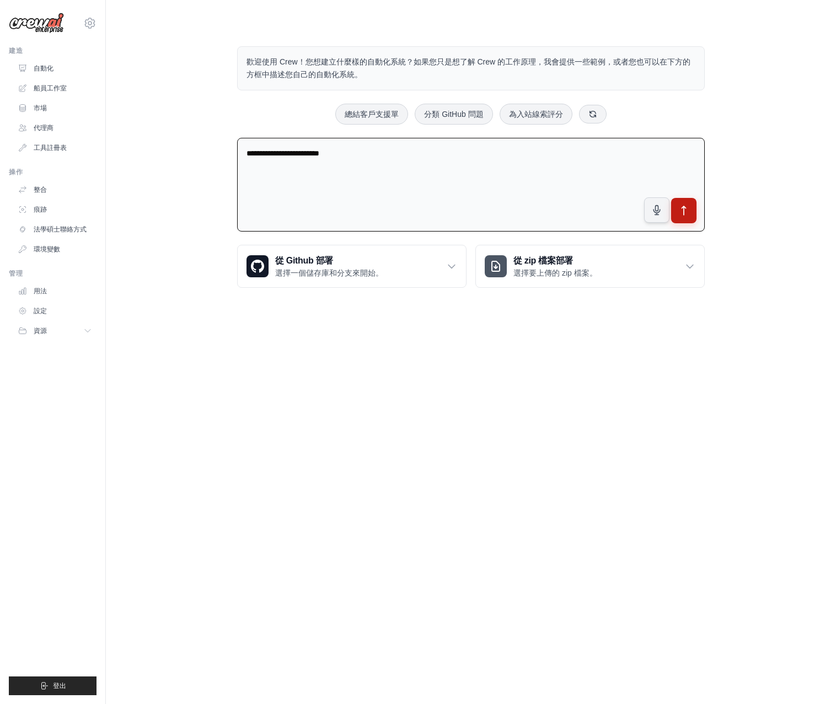
click at [684, 214] on icon "submit" at bounding box center [684, 211] width 12 height 12
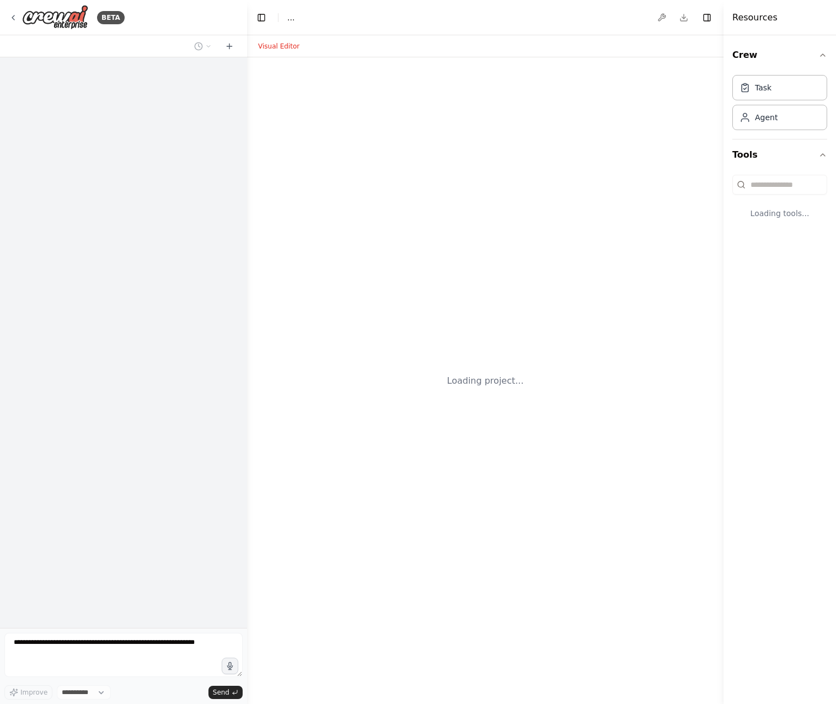
select select "****"
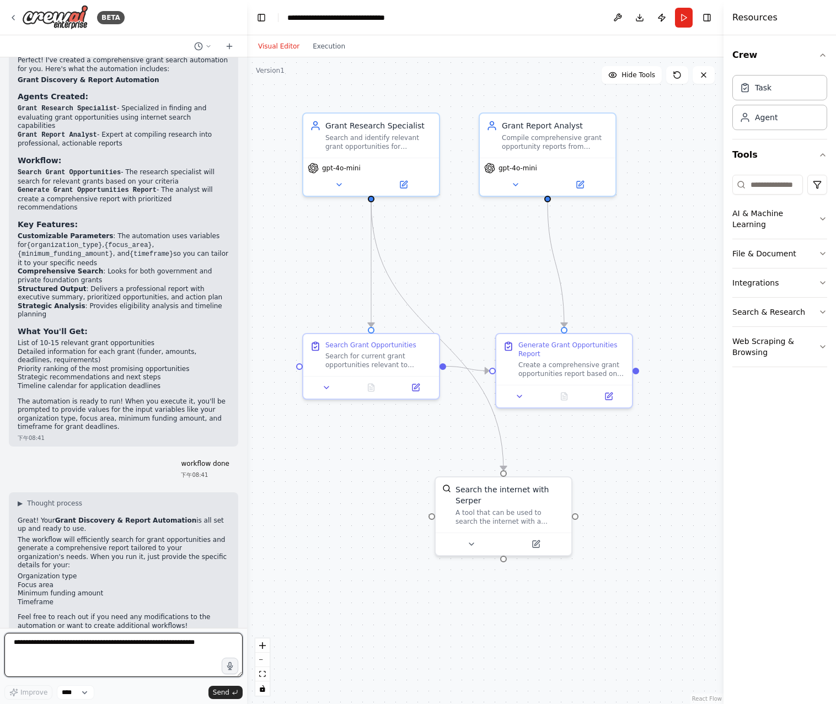
click at [196, 645] on textarea at bounding box center [123, 655] width 238 height 44
drag, startPoint x: 202, startPoint y: 644, endPoint x: 12, endPoint y: 638, distance: 190.8
click at [12, 638] on textarea at bounding box center [123, 655] width 238 height 44
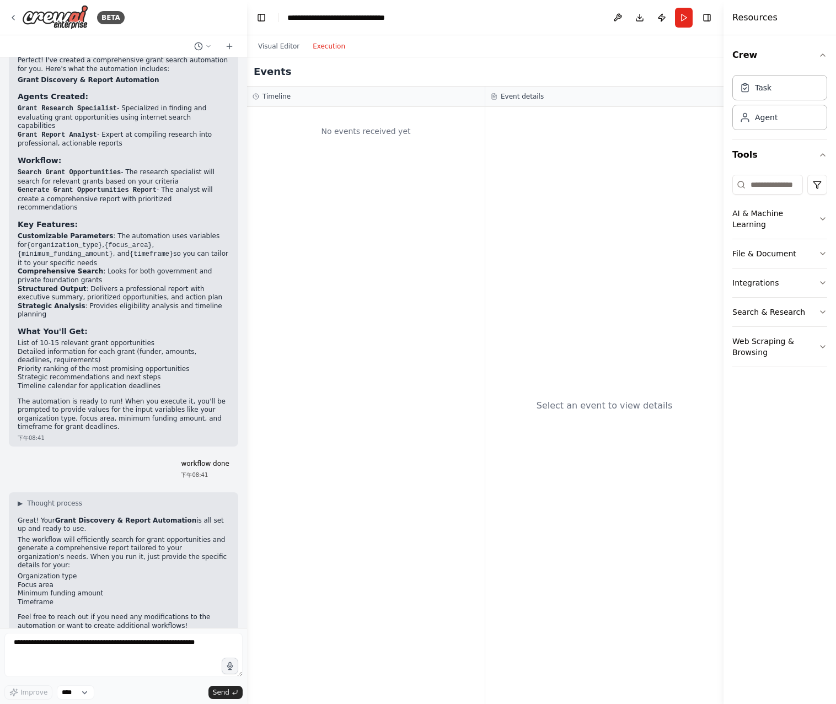
click at [323, 52] on button "Execution" at bounding box center [329, 46] width 46 height 13
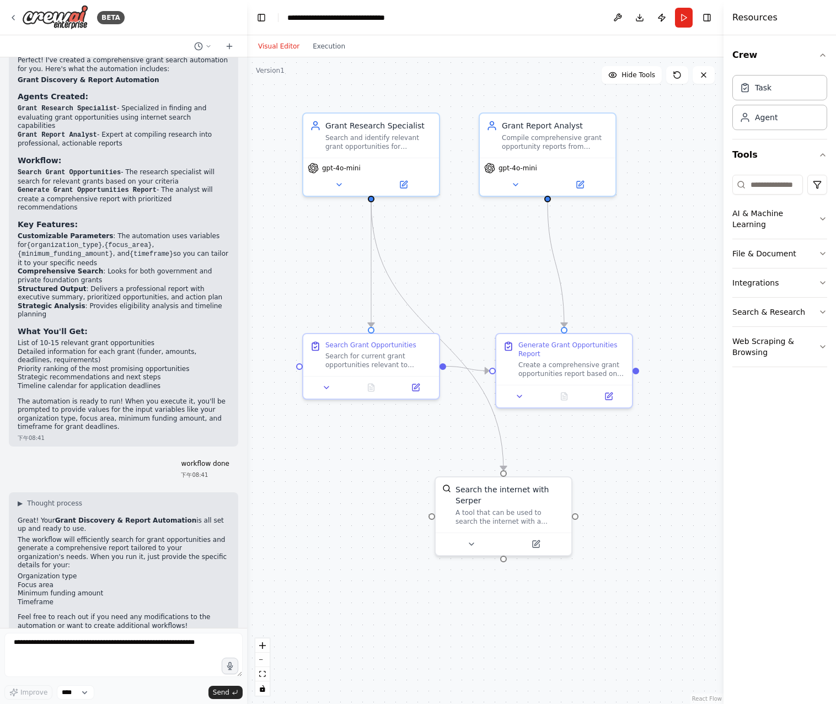
click at [276, 46] on button "Visual Editor" at bounding box center [278, 46] width 55 height 13
click at [106, 658] on textarea at bounding box center [123, 655] width 238 height 44
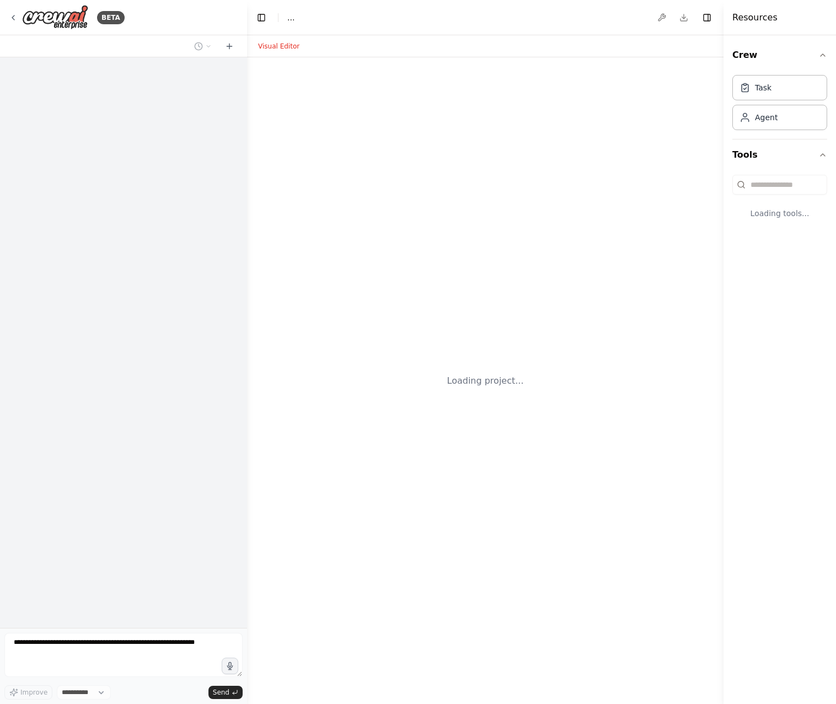
select select "****"
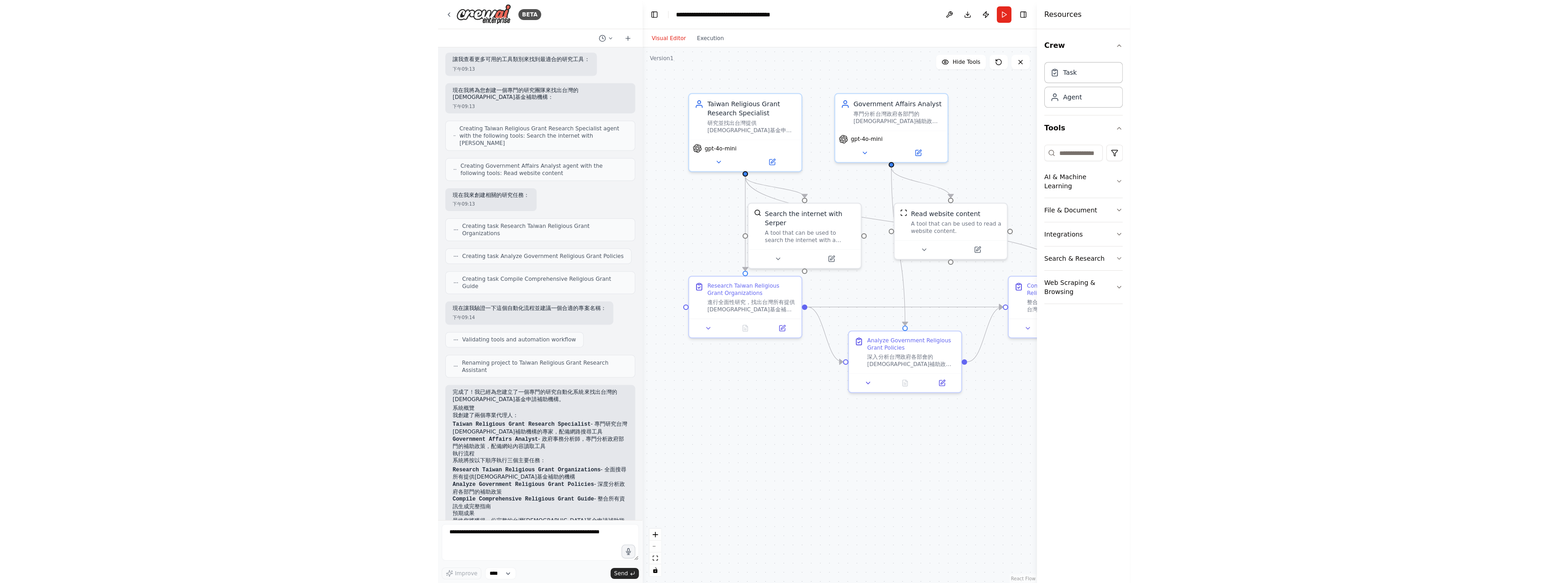
scroll to position [168, 0]
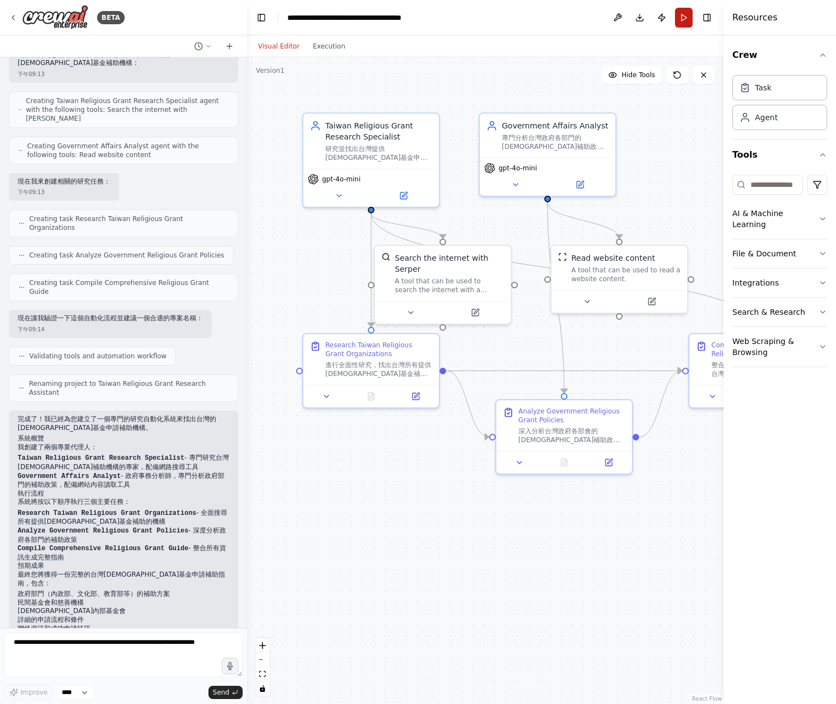
click at [687, 18] on button "Run" at bounding box center [684, 18] width 18 height 20
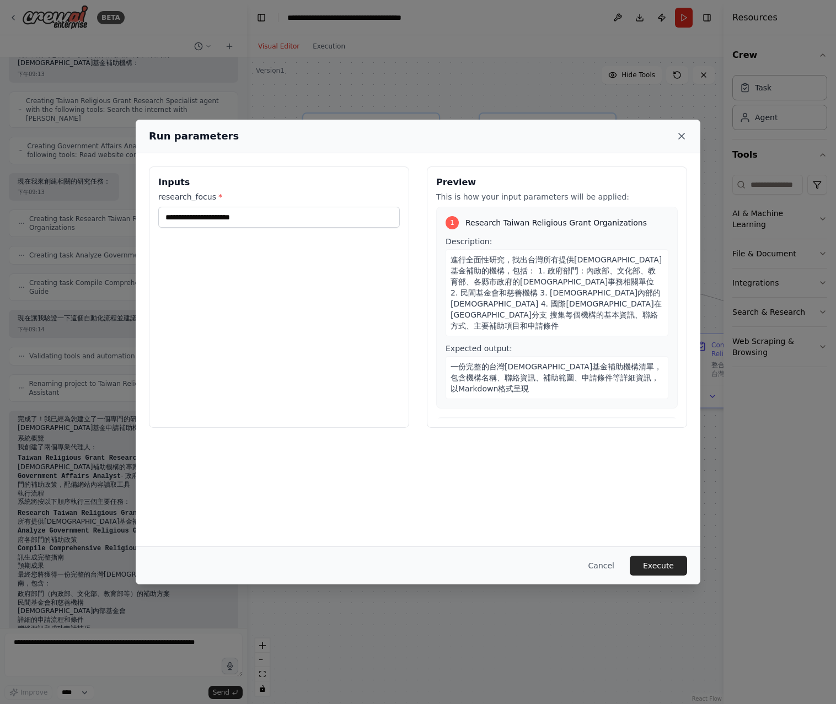
click at [678, 138] on icon at bounding box center [681, 136] width 11 height 11
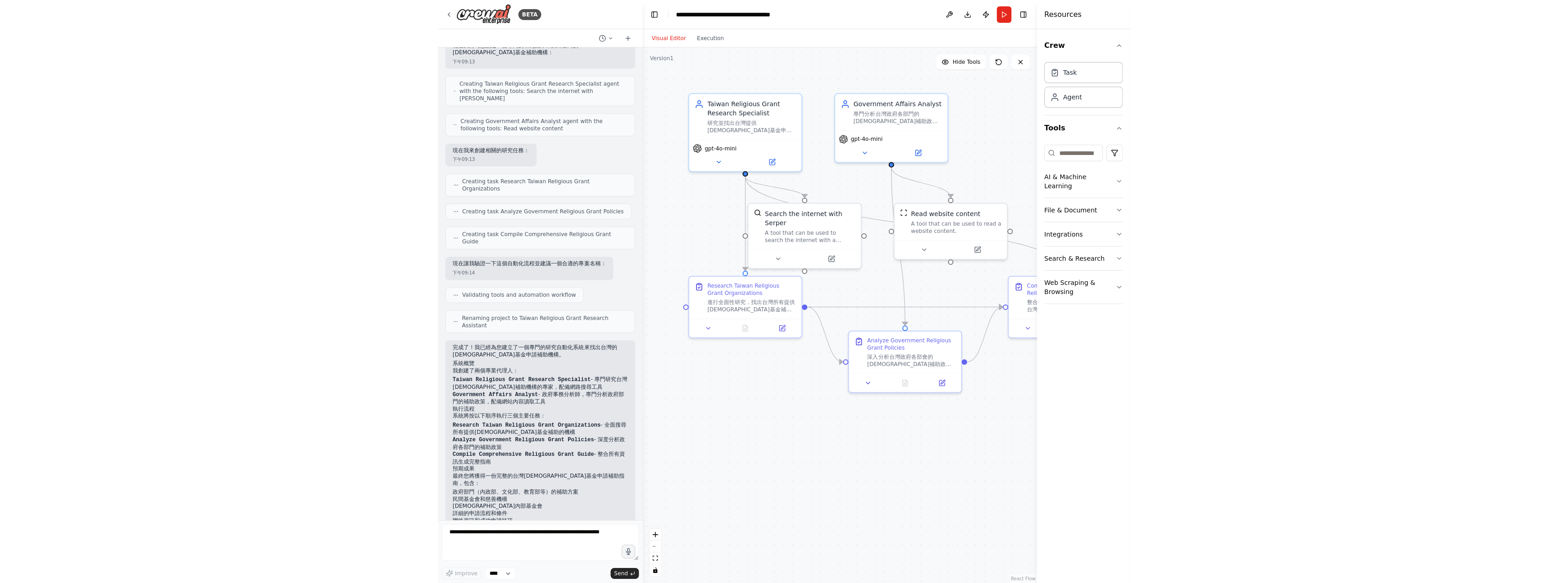
scroll to position [167, 0]
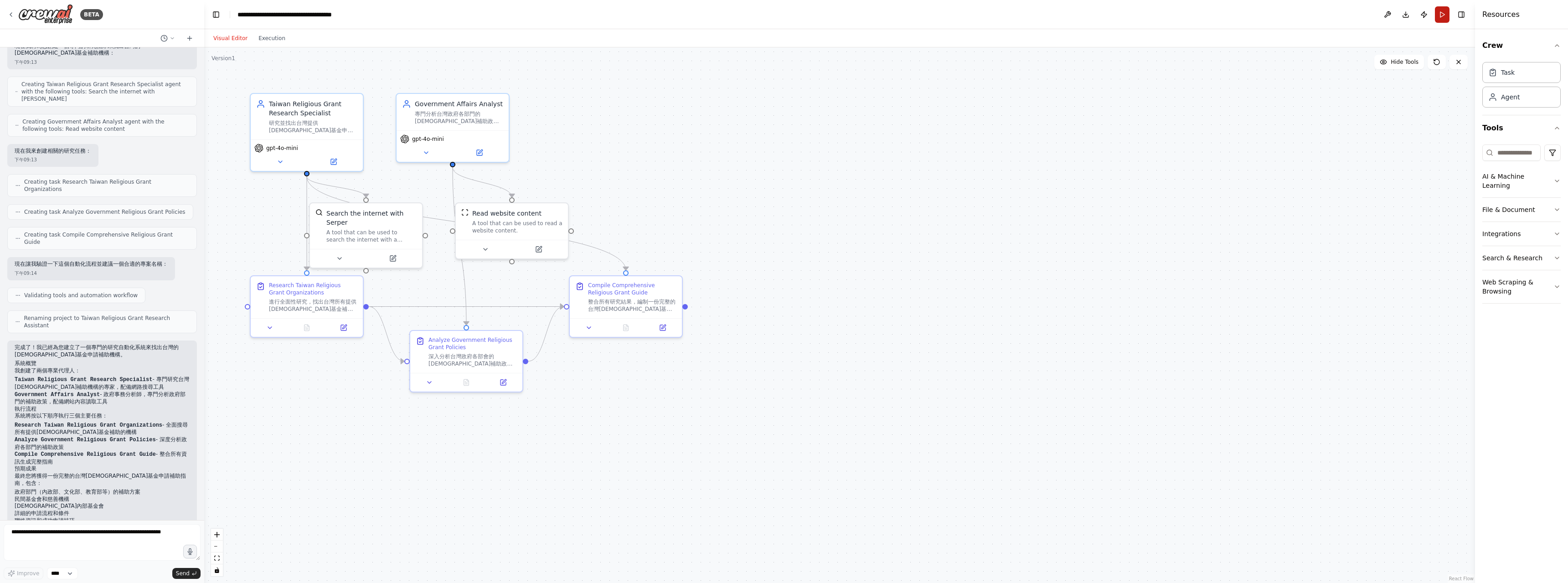
click at [691, 15] on button "Run" at bounding box center [1442, 15] width 15 height 17
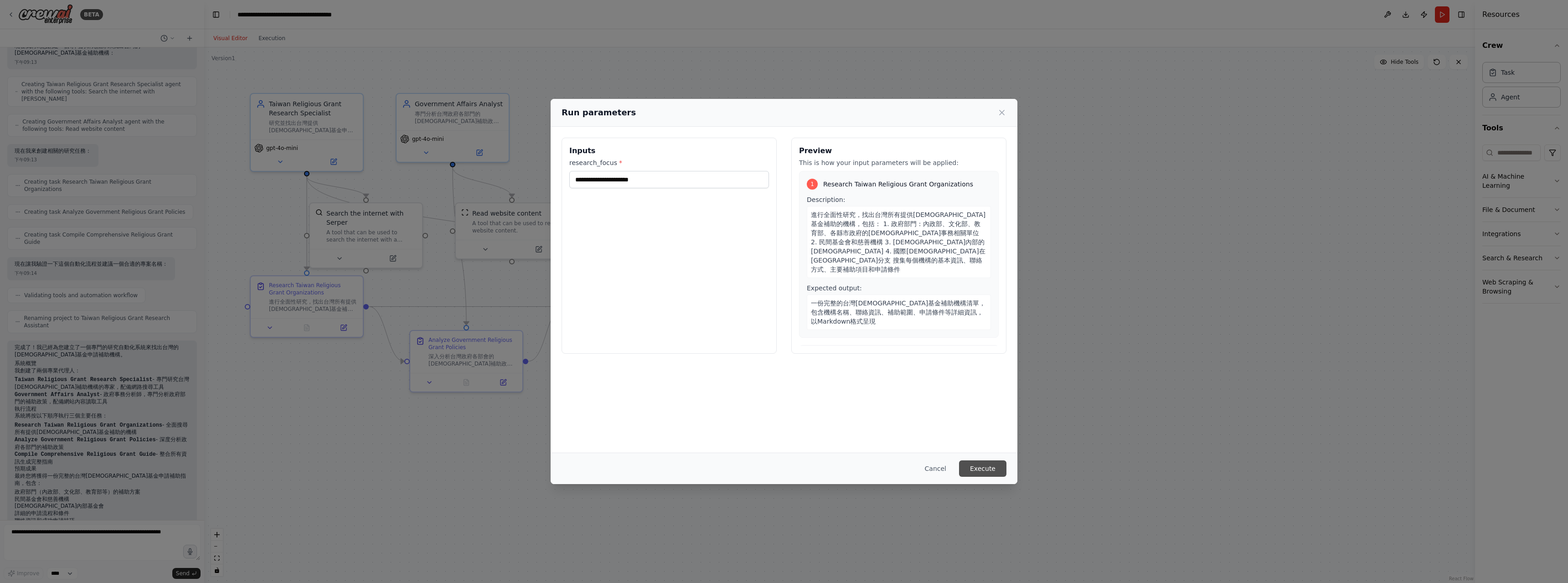
click at [691, 472] on button "Execute" at bounding box center [982, 469] width 47 height 17
click at [681, 181] on input "research_focus *" at bounding box center [668, 179] width 199 height 17
click at [675, 180] on input "research_focus *" at bounding box center [668, 179] width 199 height 17
click at [691, 112] on icon at bounding box center [1002, 112] width 9 height 9
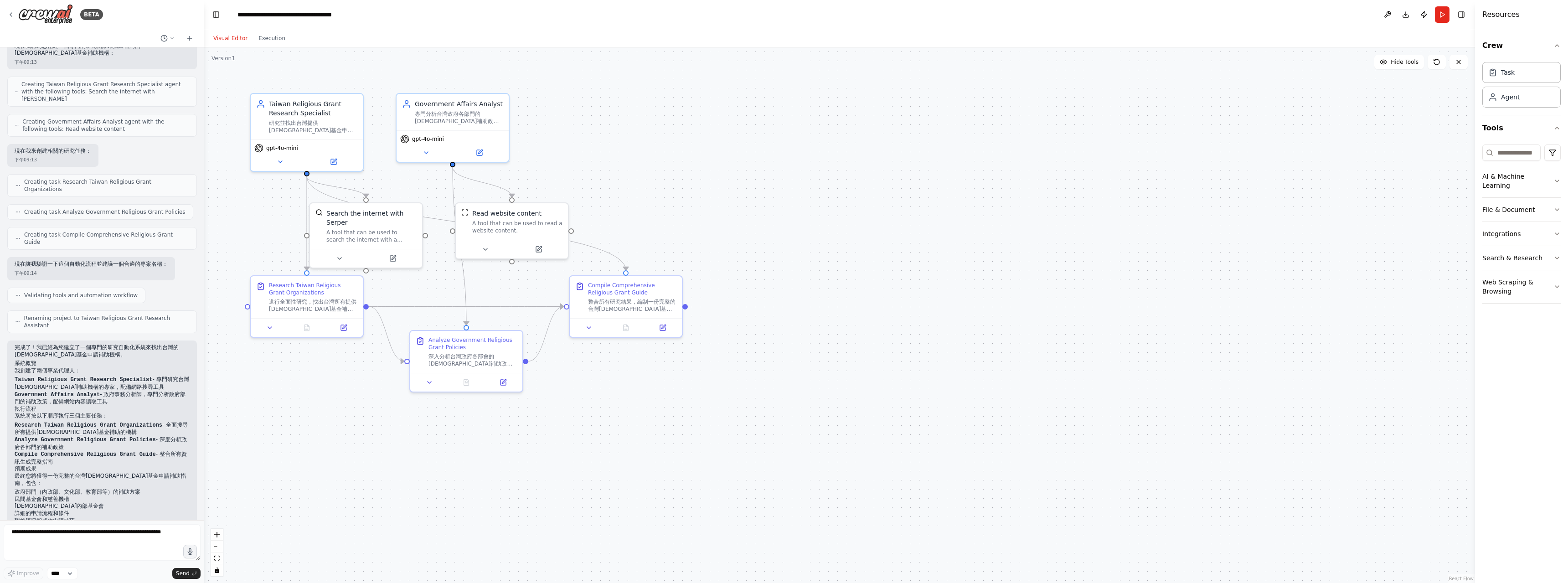
click at [691, 17] on button "Run" at bounding box center [1442, 15] width 15 height 17
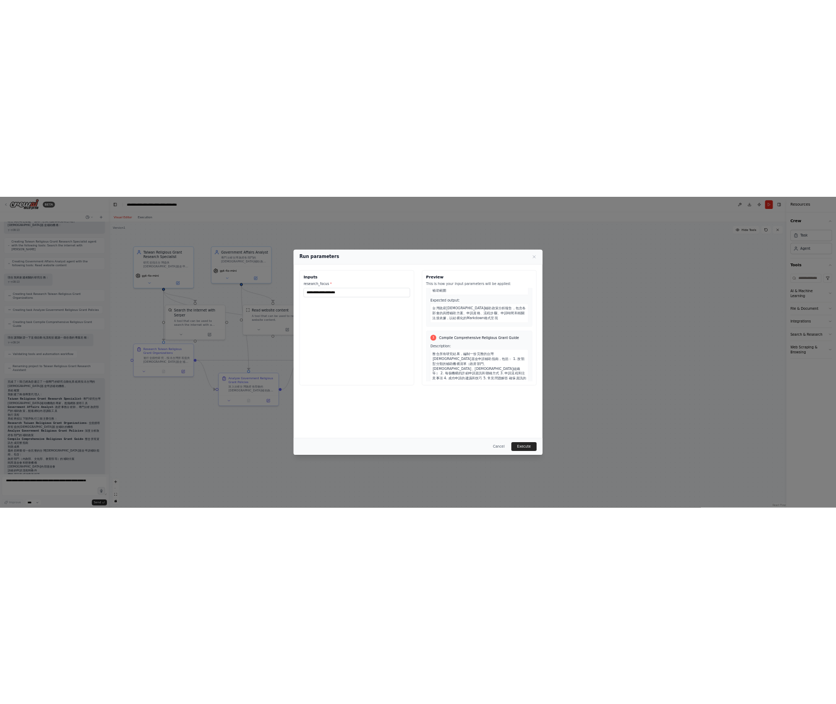
scroll to position [356, 0]
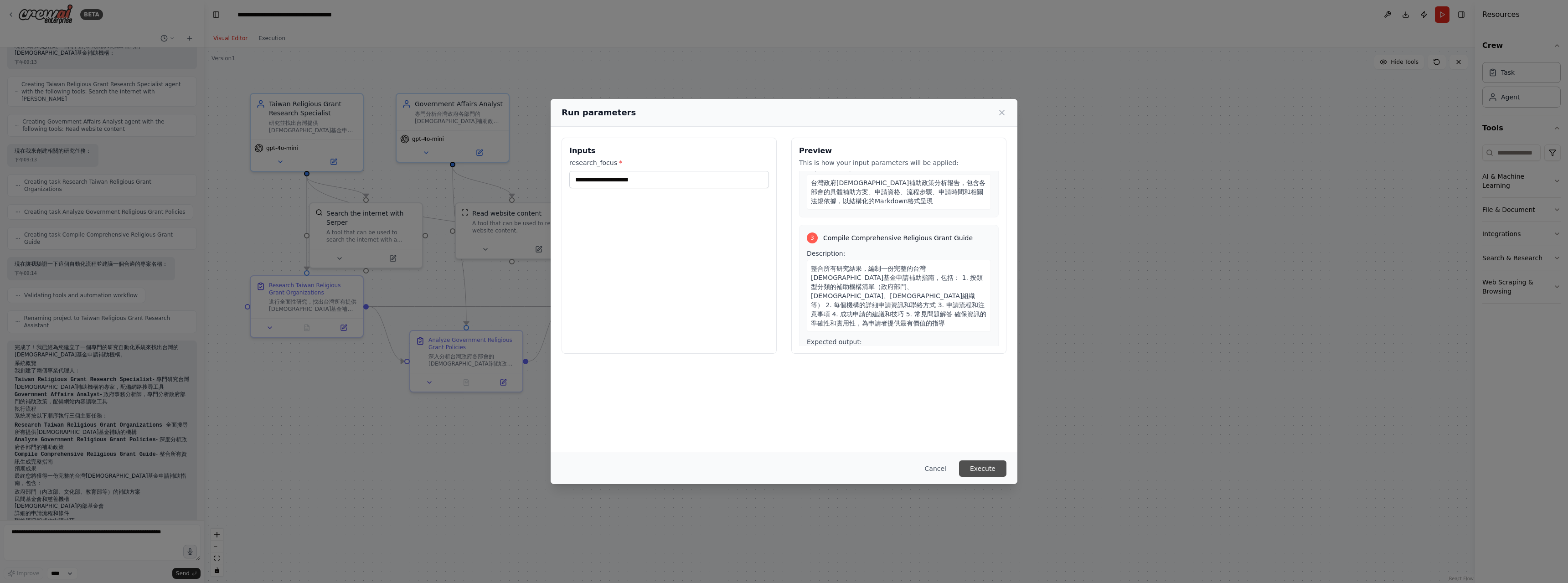
click at [691, 471] on button "Execute" at bounding box center [982, 469] width 47 height 17
click at [652, 181] on input "research_focus *" at bounding box center [668, 179] width 199 height 17
click at [691, 110] on icon at bounding box center [1002, 112] width 9 height 9
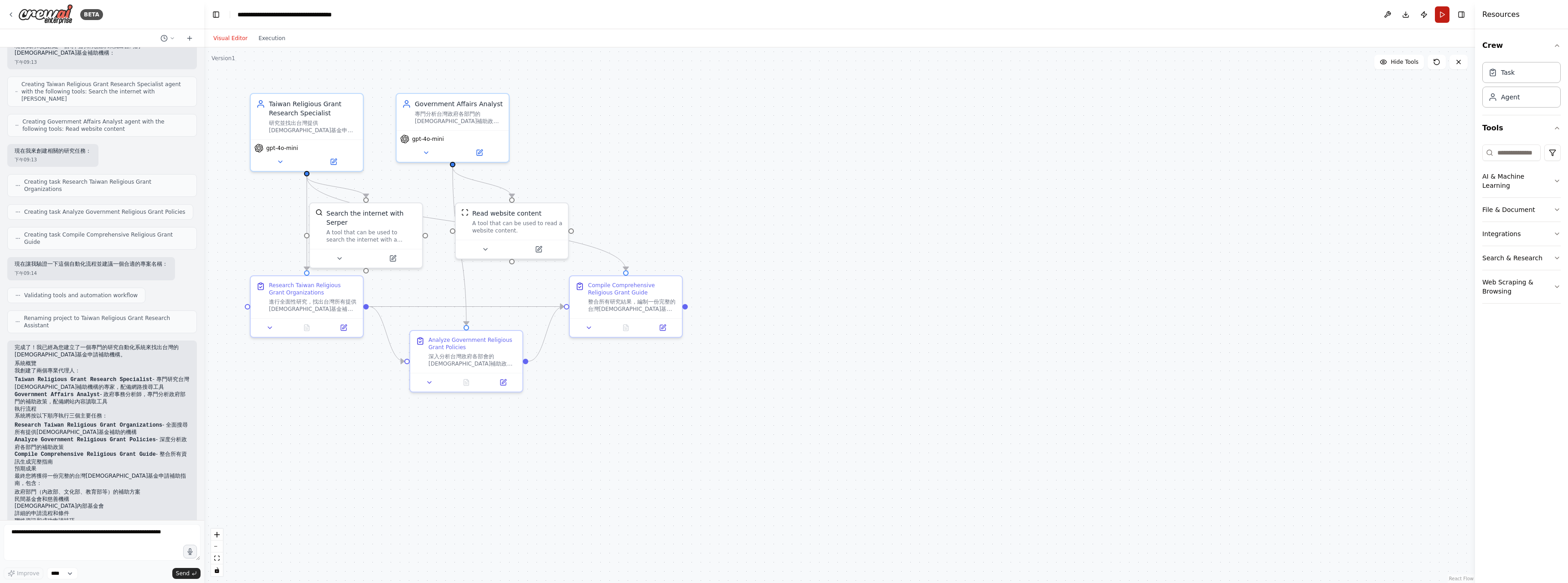
click at [691, 19] on button "Run" at bounding box center [1442, 15] width 15 height 17
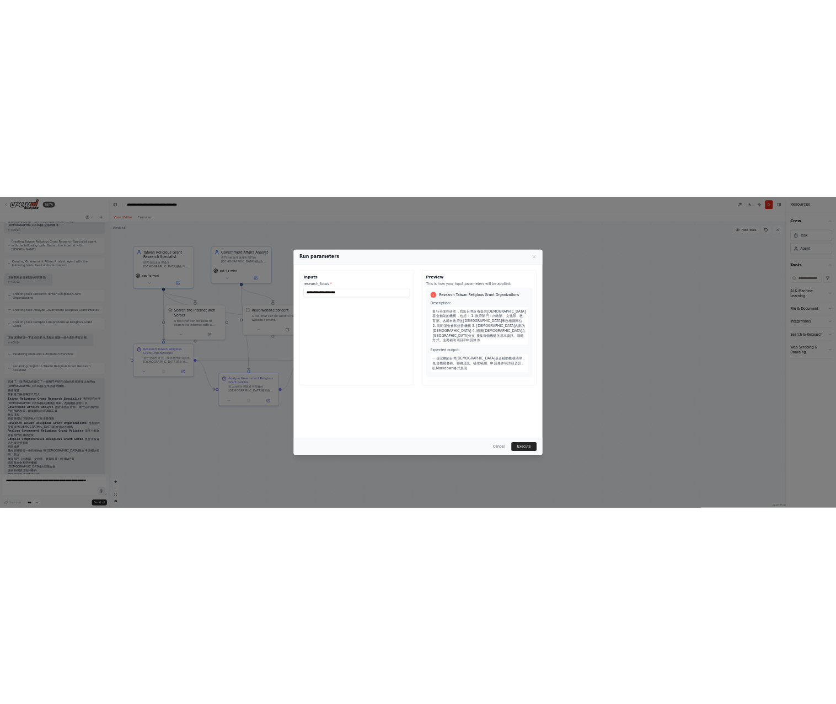
scroll to position [203, 0]
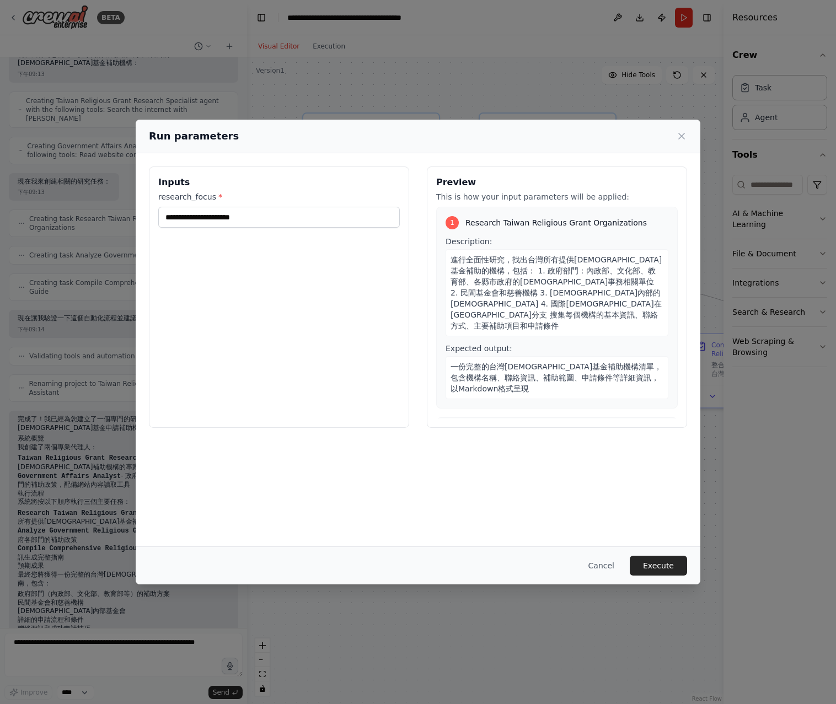
click at [680, 130] on div "Run parameters" at bounding box center [418, 135] width 538 height 15
click at [685, 136] on icon at bounding box center [681, 136] width 11 height 11
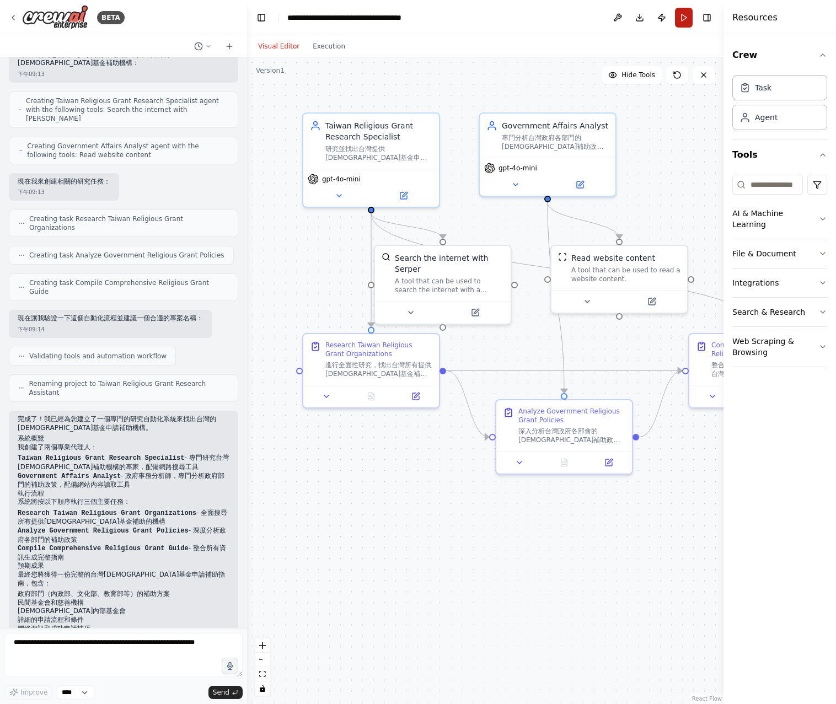
click at [683, 13] on button "Run" at bounding box center [684, 18] width 18 height 20
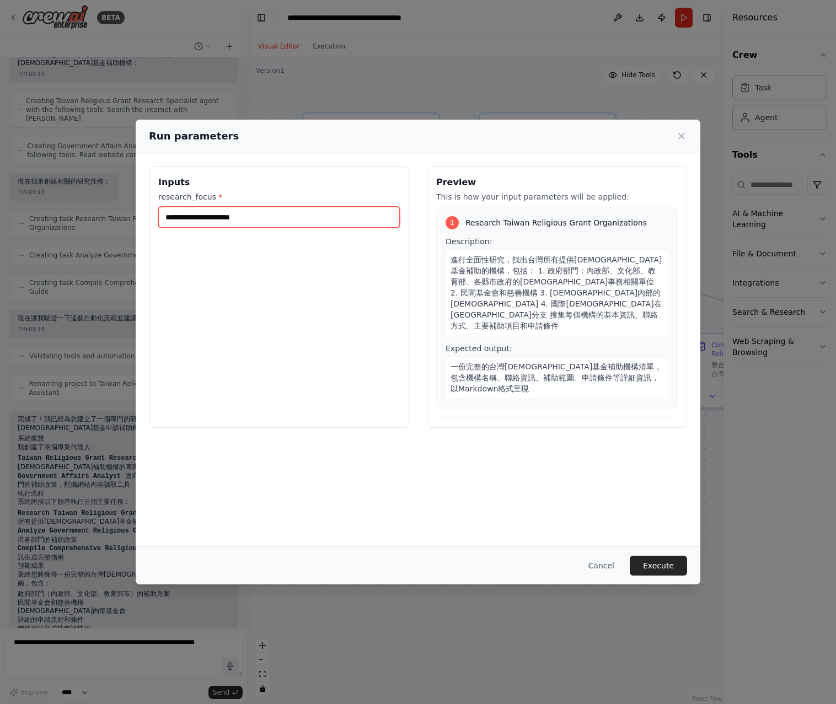
click at [218, 215] on input "research_focus *" at bounding box center [278, 217] width 241 height 21
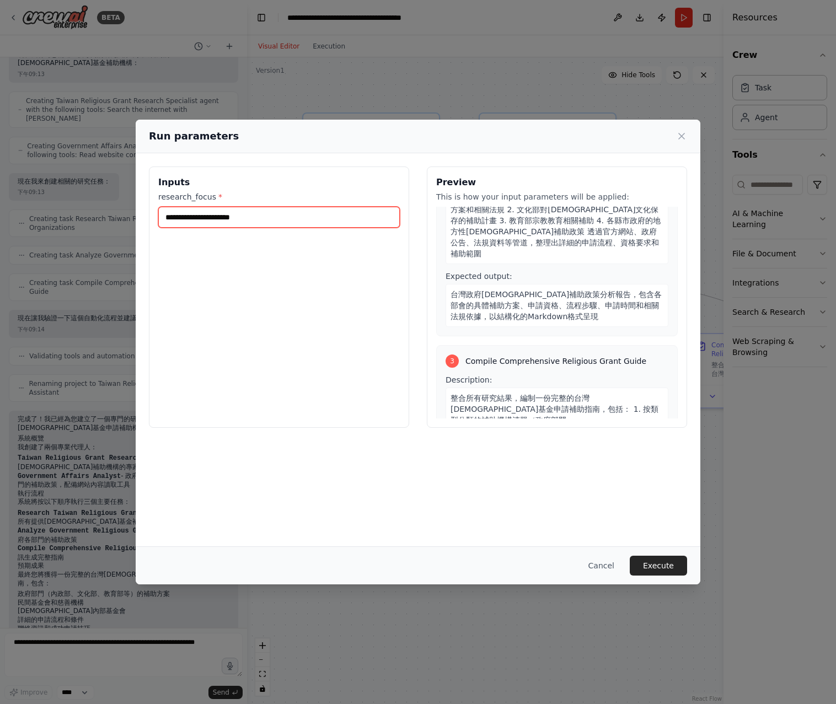
scroll to position [356, 0]
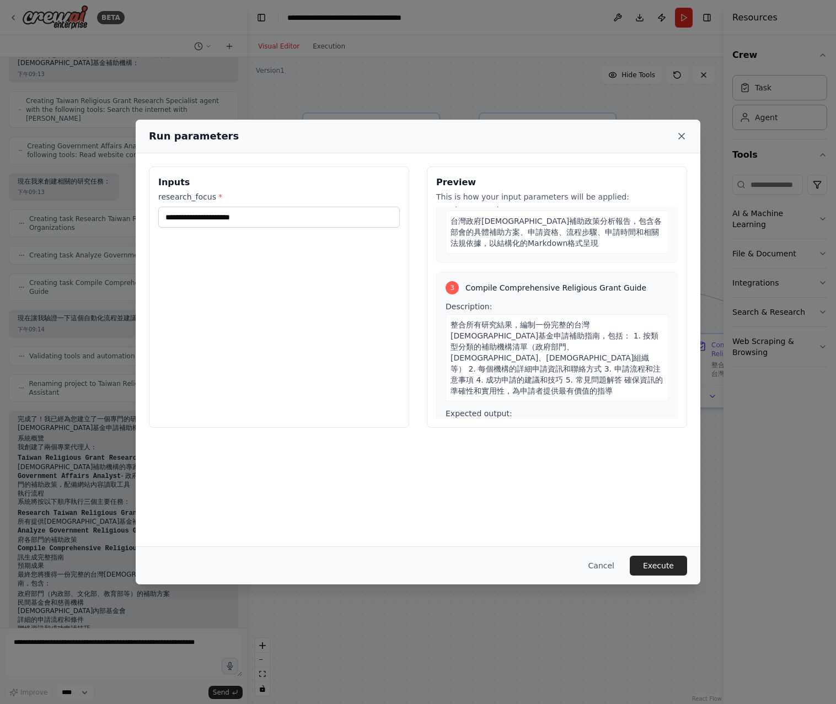
click at [681, 134] on icon at bounding box center [681, 136] width 11 height 11
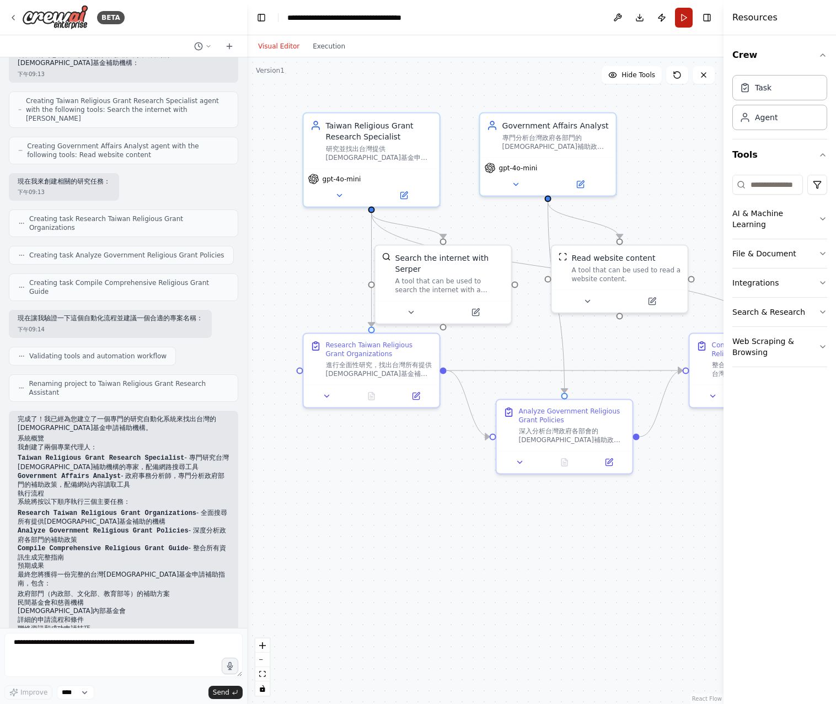
click at [686, 21] on button "Run" at bounding box center [684, 18] width 18 height 20
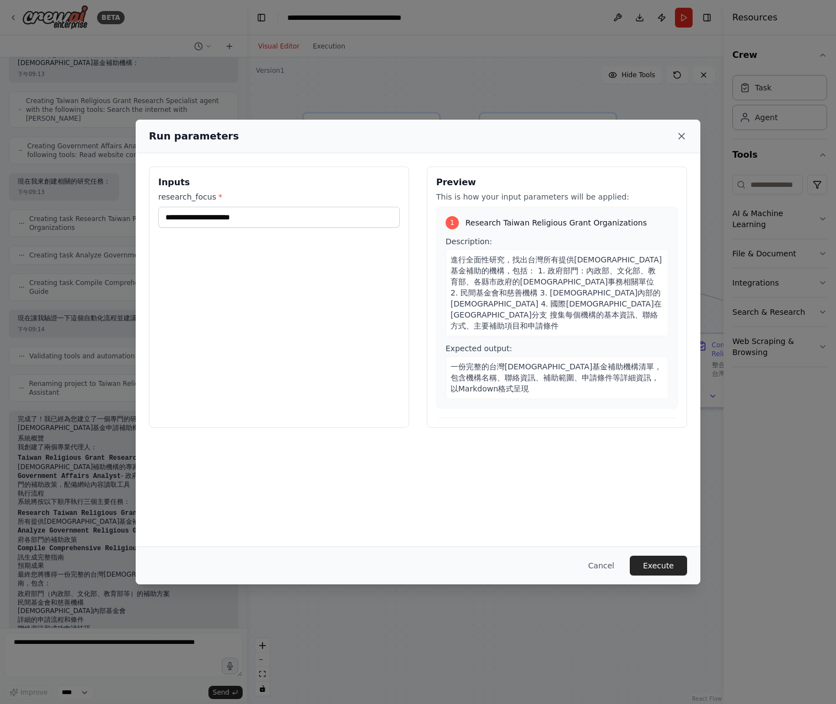
click at [680, 136] on icon at bounding box center [681, 136] width 6 height 6
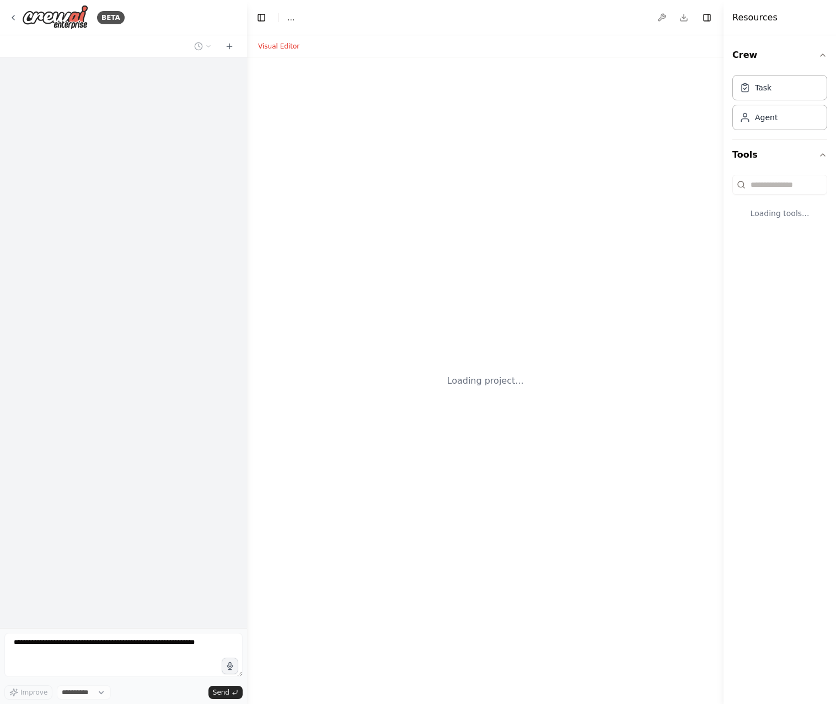
select select "****"
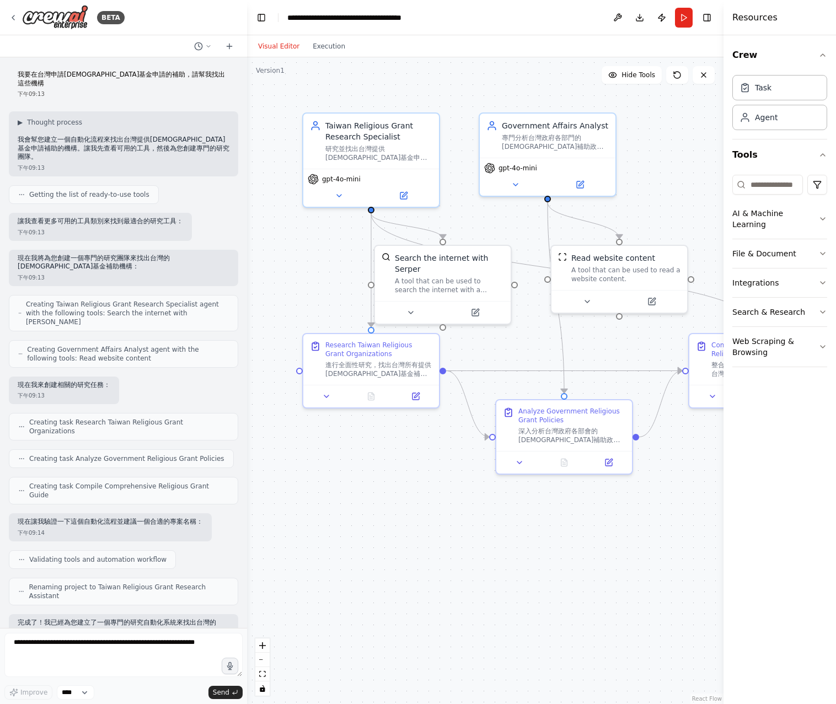
click at [117, 74] on p "我要在台灣申請[DEMOGRAPHIC_DATA]基金申請的補助，請幫我找出這些機構" at bounding box center [124, 79] width 212 height 17
click at [682, 19] on button "Run" at bounding box center [684, 18] width 18 height 20
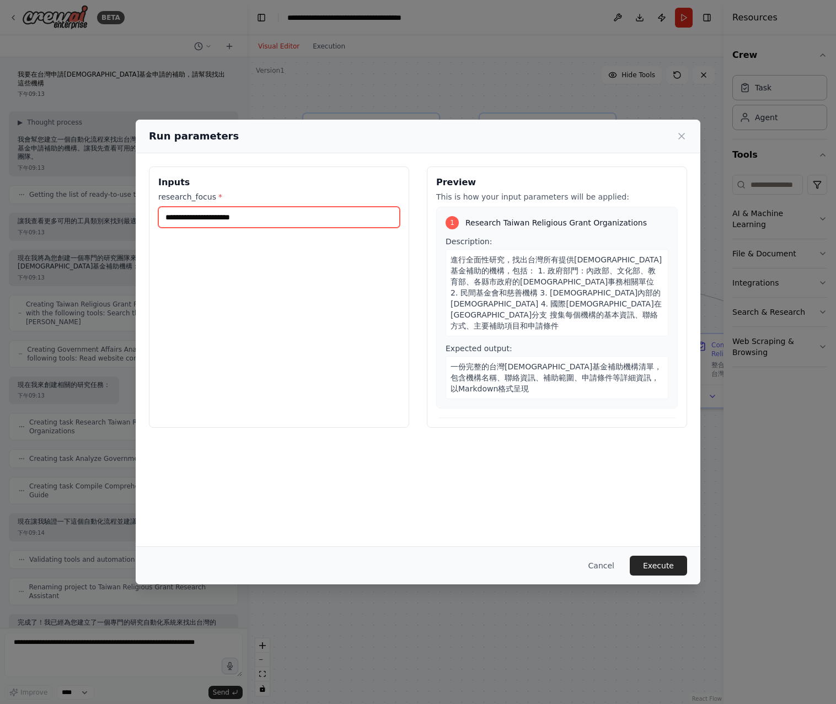
click at [305, 225] on input "research_focus *" at bounding box center [278, 217] width 241 height 21
click at [683, 138] on icon at bounding box center [681, 136] width 6 height 6
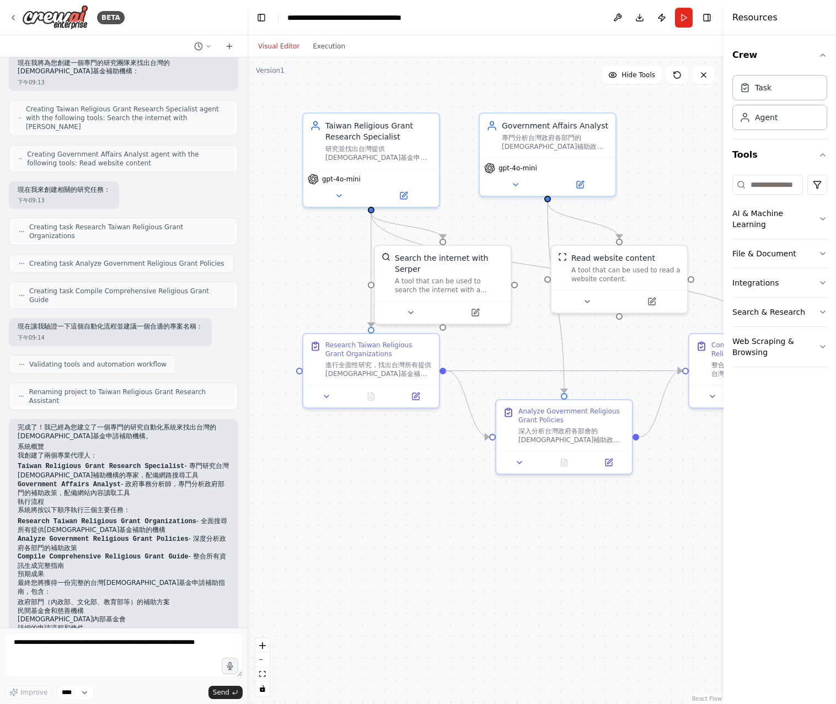
scroll to position [203, 0]
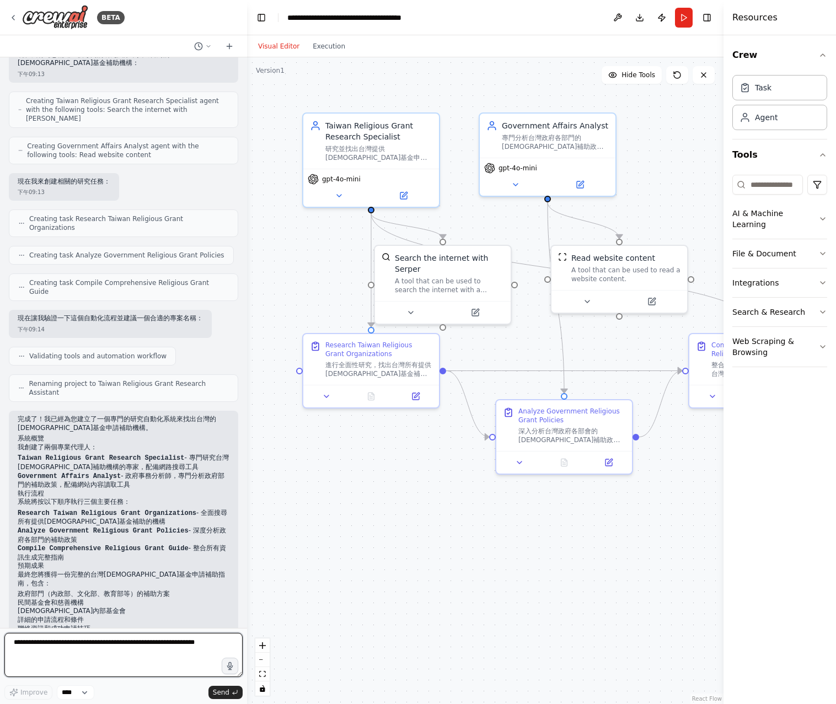
click at [107, 652] on textarea at bounding box center [123, 655] width 238 height 44
click at [690, 20] on button "Run" at bounding box center [684, 18] width 18 height 20
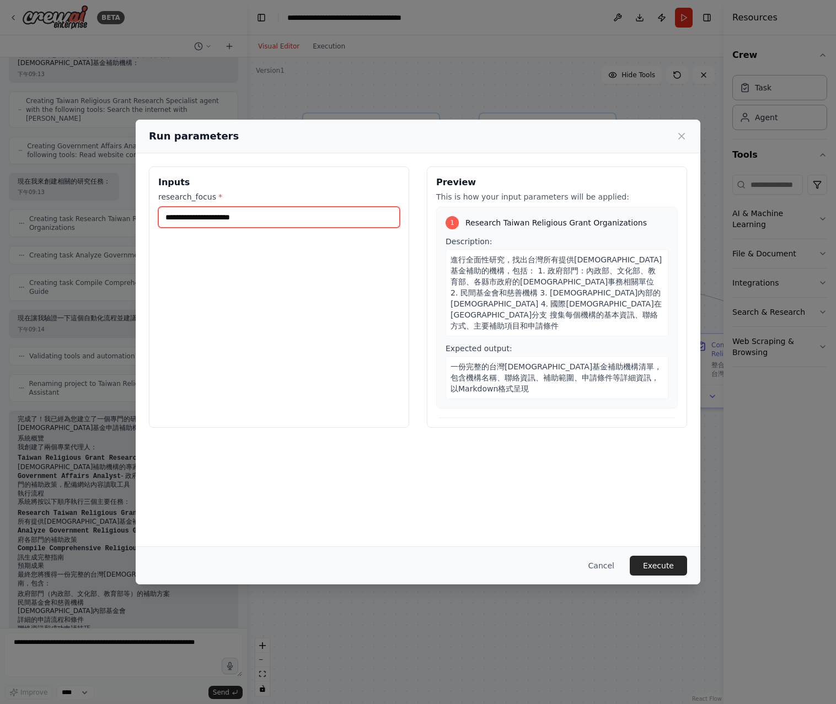
click at [252, 224] on input "research_focus *" at bounding box center [278, 217] width 241 height 21
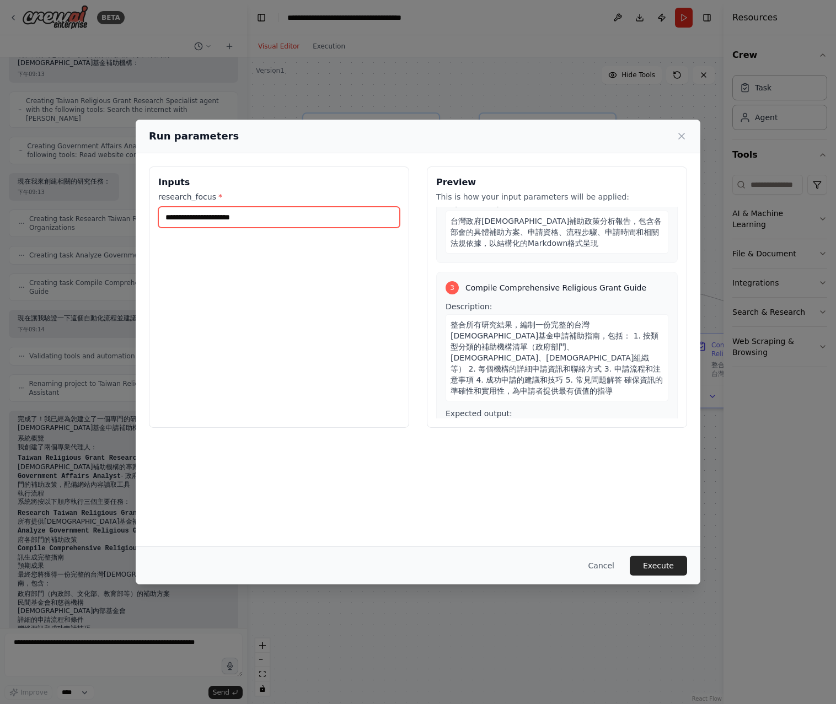
scroll to position [0, 0]
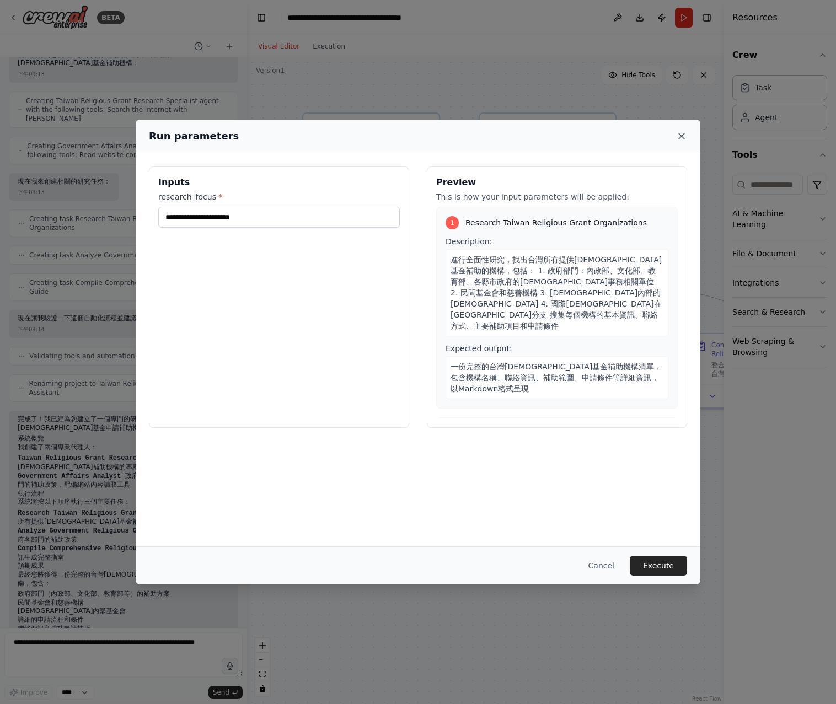
click at [681, 134] on icon at bounding box center [681, 136] width 11 height 11
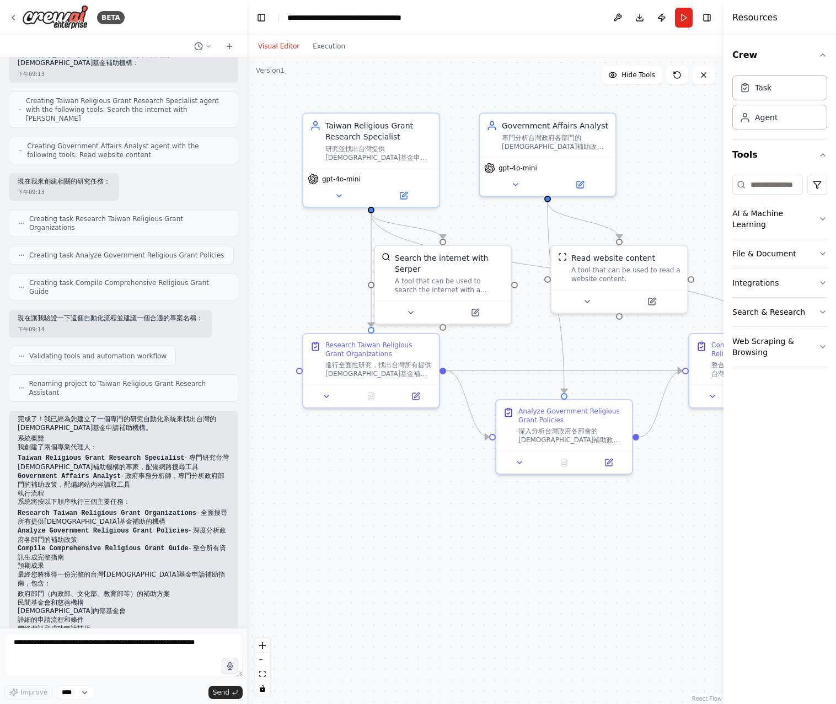
drag, startPoint x: 110, startPoint y: 624, endPoint x: 101, endPoint y: 641, distance: 18.5
click at [95, 637] on textarea at bounding box center [123, 655] width 238 height 44
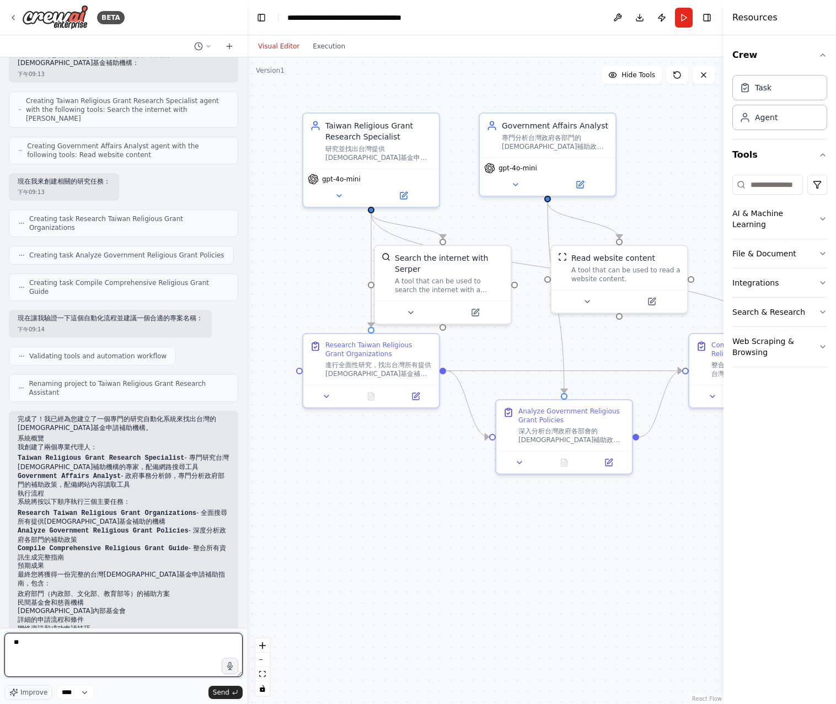
type textarea "*"
type textarea "**********"
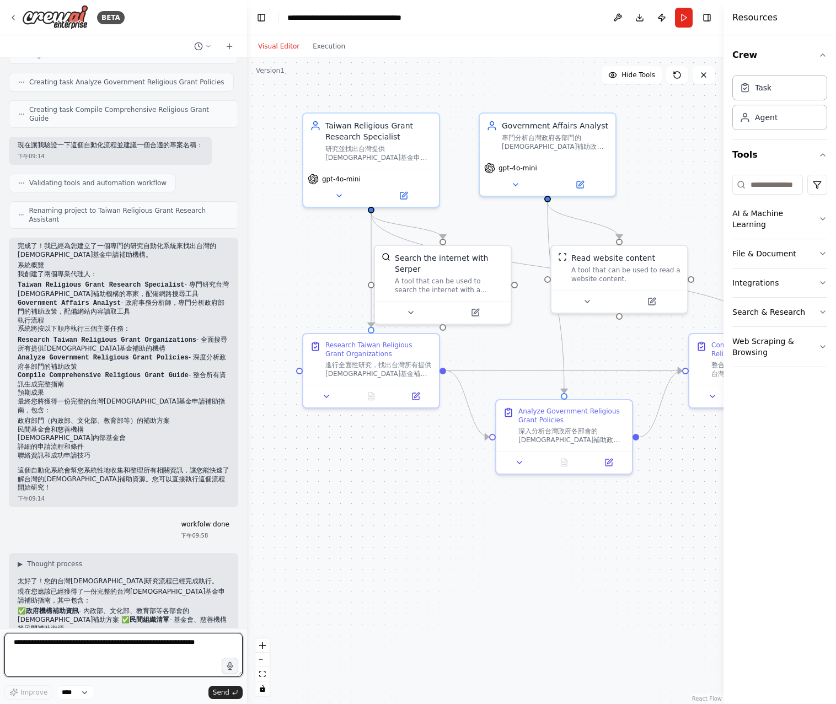
scroll to position [413, 0]
